Goal: Task Accomplishment & Management: Manage account settings

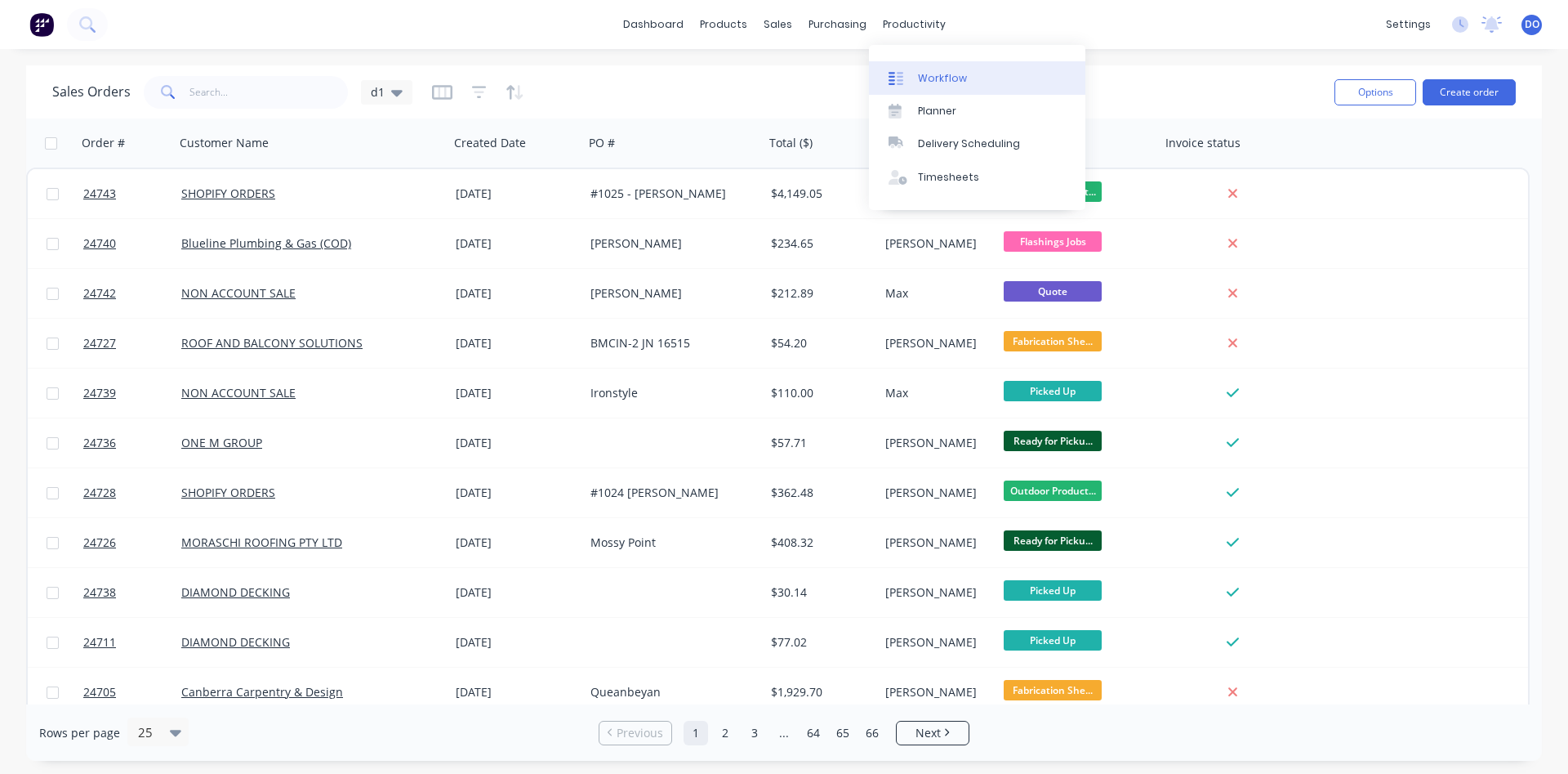
click at [944, 71] on div "Workflow" at bounding box center [943, 78] width 49 height 15
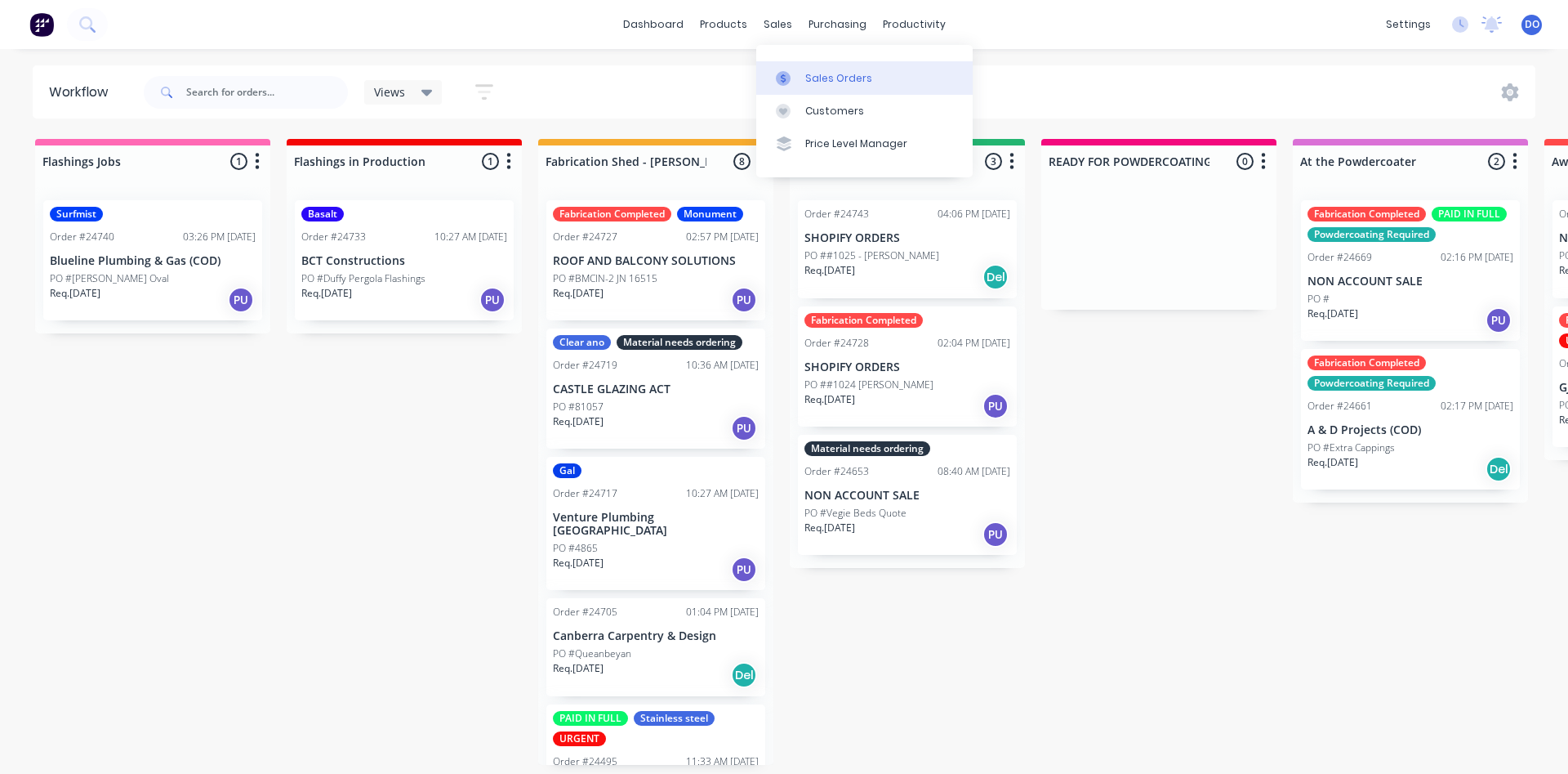
click at [827, 79] on div "Sales Orders" at bounding box center [839, 78] width 67 height 15
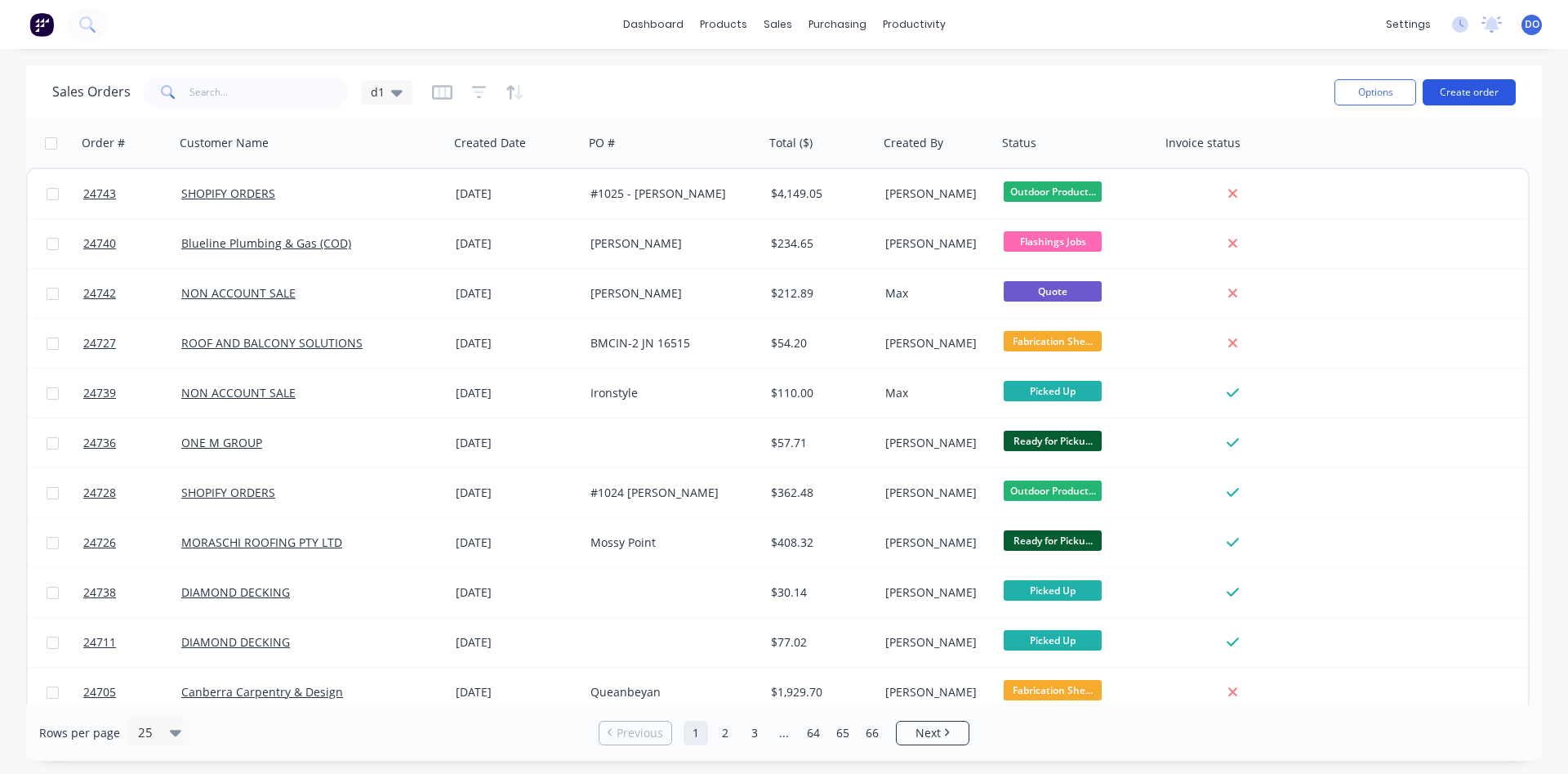
click at [1463, 90] on button "Create order" at bounding box center [1469, 93] width 94 height 26
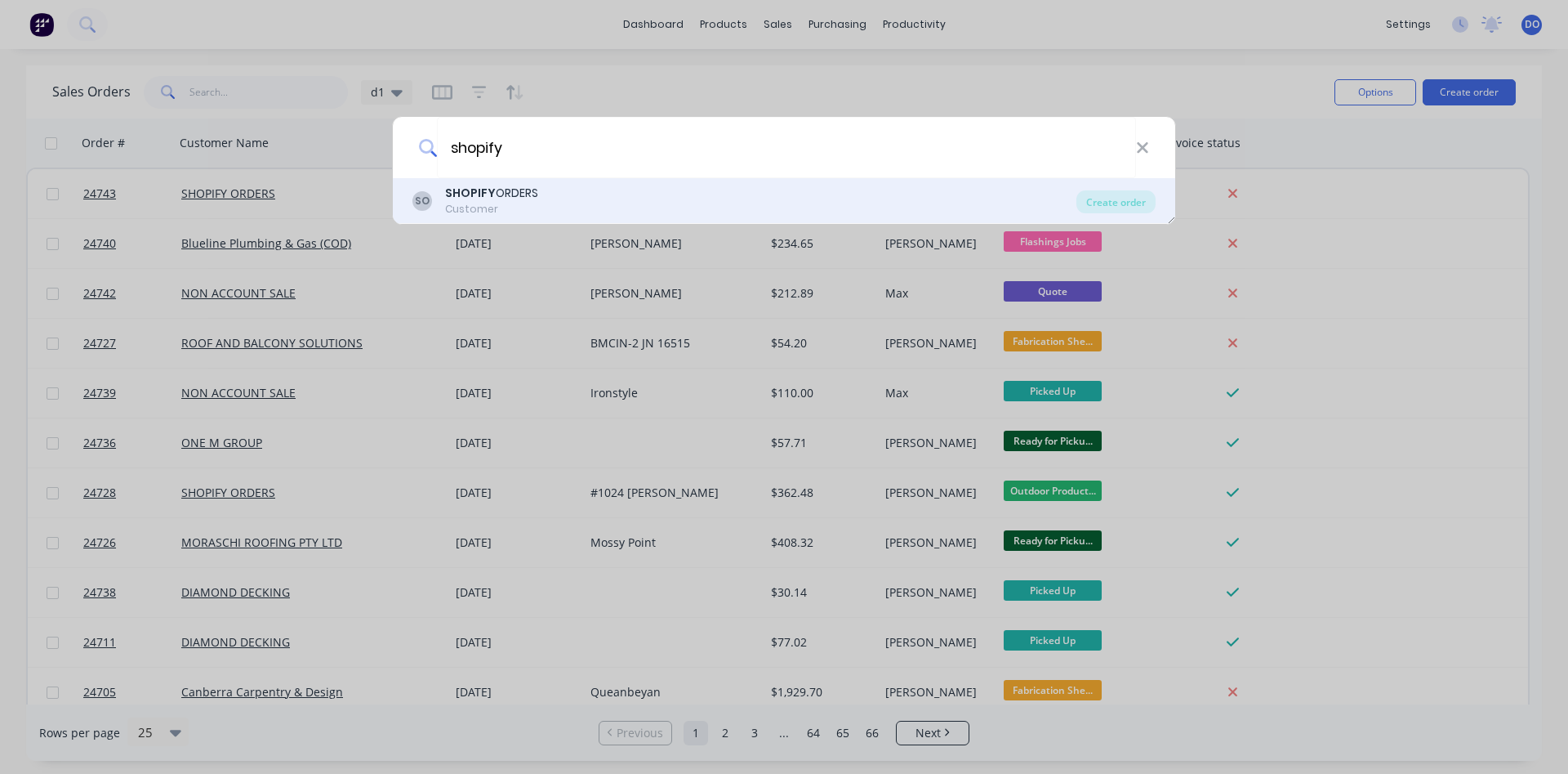
type input "shopify"
click at [761, 208] on div "SO SHOPIFY ORDERS Customer" at bounding box center [744, 200] width 664 height 32
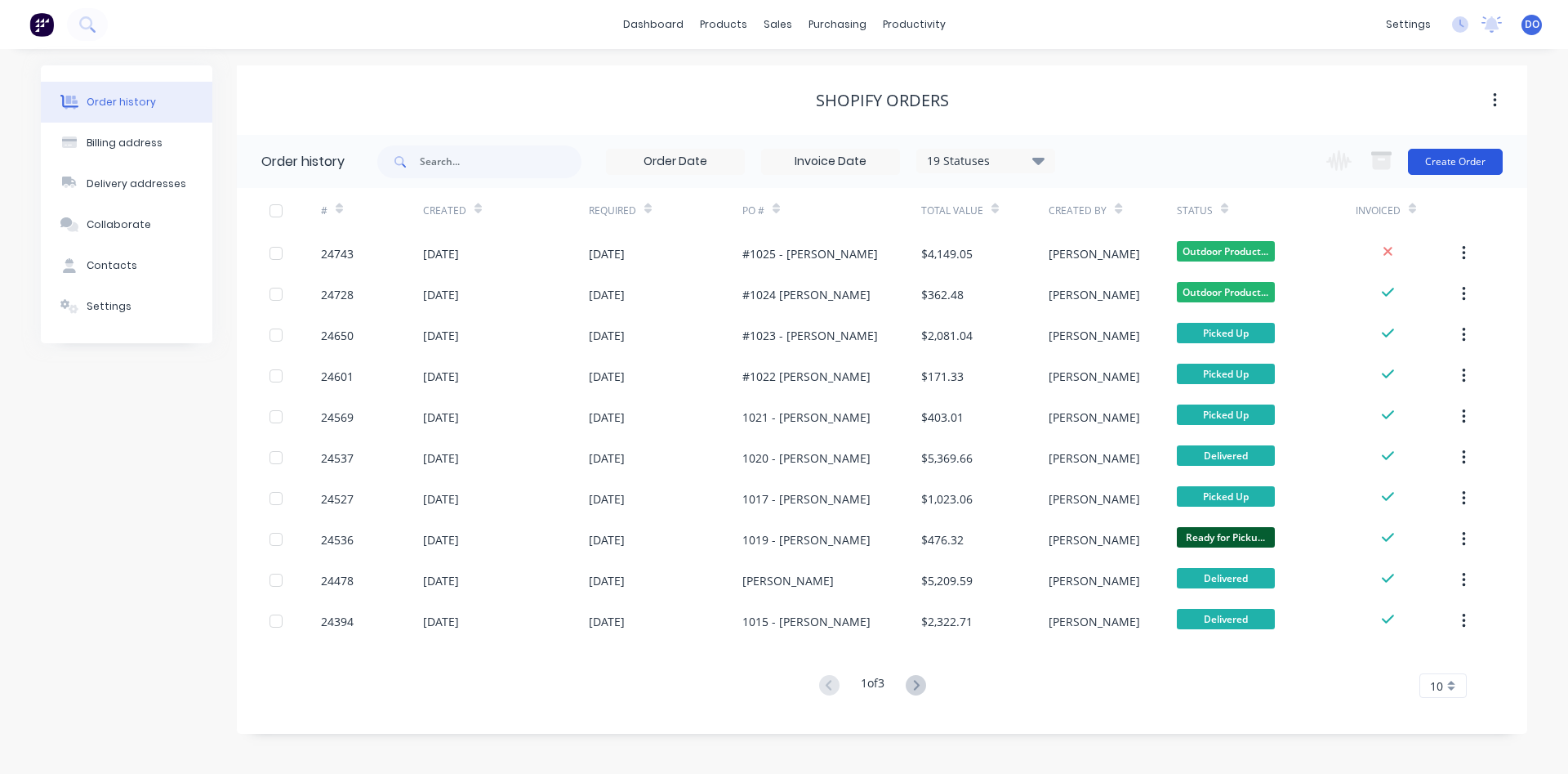
click at [1472, 163] on button "Create Order" at bounding box center [1456, 162] width 94 height 26
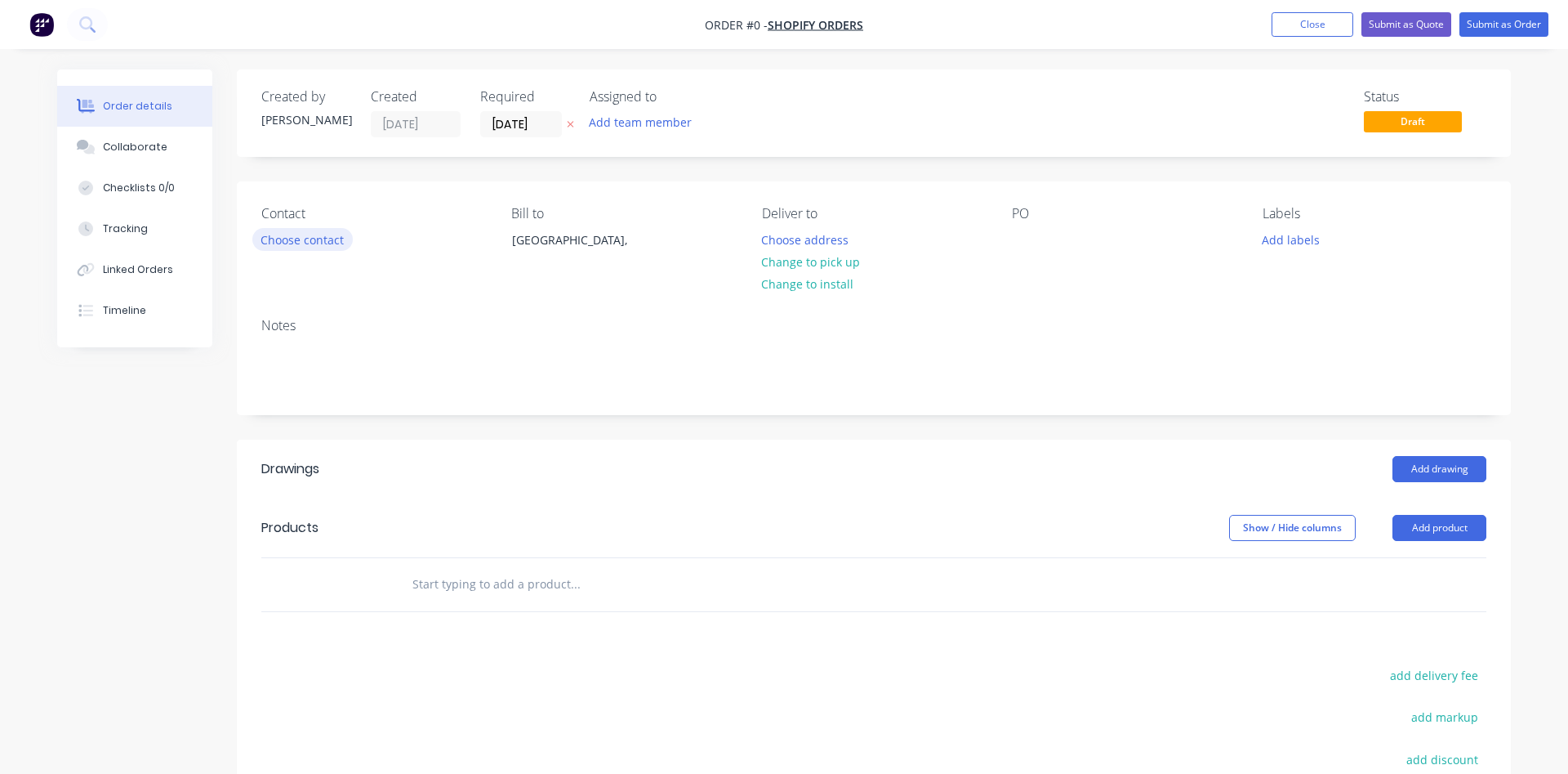
click at [305, 239] on button "Choose contact" at bounding box center [302, 238] width 100 height 22
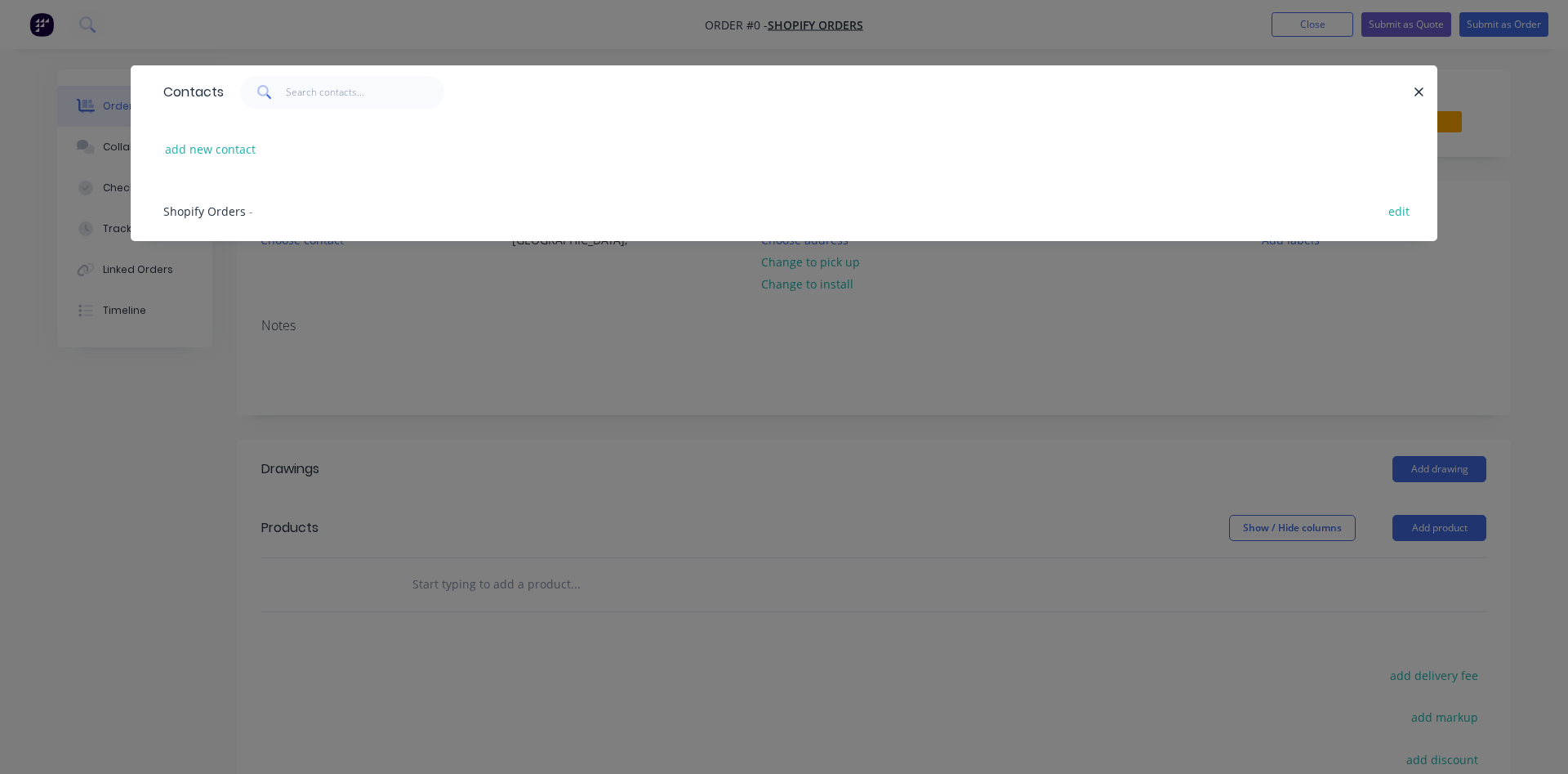
click at [213, 207] on span "Shopify Orders" at bounding box center [204, 211] width 82 height 15
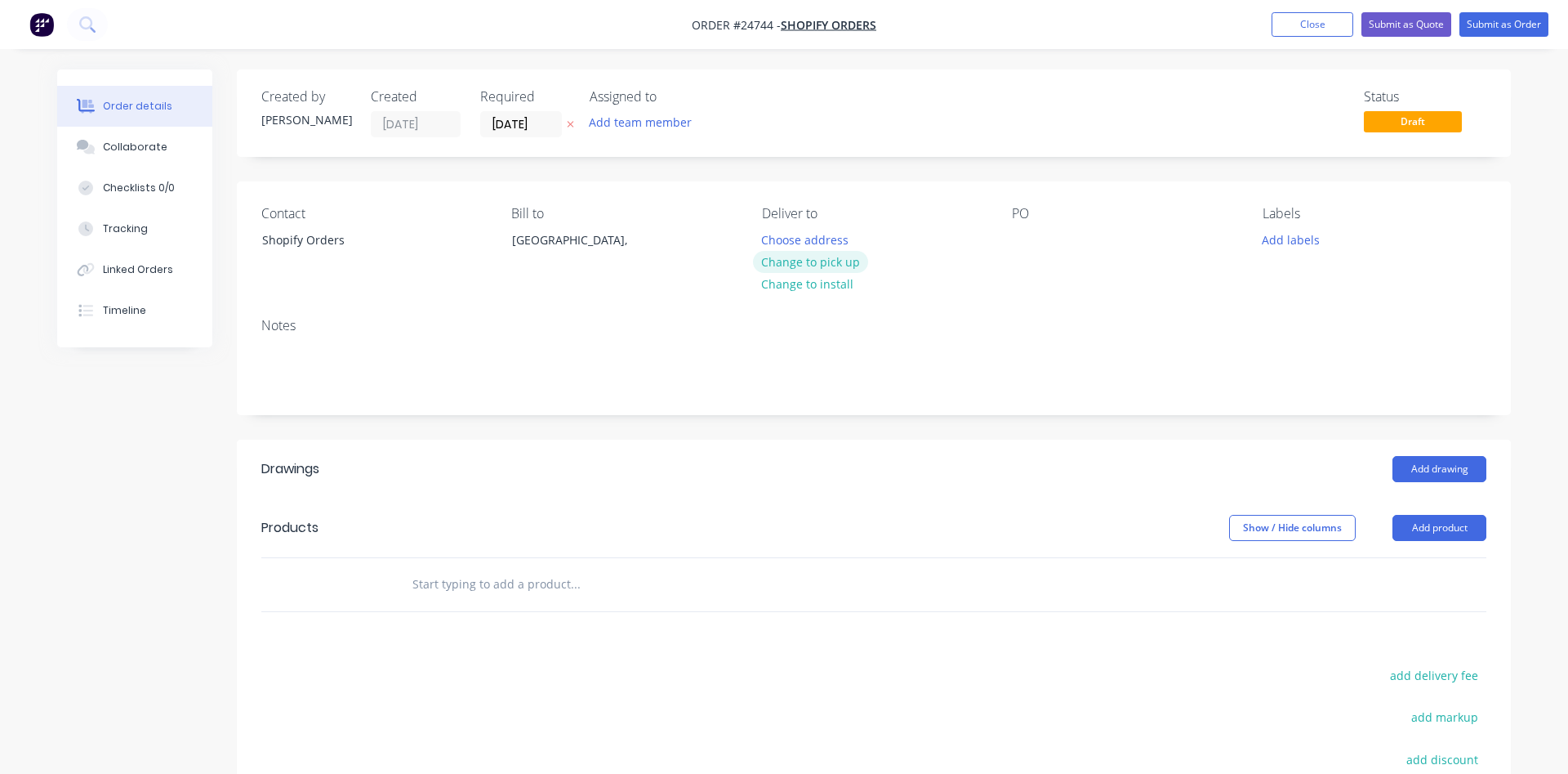
click at [817, 267] on button "Change to pick up" at bounding box center [810, 261] width 116 height 22
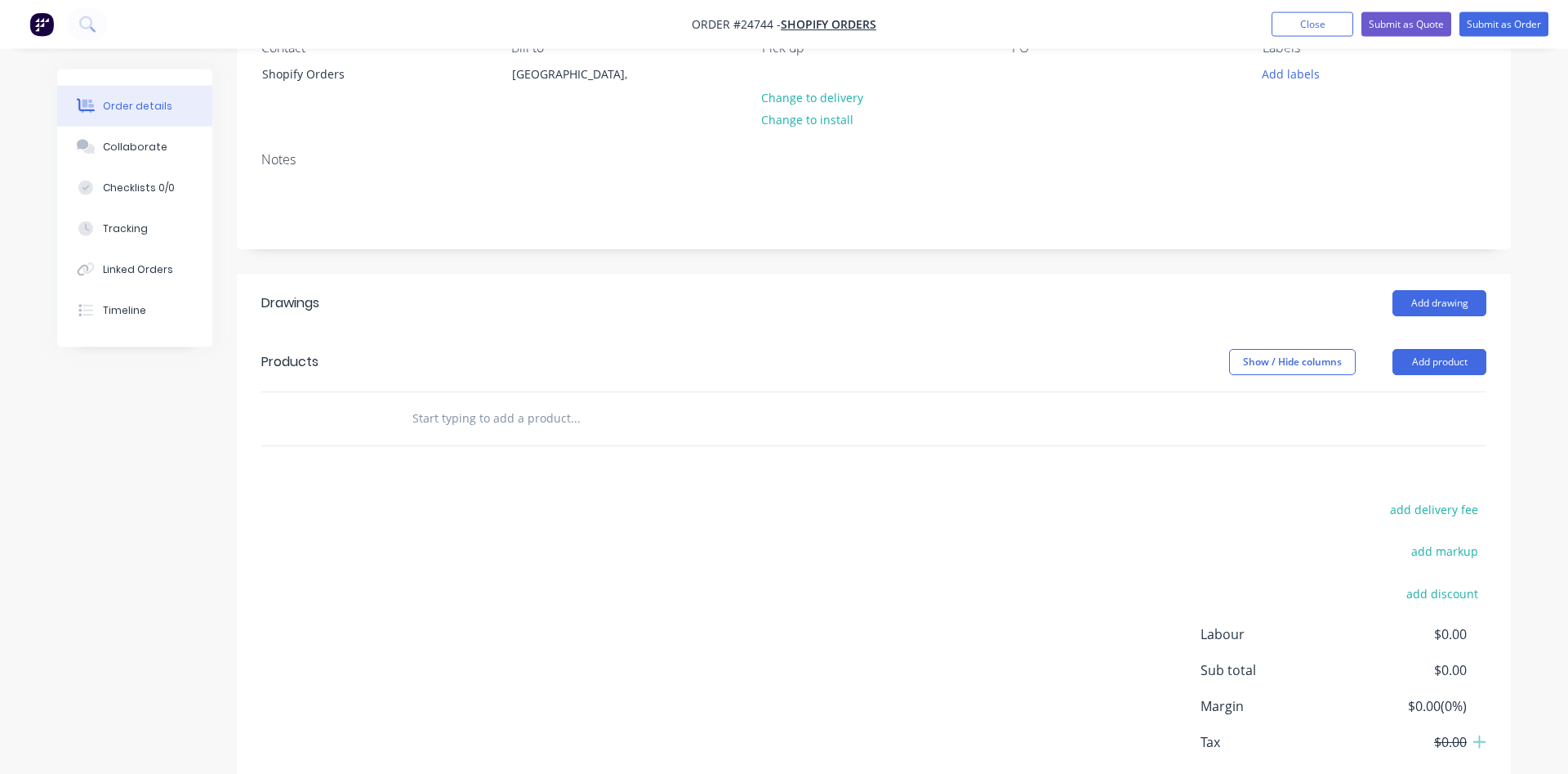
scroll to position [166, 0]
click at [1017, 76] on div at bounding box center [1025, 73] width 26 height 24
click at [1439, 359] on button "Add product" at bounding box center [1439, 361] width 94 height 26
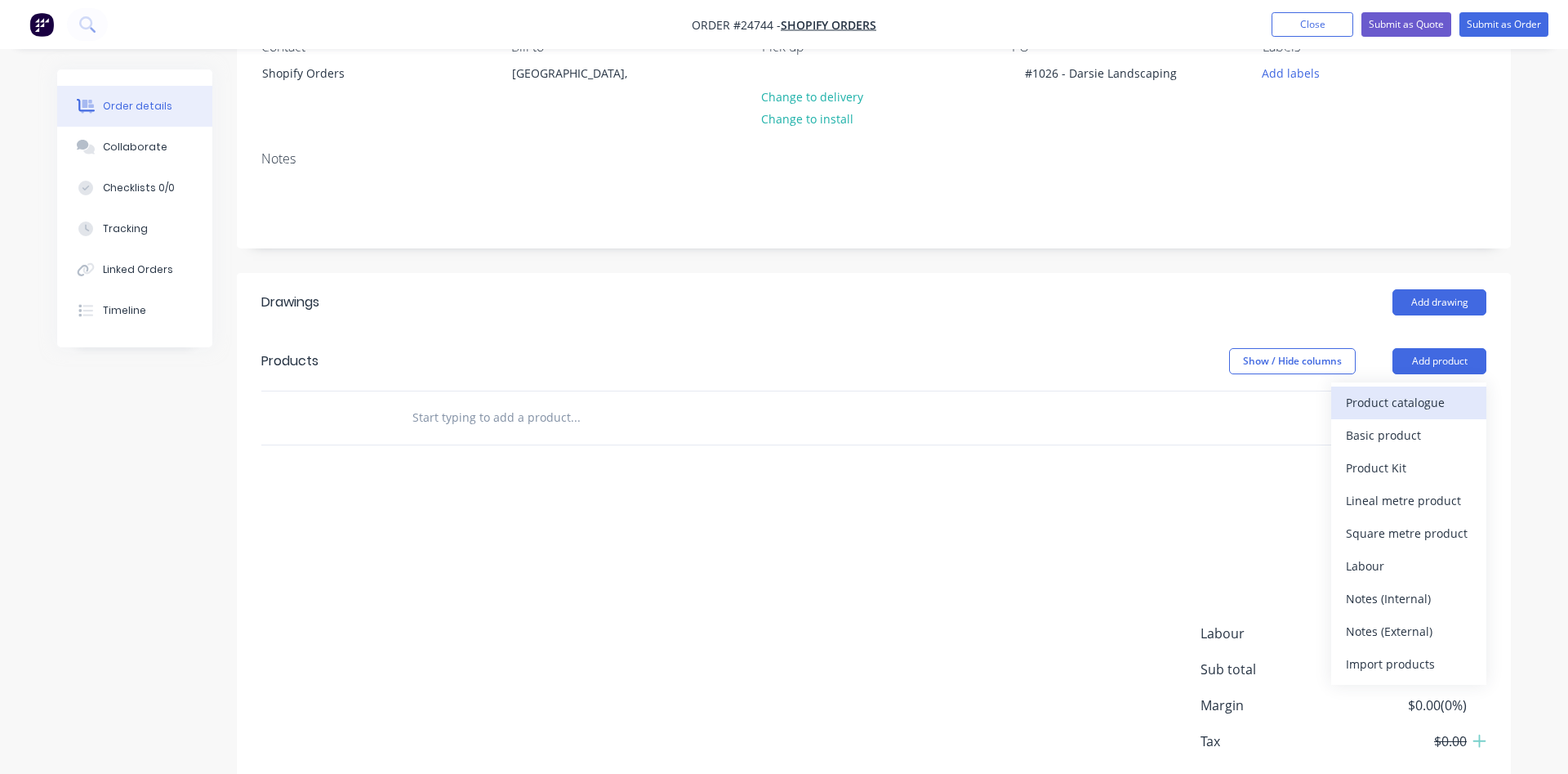
click at [1389, 402] on div "Product catalogue" at bounding box center [1408, 402] width 126 height 24
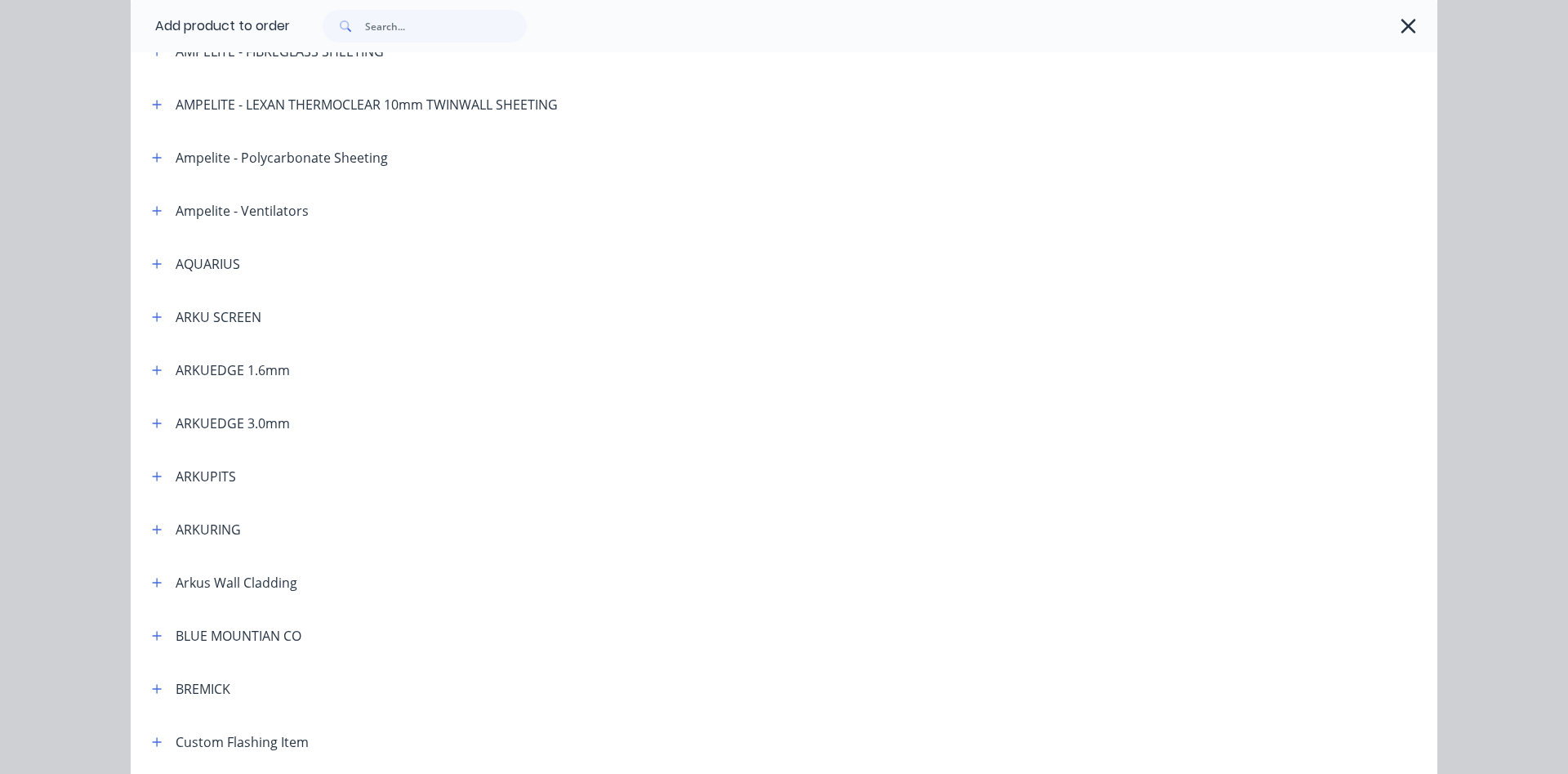
scroll to position [280, 0]
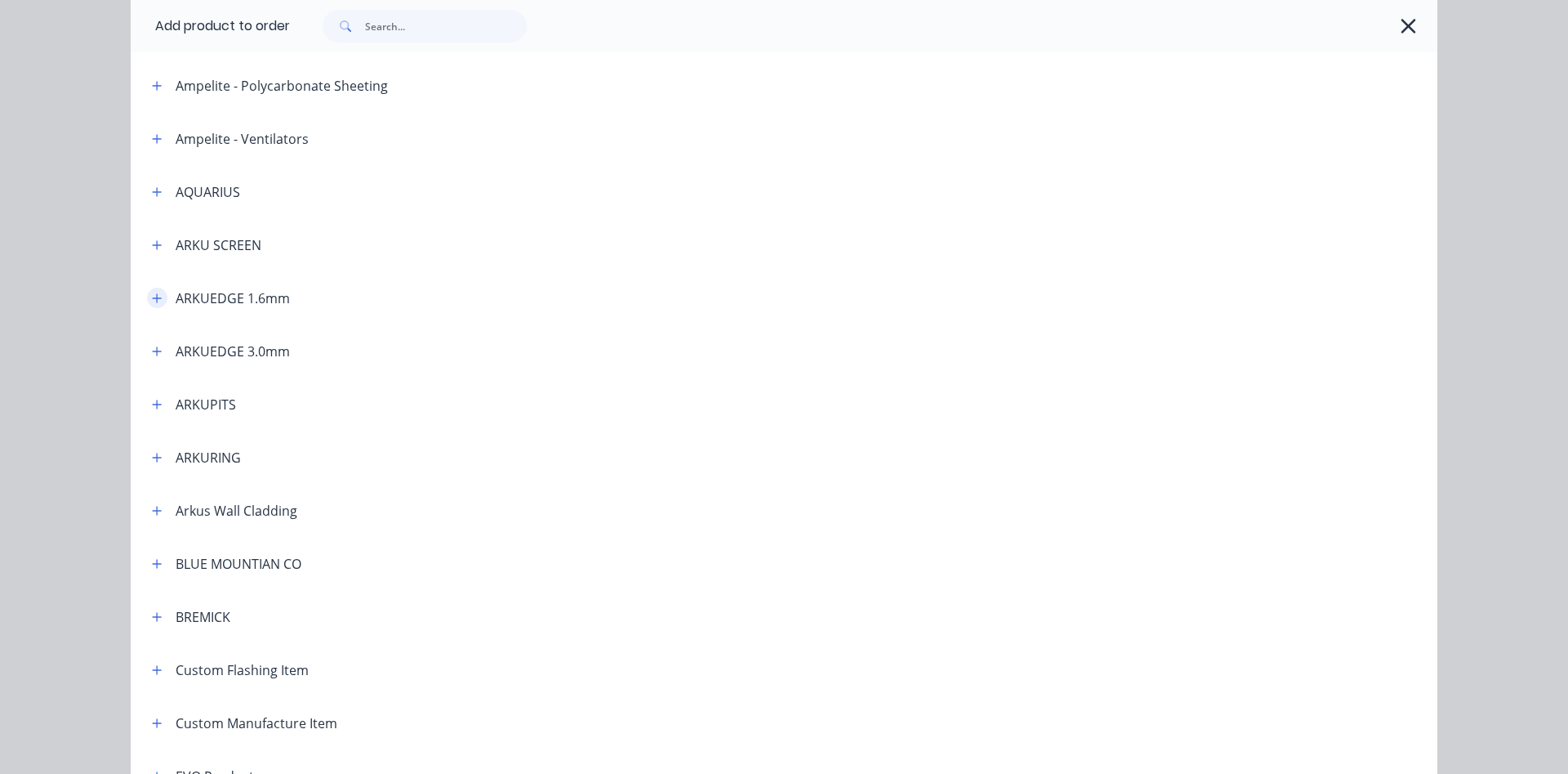
click at [154, 293] on icon "button" at bounding box center [157, 299] width 9 height 11
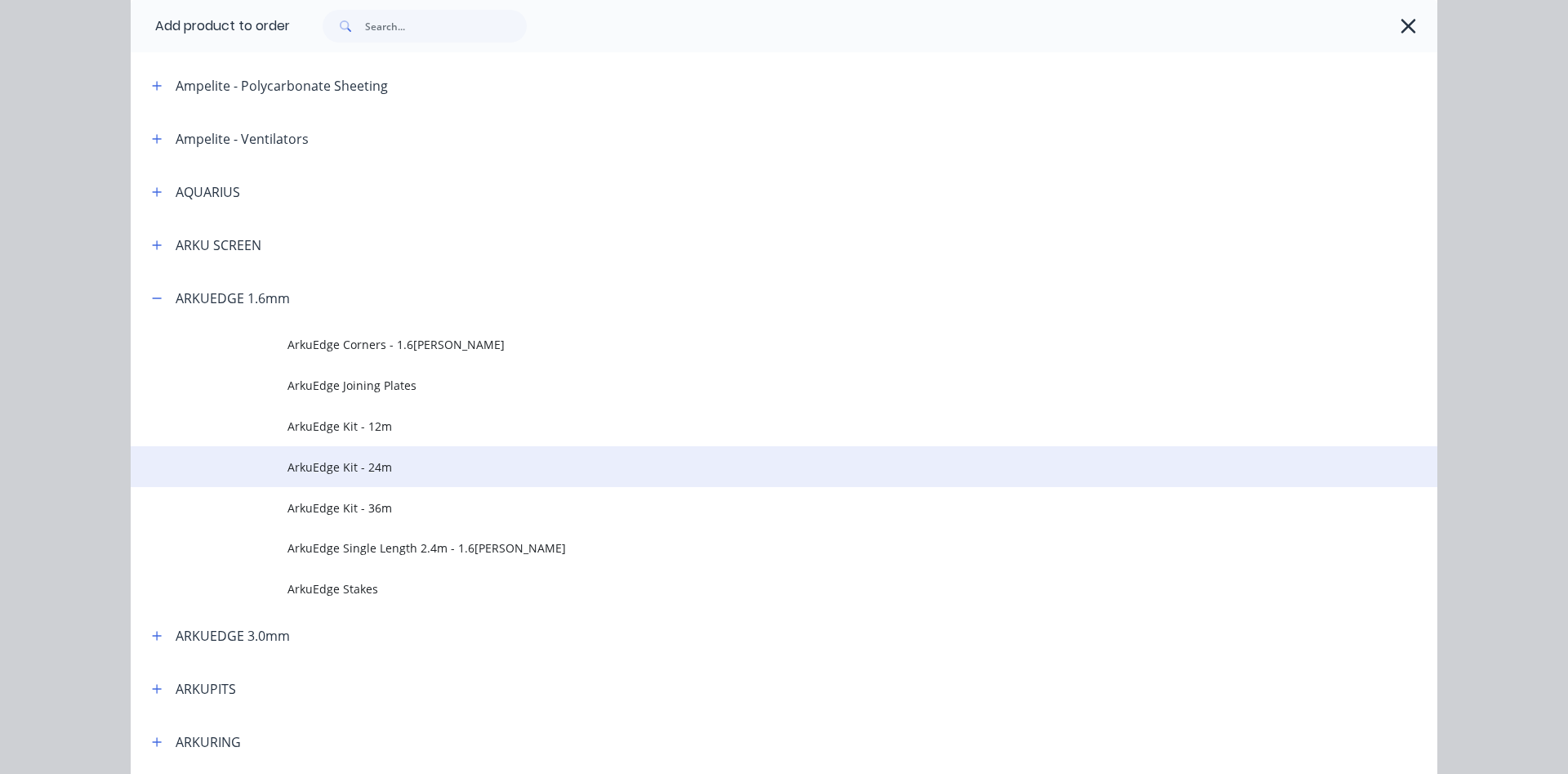
click at [370, 473] on span "ArkuEdge Kit - 24m" at bounding box center [747, 467] width 920 height 17
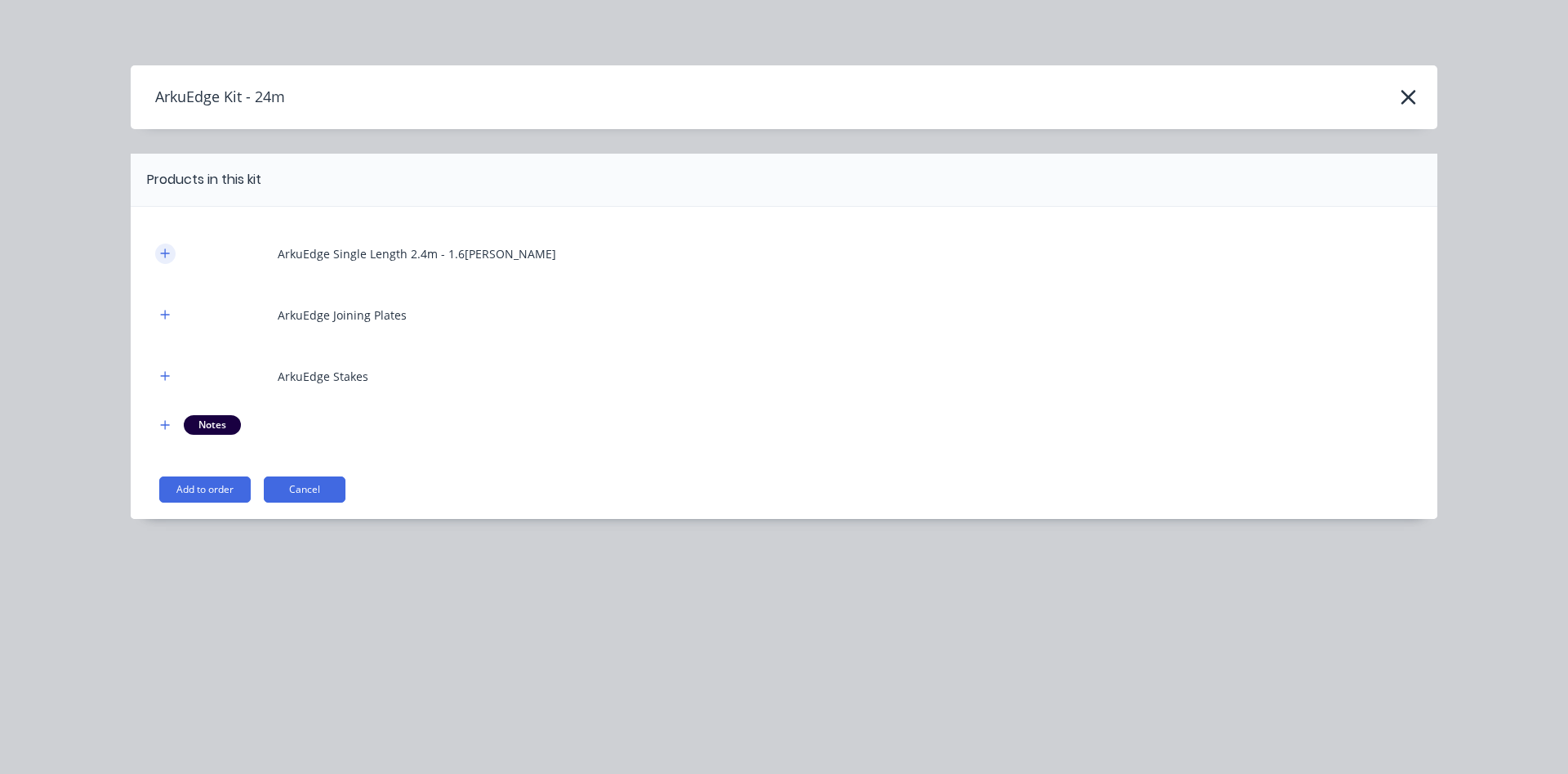
click at [163, 253] on icon "button" at bounding box center [165, 253] width 9 height 9
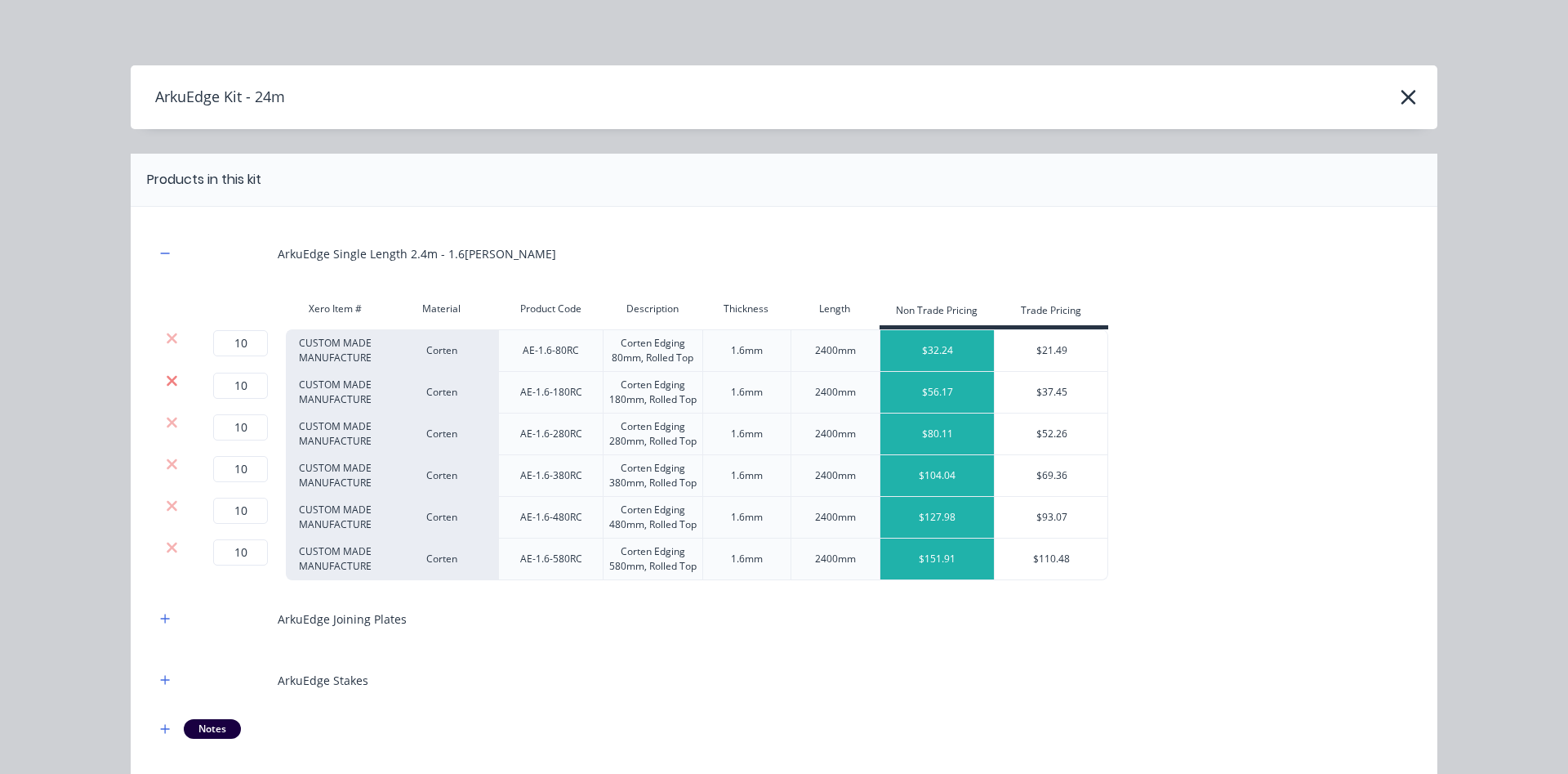
click at [170, 385] on icon at bounding box center [172, 380] width 12 height 16
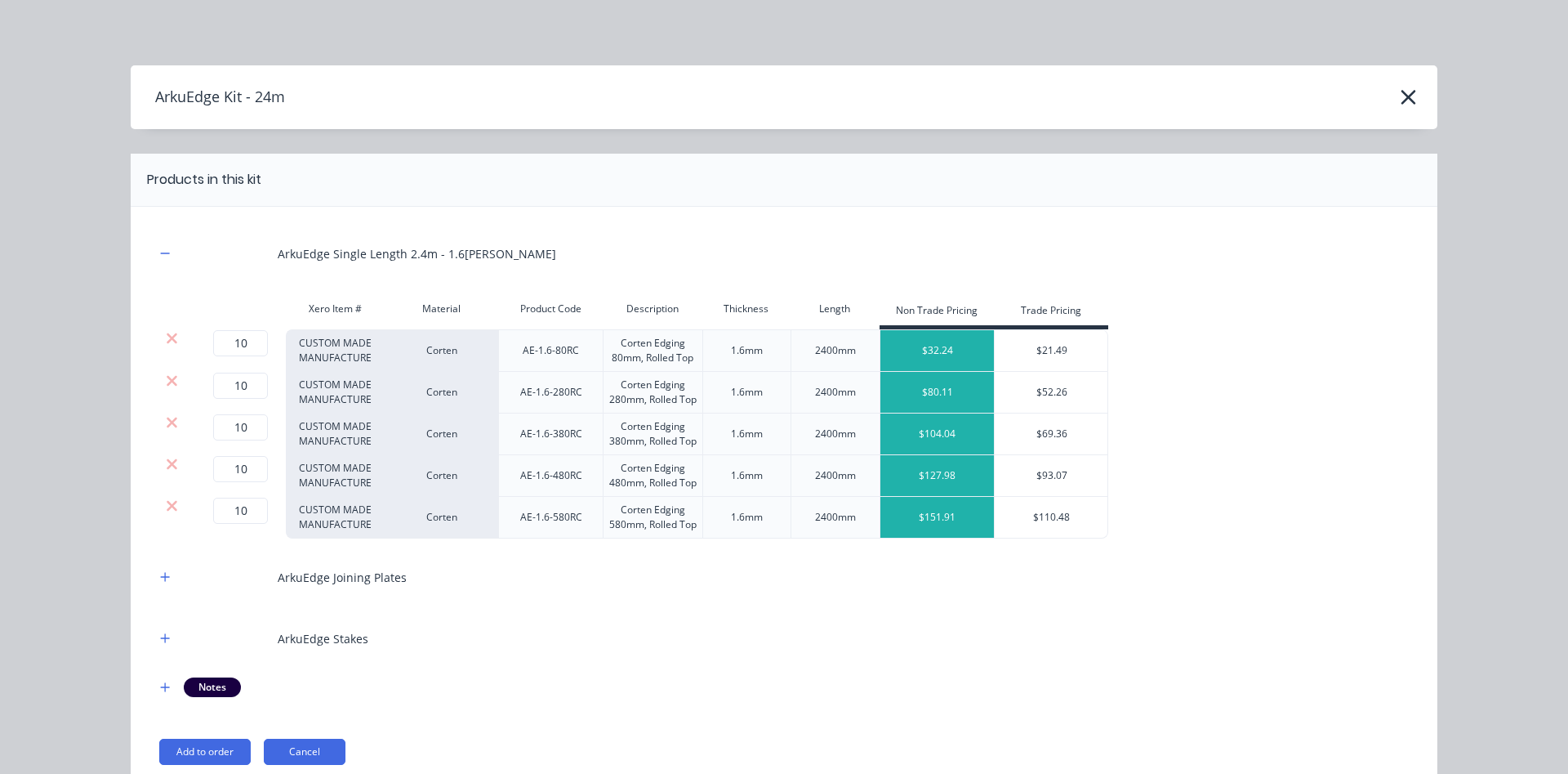
click at [170, 385] on icon at bounding box center [172, 380] width 12 height 16
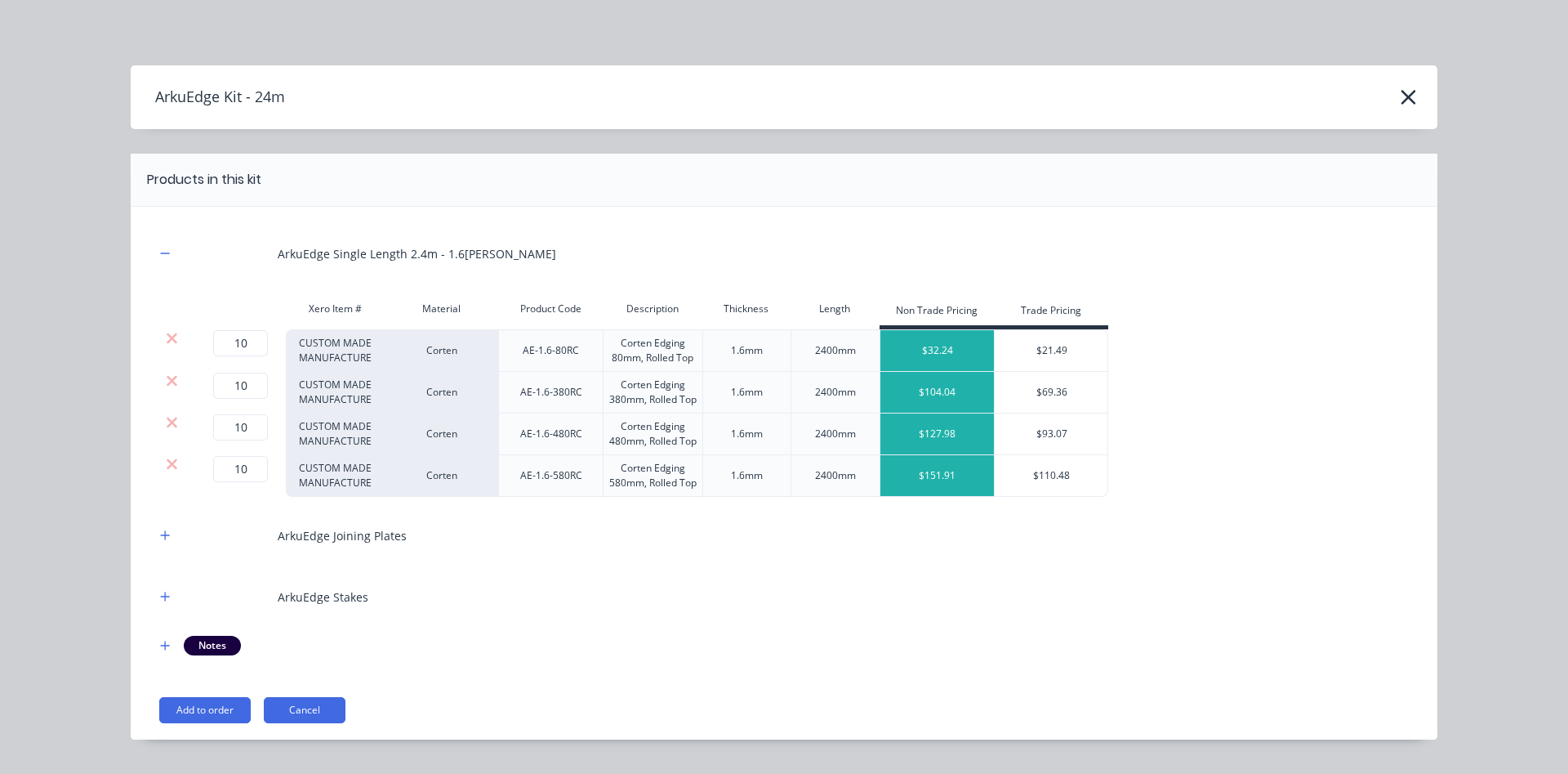
click at [170, 385] on icon at bounding box center [172, 380] width 12 height 16
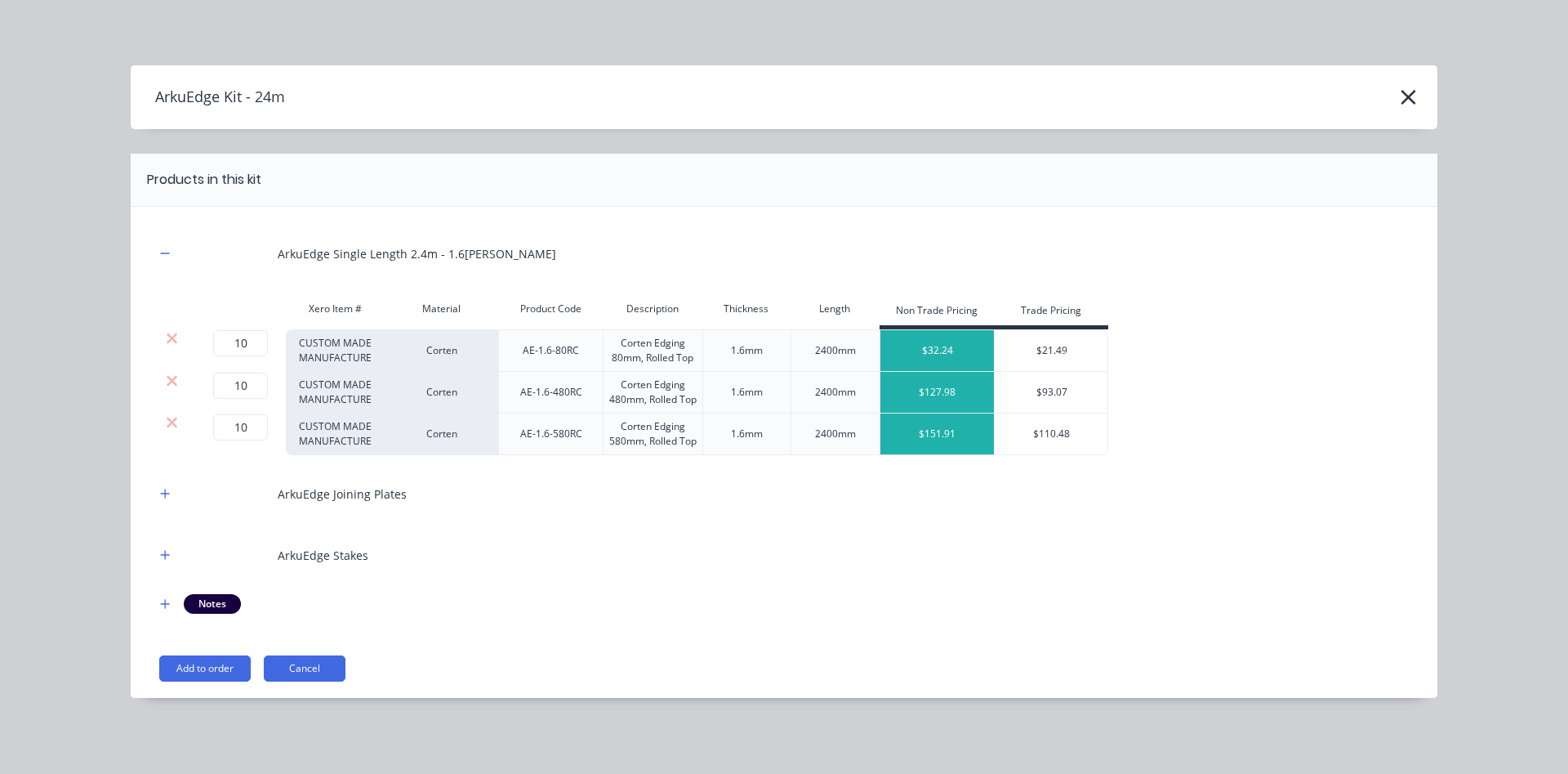
click at [170, 385] on icon at bounding box center [172, 380] width 12 height 16
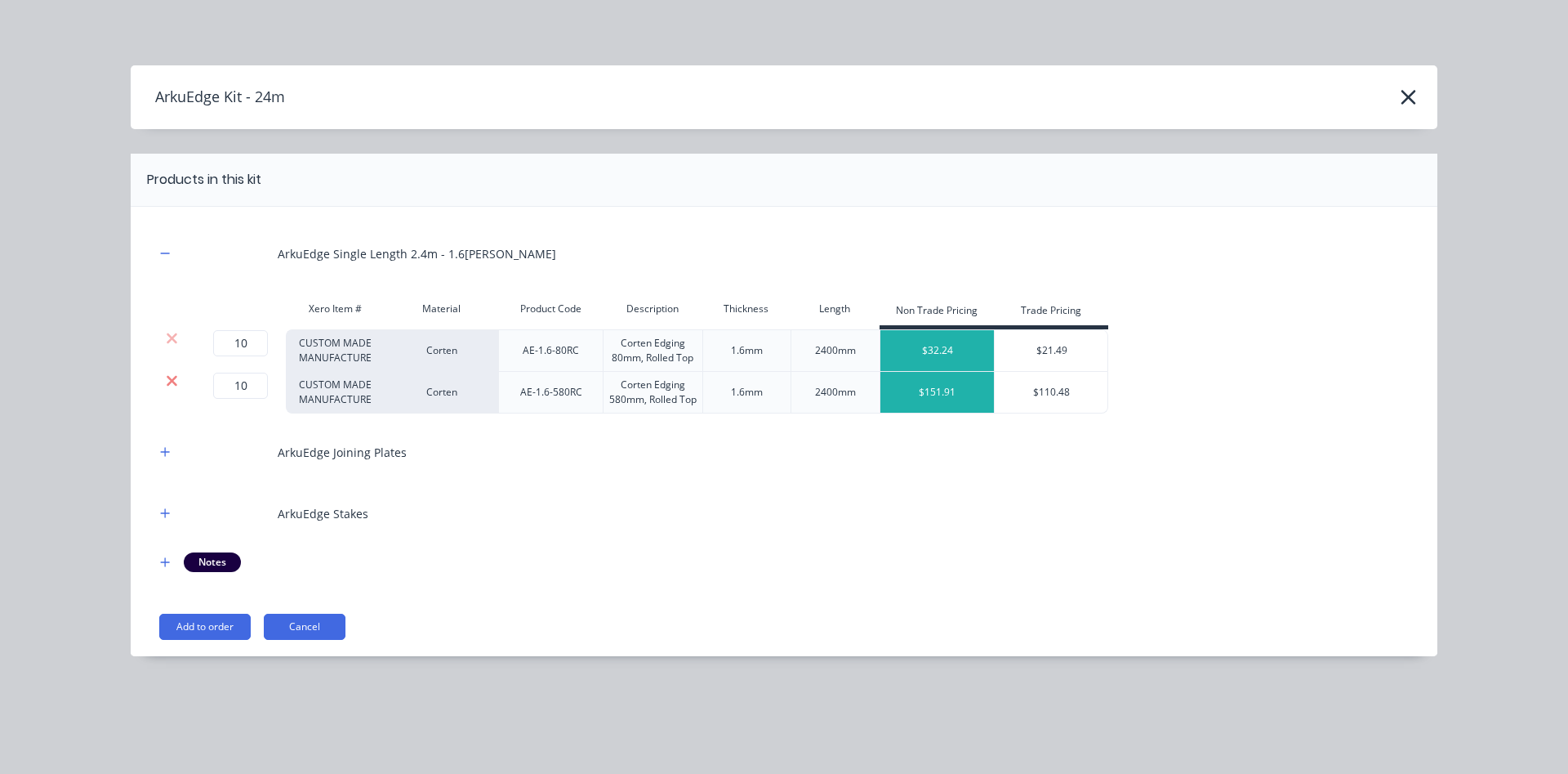
click at [169, 380] on icon at bounding box center [172, 380] width 12 height 16
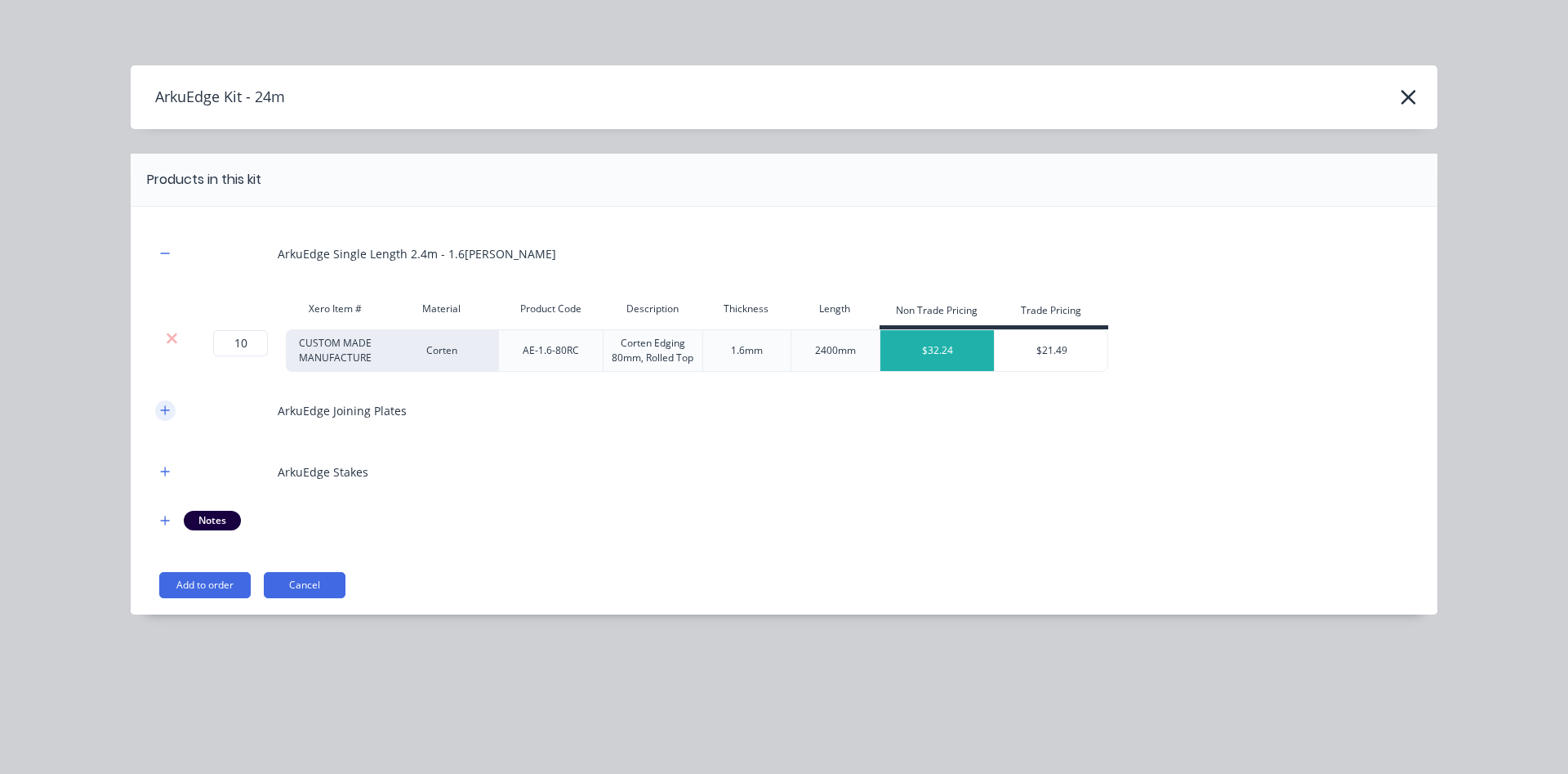
click at [165, 407] on icon "button" at bounding box center [165, 410] width 9 height 9
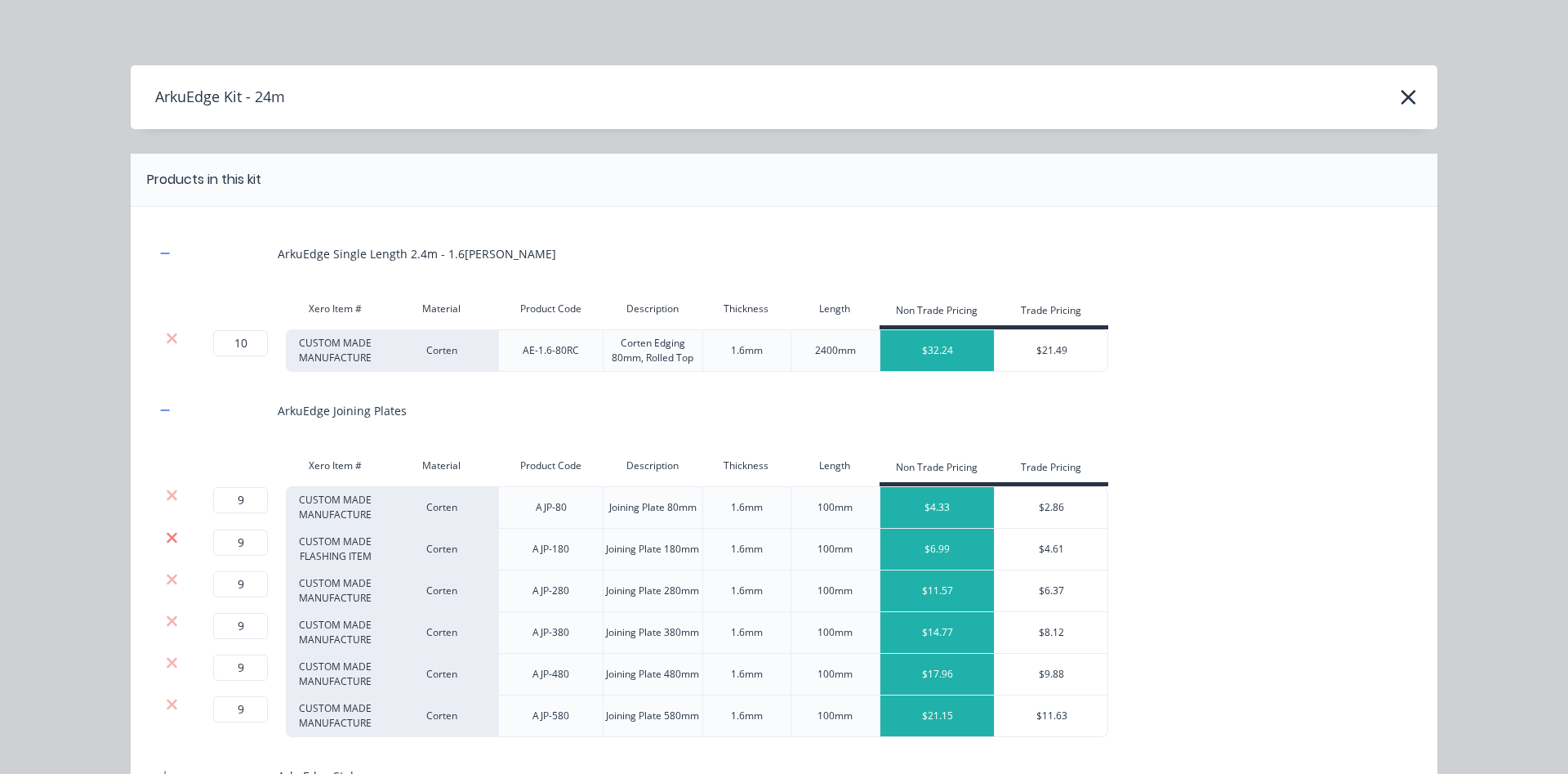
click at [178, 541] on icon at bounding box center [172, 537] width 12 height 16
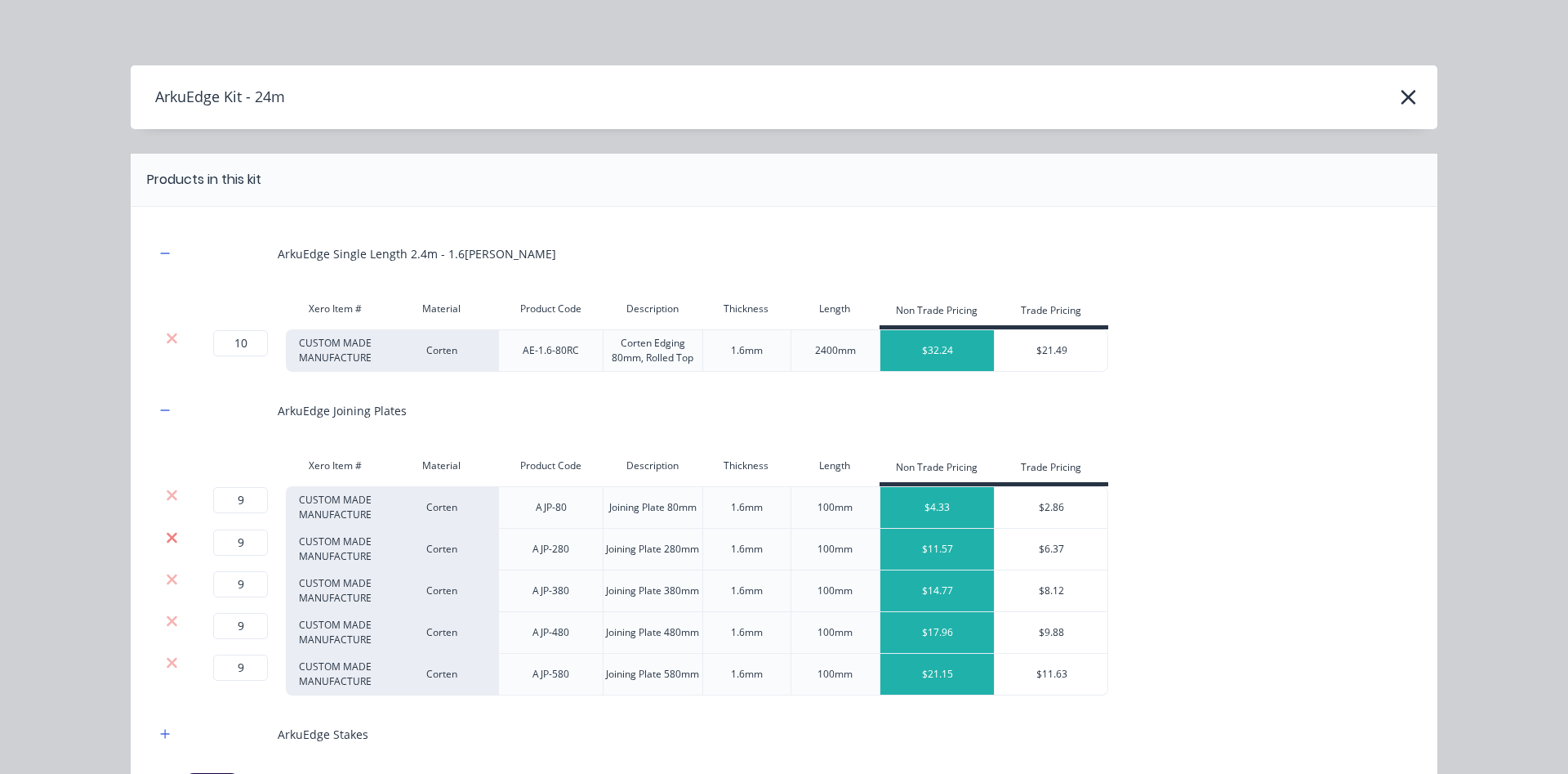
click at [172, 539] on icon at bounding box center [171, 537] width 10 height 10
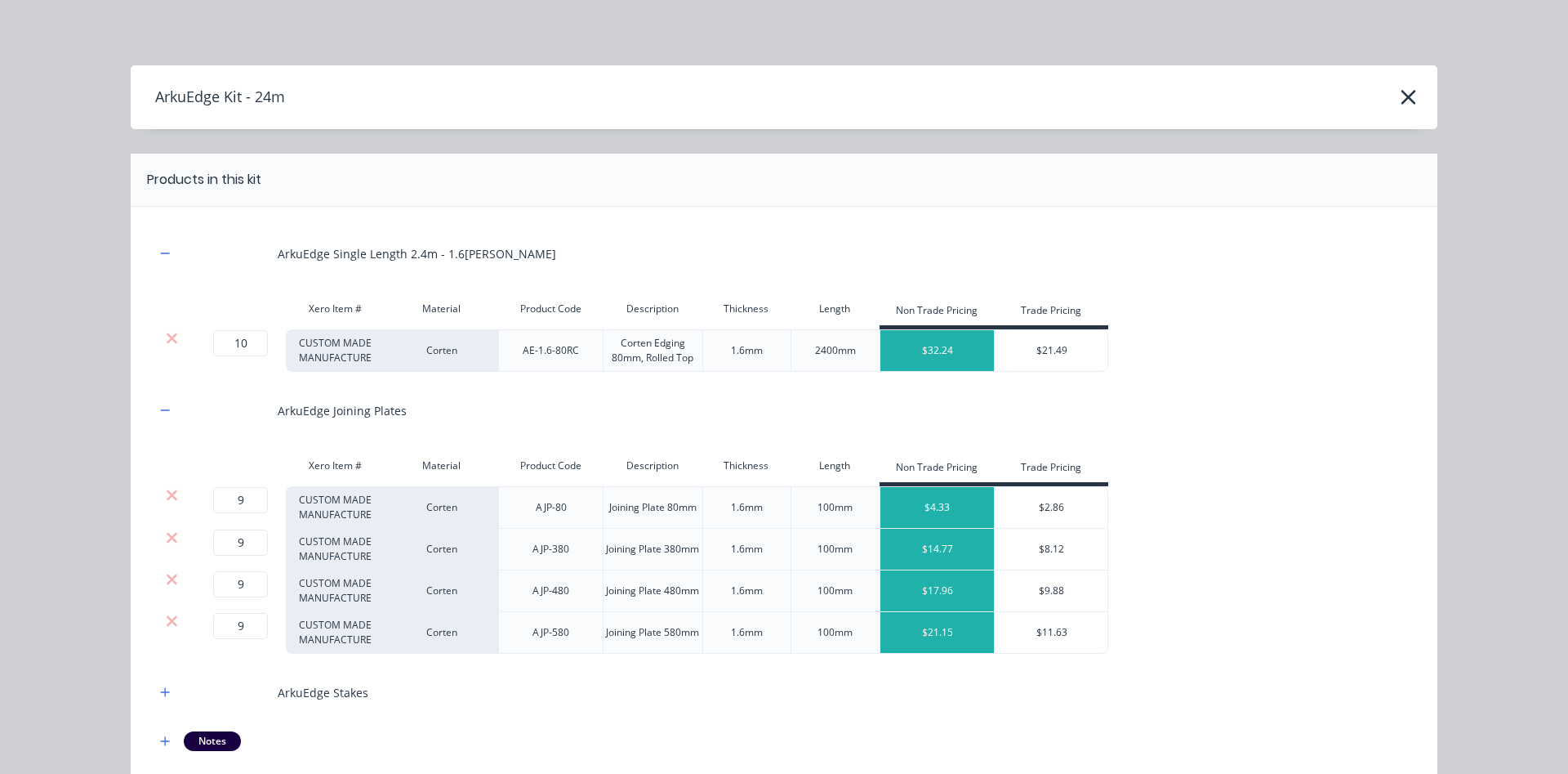
click at [172, 539] on icon at bounding box center [171, 537] width 10 height 10
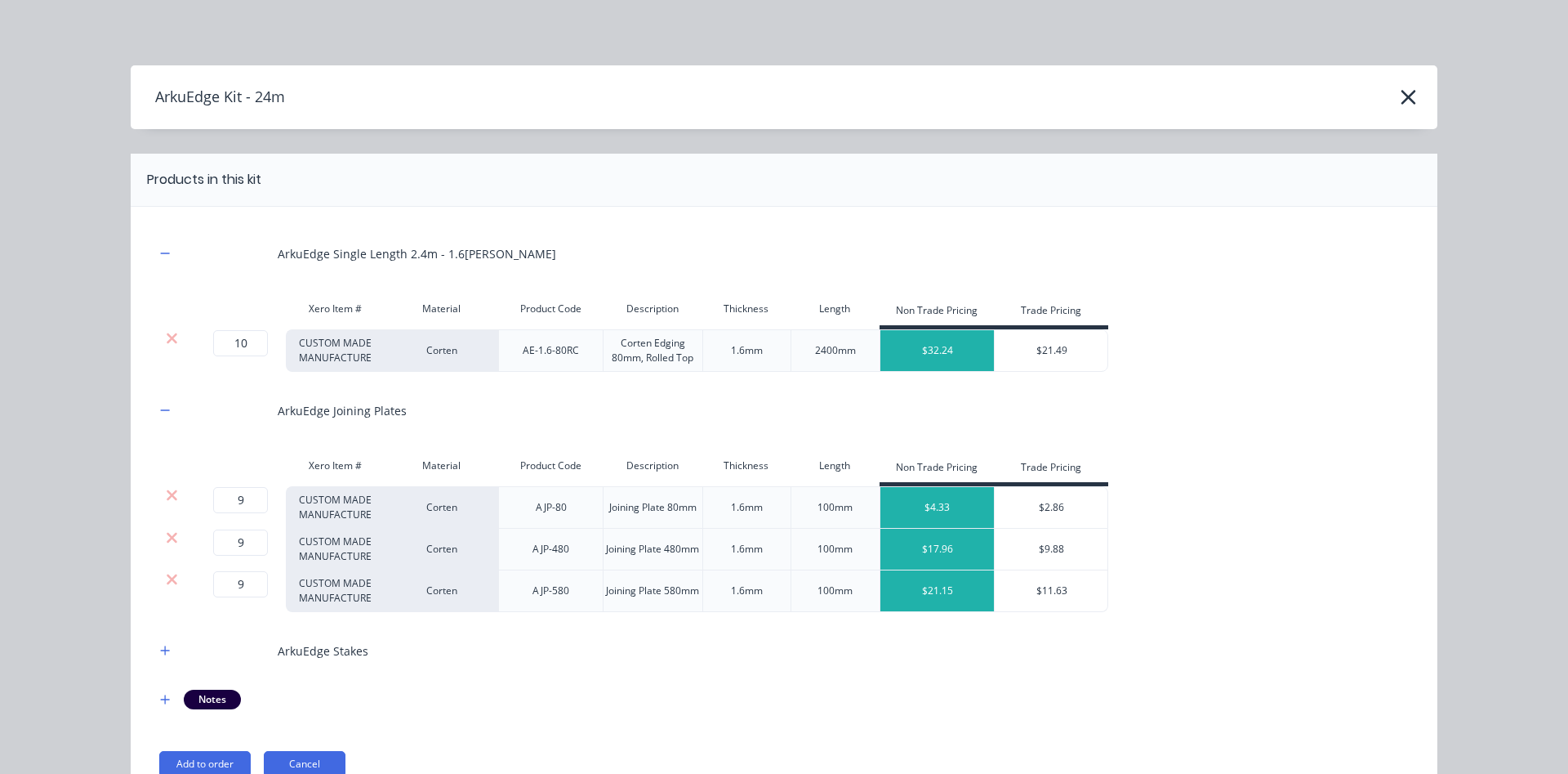
click at [172, 539] on icon at bounding box center [171, 537] width 10 height 10
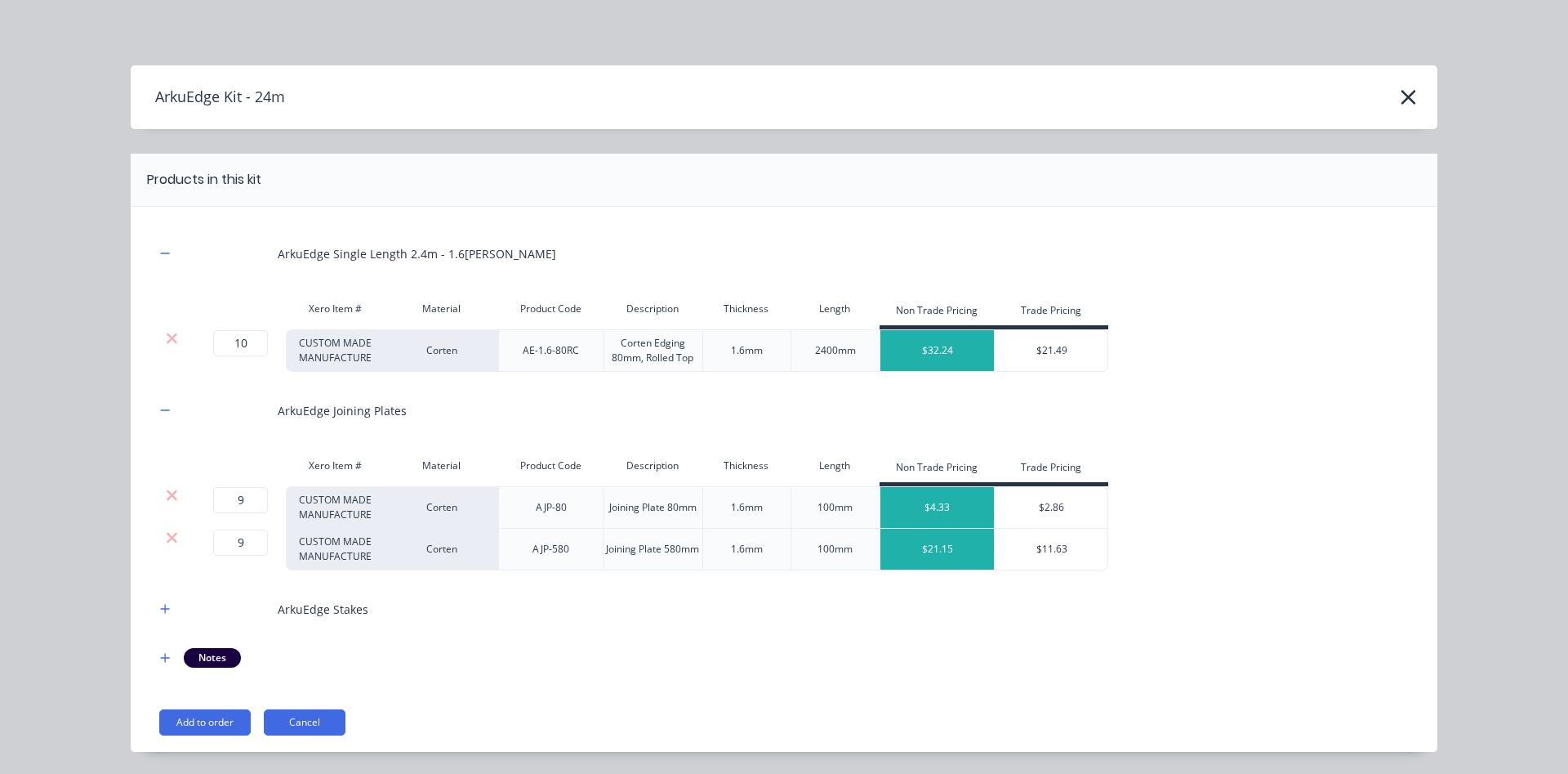
click at [172, 539] on icon at bounding box center [171, 537] width 10 height 10
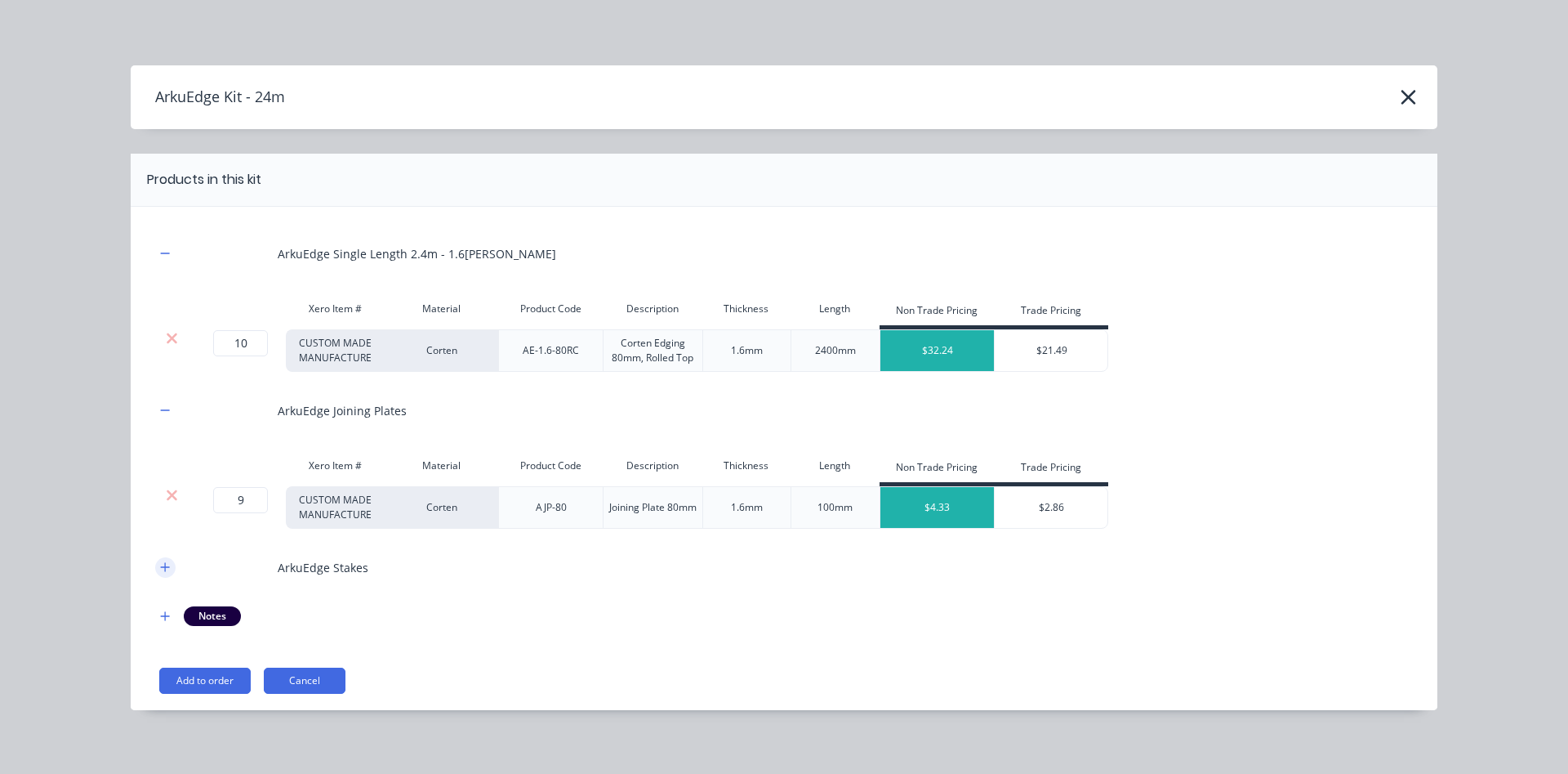
click at [161, 566] on icon "button" at bounding box center [164, 567] width 9 height 11
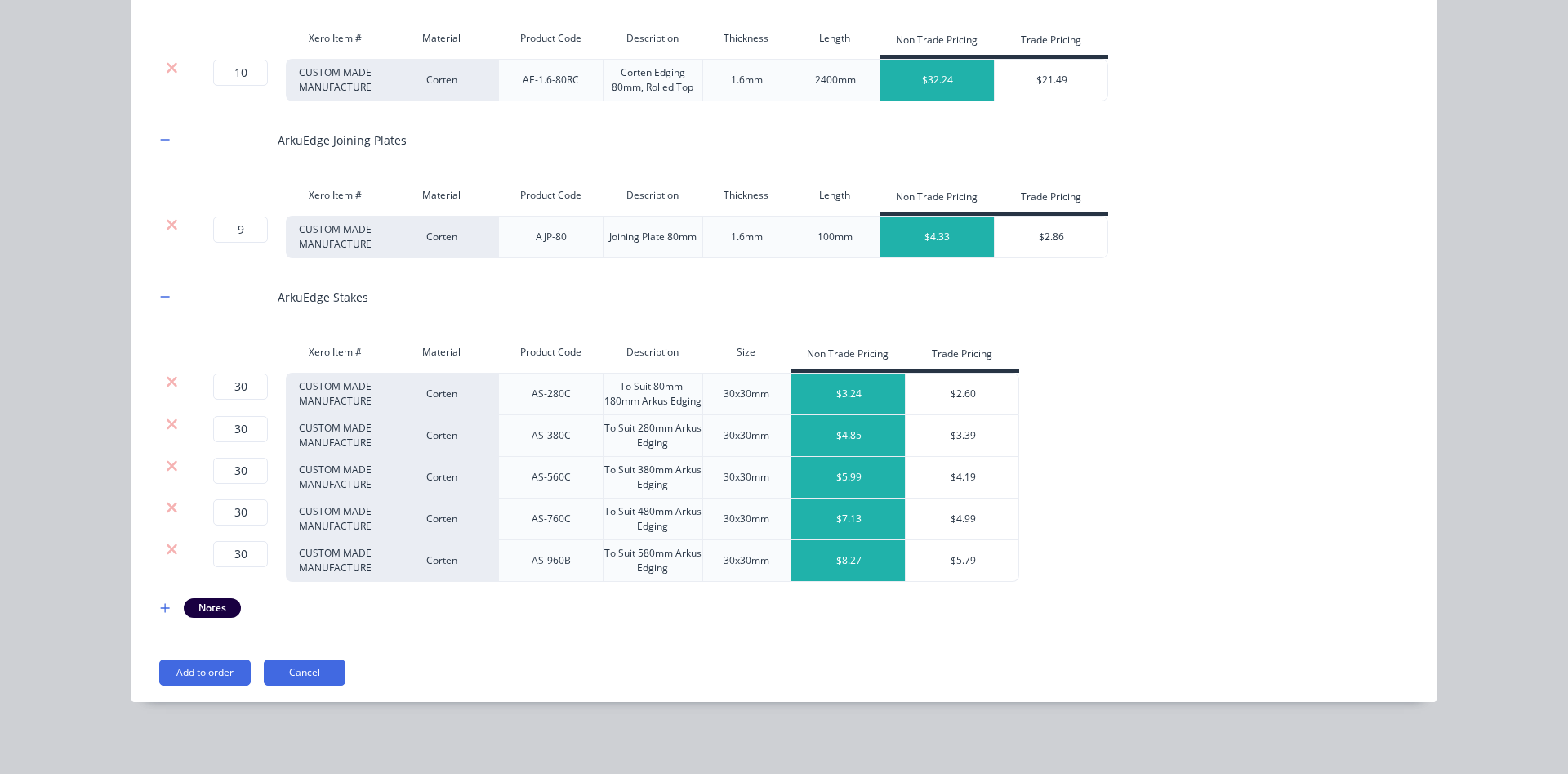
scroll to position [274, 0]
click at [167, 553] on icon at bounding box center [171, 548] width 10 height 10
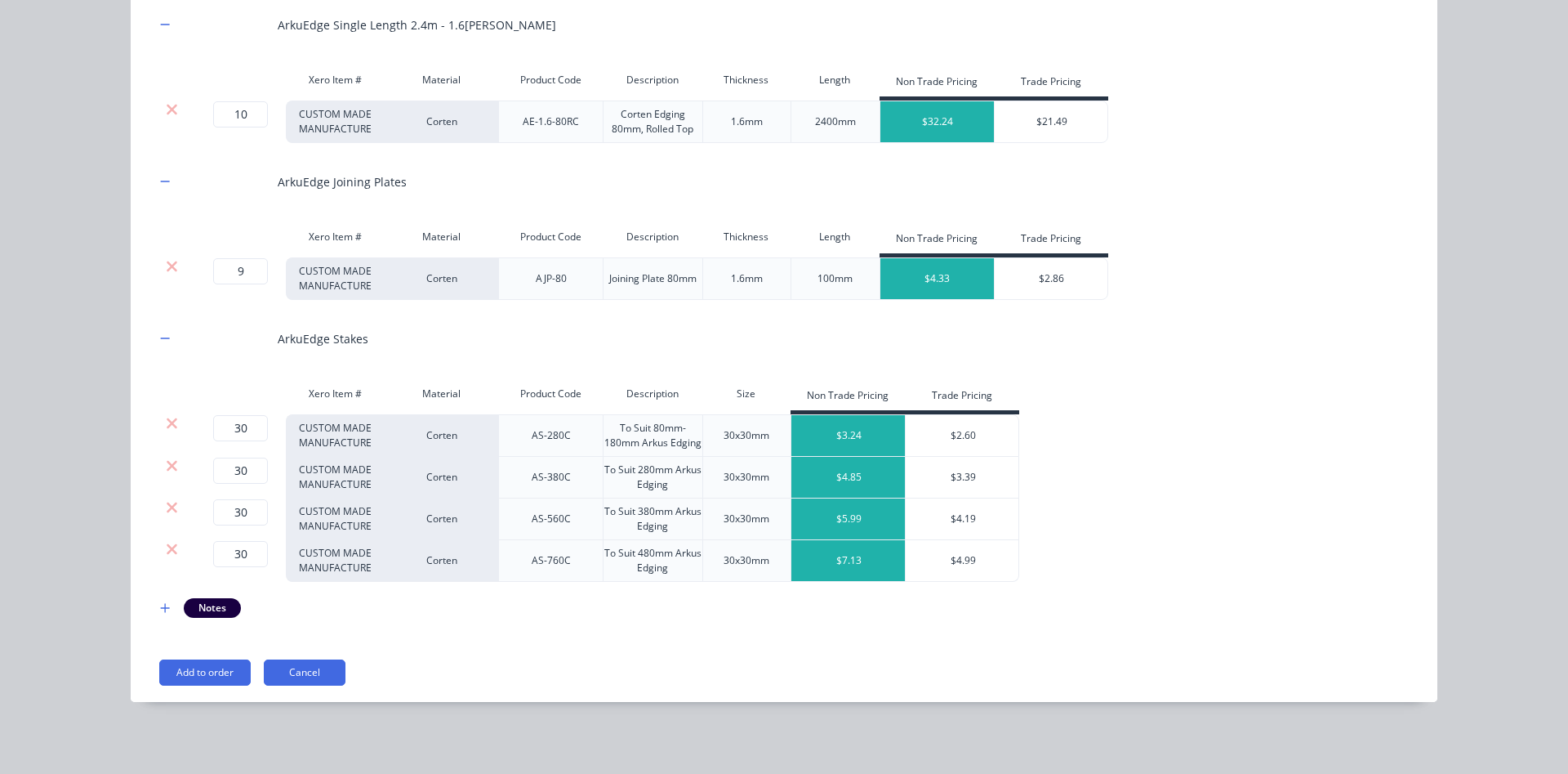
scroll to position [232, 0]
click at [174, 547] on icon at bounding box center [171, 548] width 10 height 10
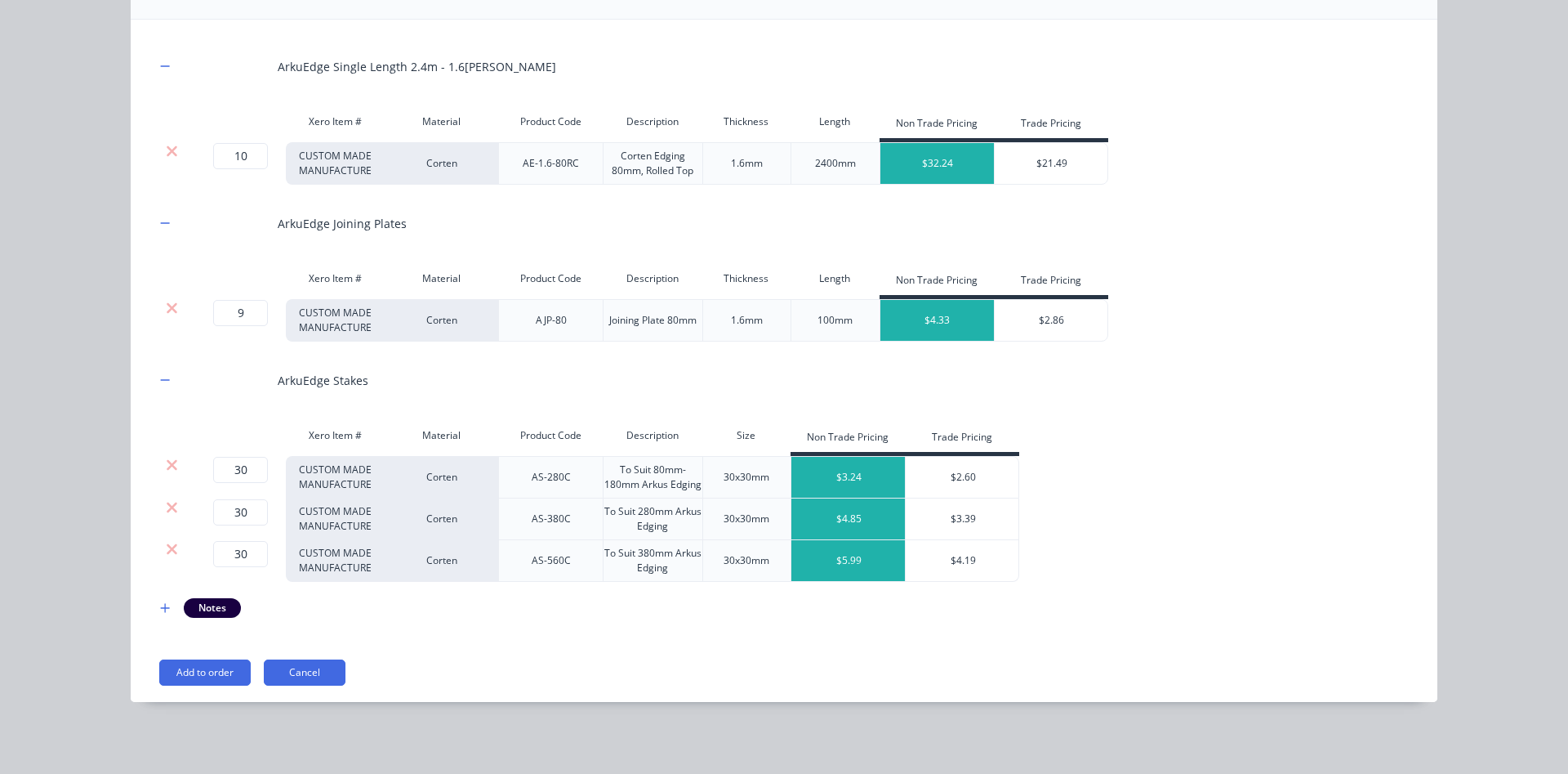
click at [174, 547] on icon at bounding box center [171, 548] width 10 height 10
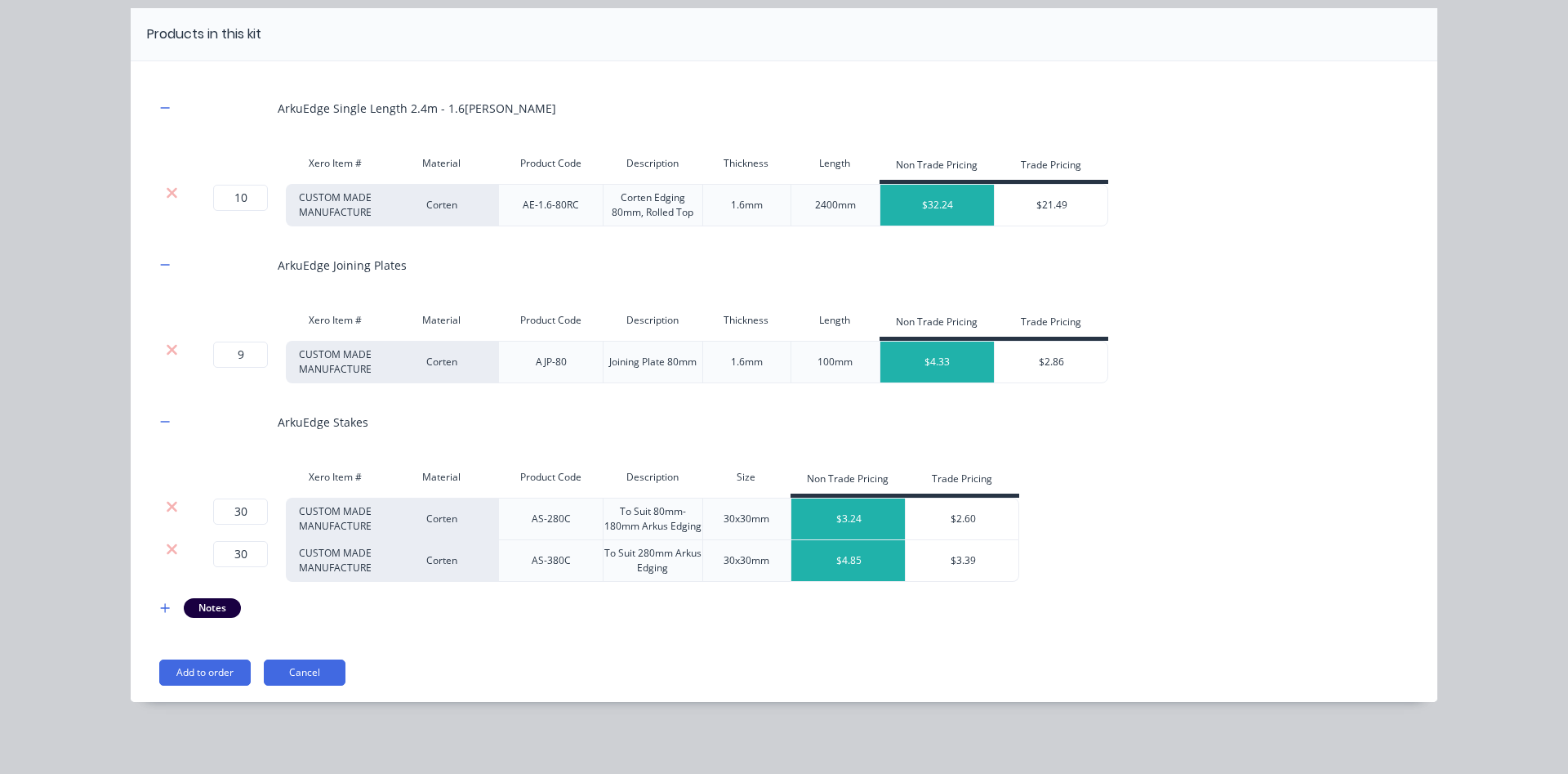
scroll to position [148, 0]
click at [174, 547] on icon at bounding box center [171, 548] width 10 height 10
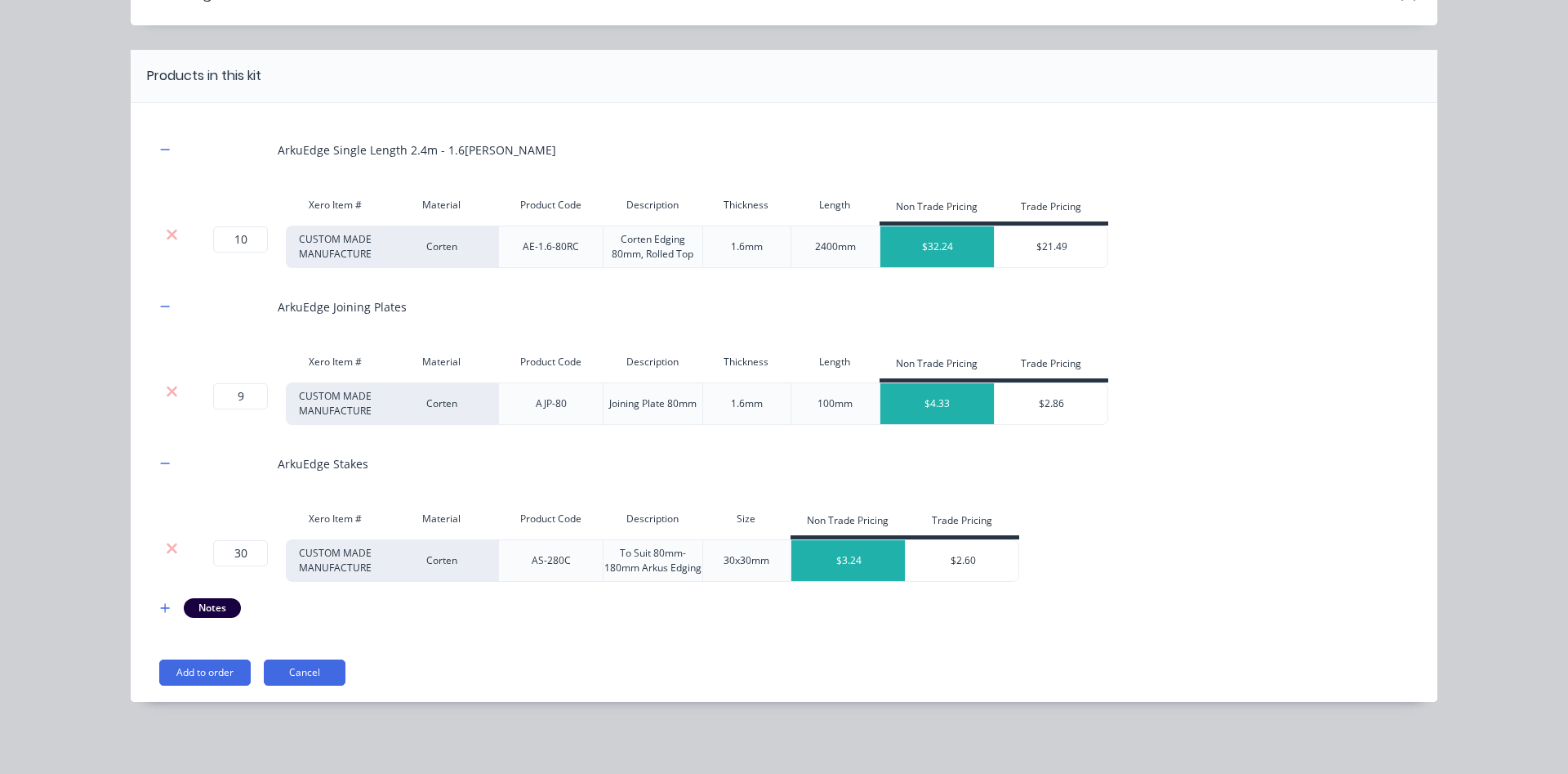
scroll to position [107, 0]
click at [213, 673] on button "Add to order" at bounding box center [205, 673] width 92 height 26
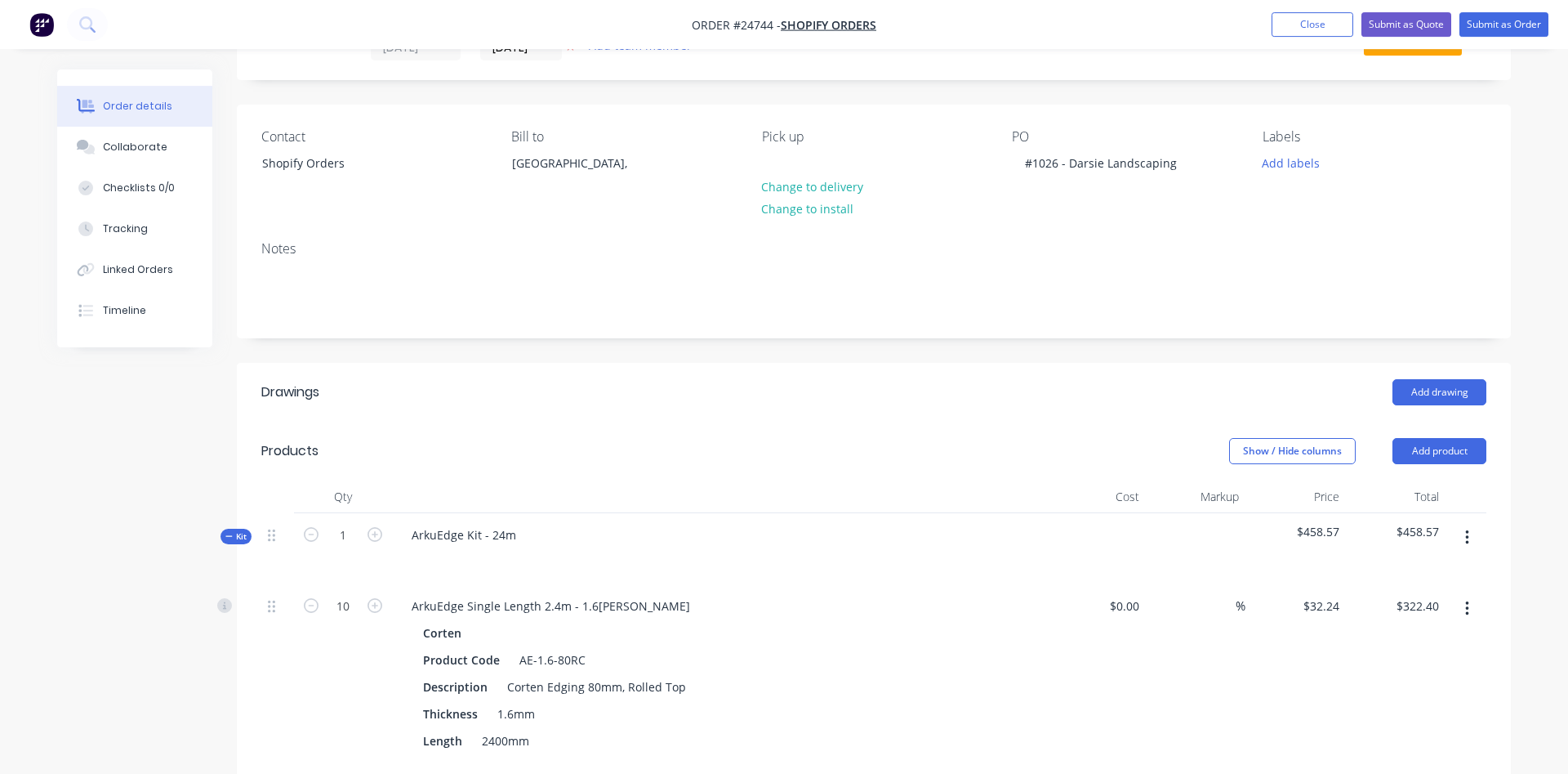
scroll to position [0, 0]
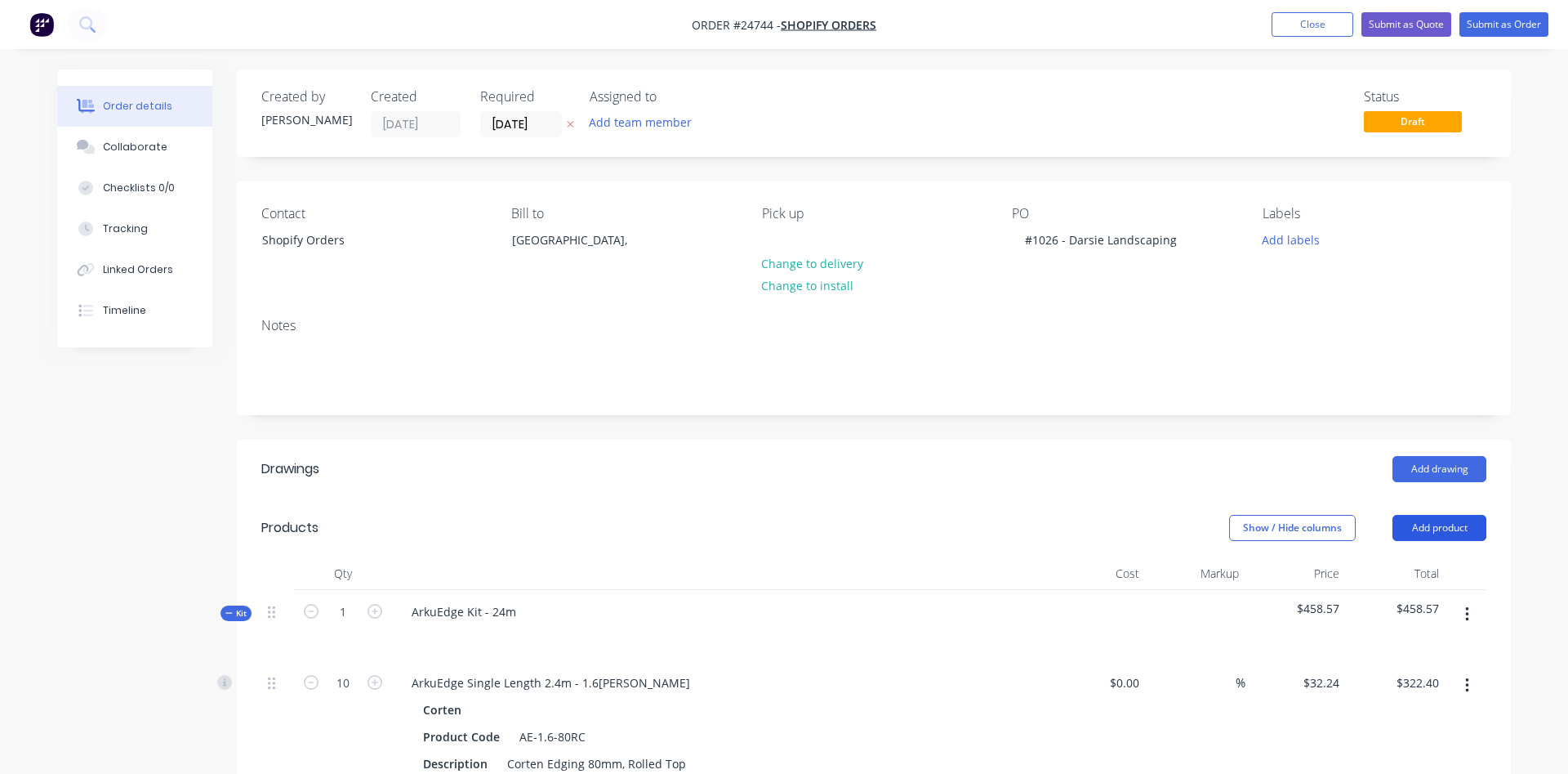
click at [1412, 522] on button "Add product" at bounding box center [1439, 528] width 94 height 26
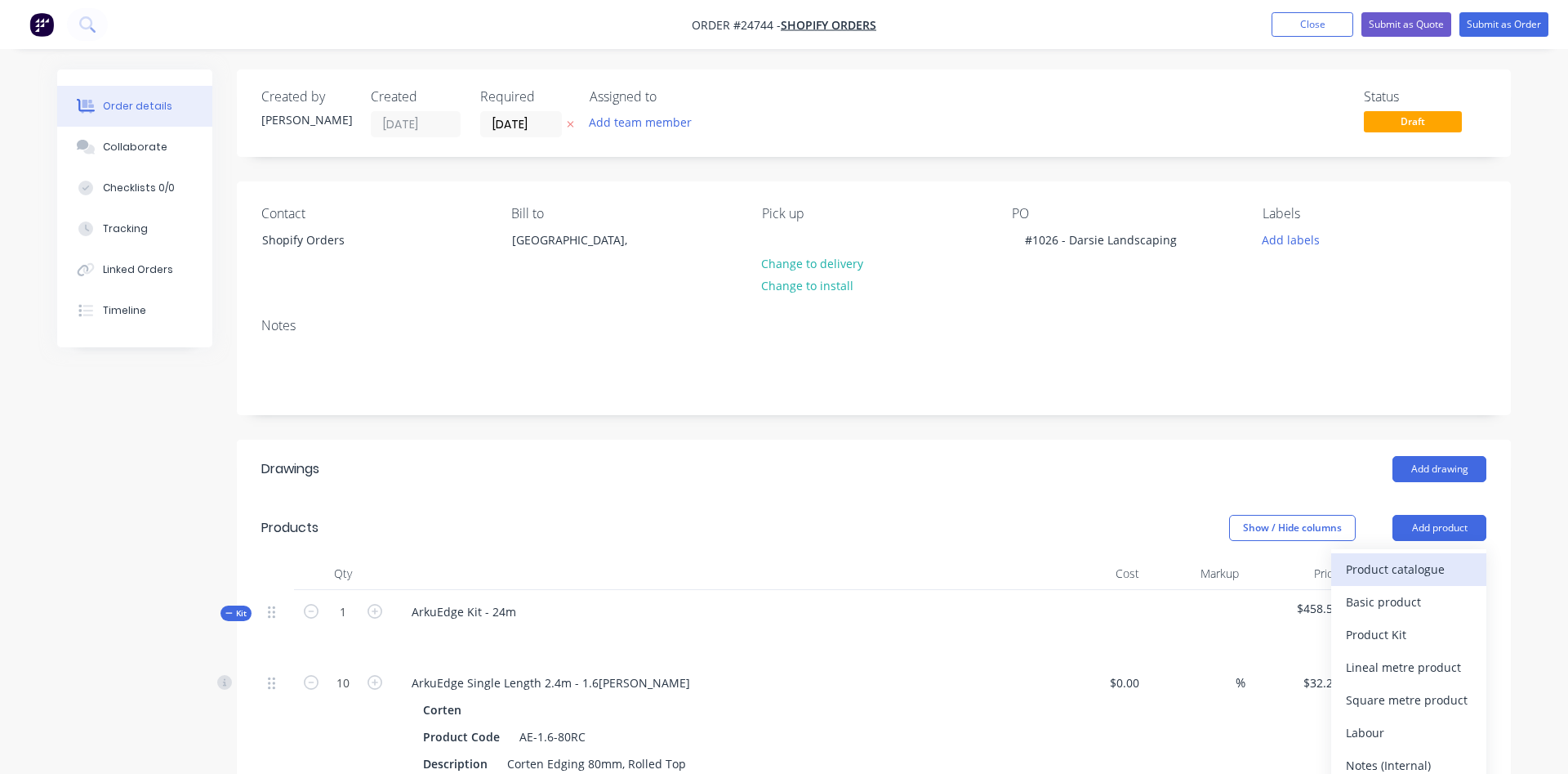
click at [1389, 563] on div "Product catalogue" at bounding box center [1408, 569] width 126 height 24
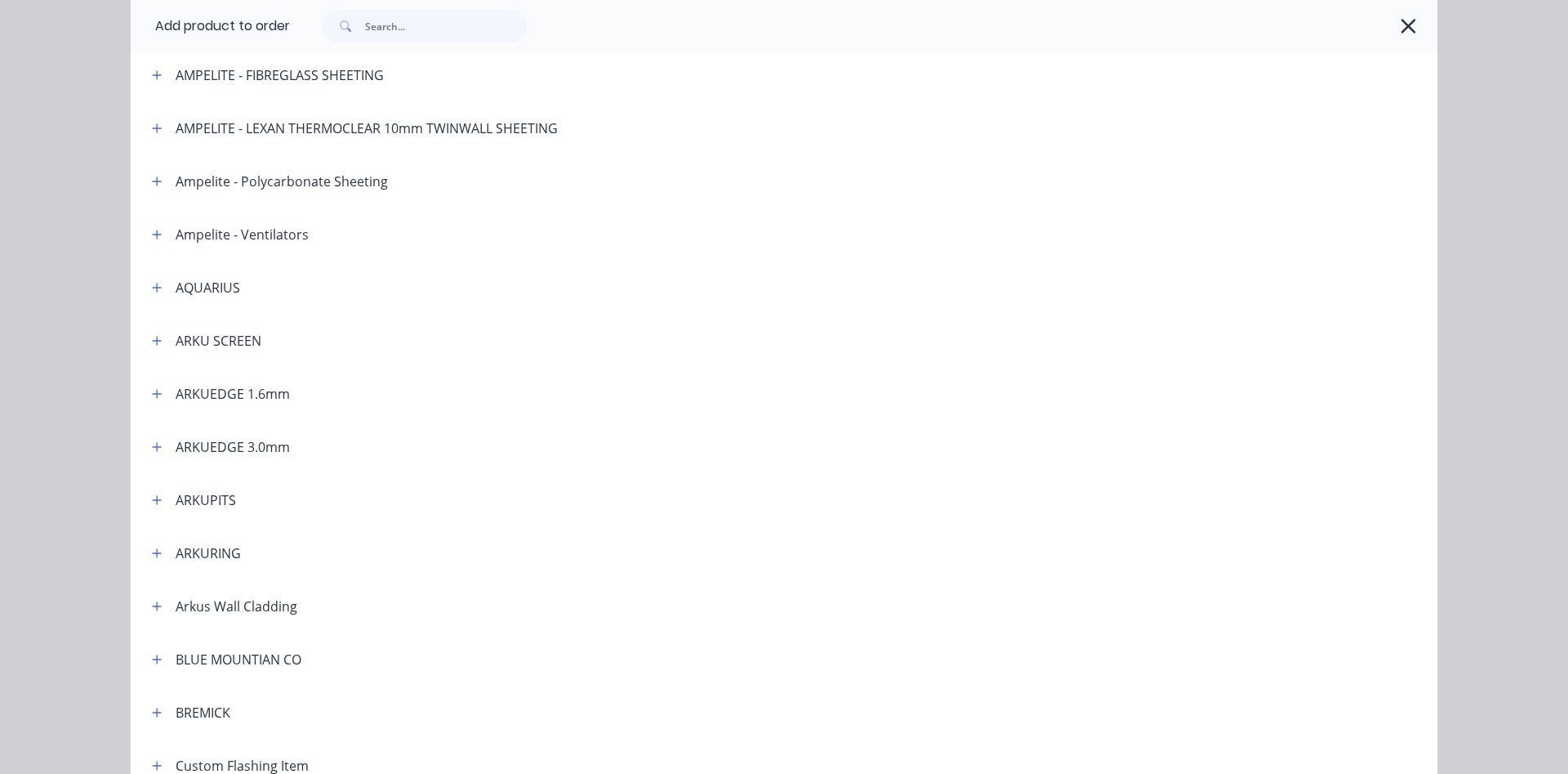
scroll to position [186, 0]
click at [161, 395] on icon "button" at bounding box center [157, 391] width 9 height 11
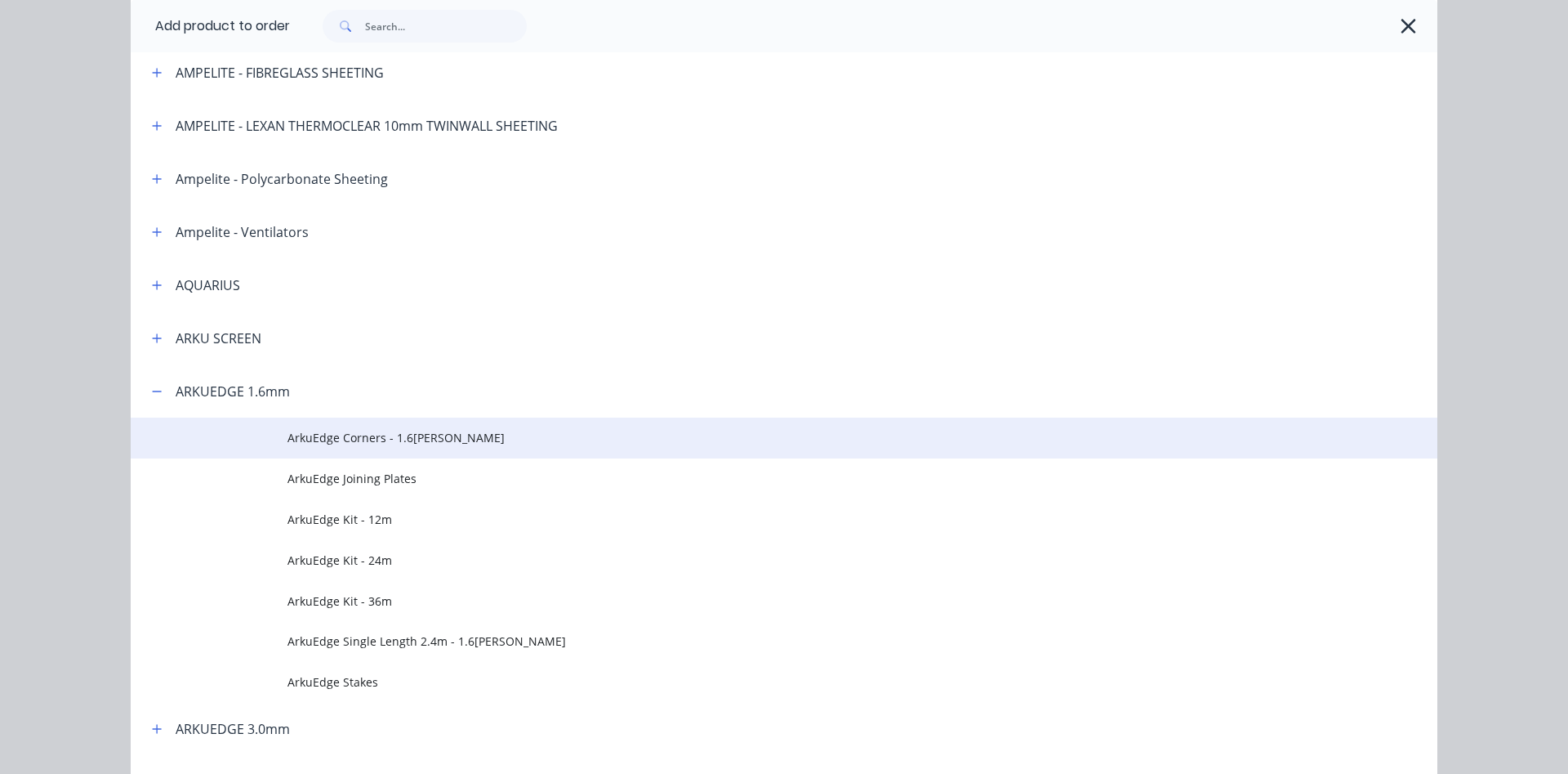
click at [382, 444] on span "ArkuEdge Corners - 1.6[PERSON_NAME]" at bounding box center [747, 438] width 920 height 17
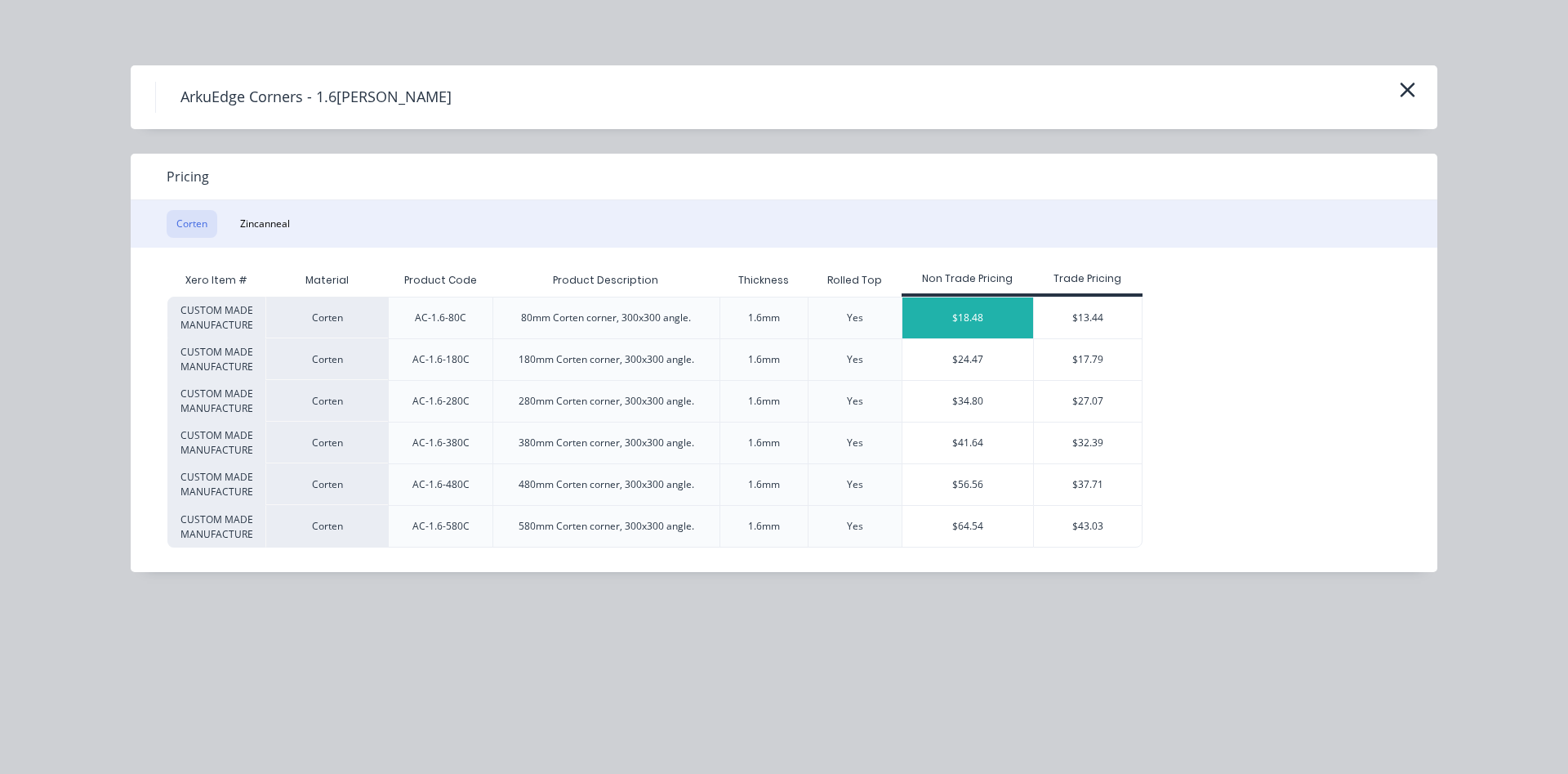
click at [968, 305] on div "$18.48" at bounding box center [967, 318] width 130 height 41
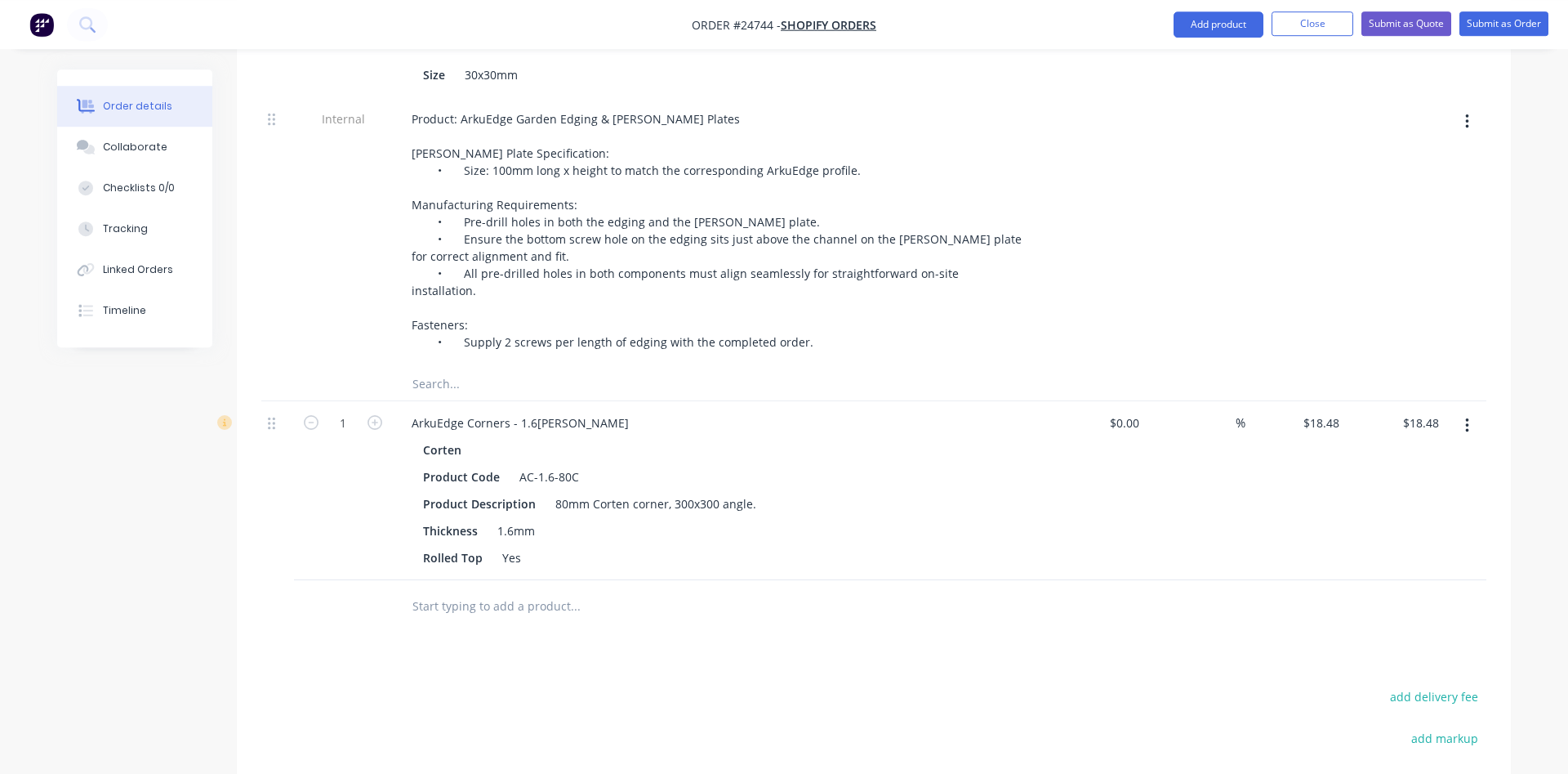
scroll to position [1167, 0]
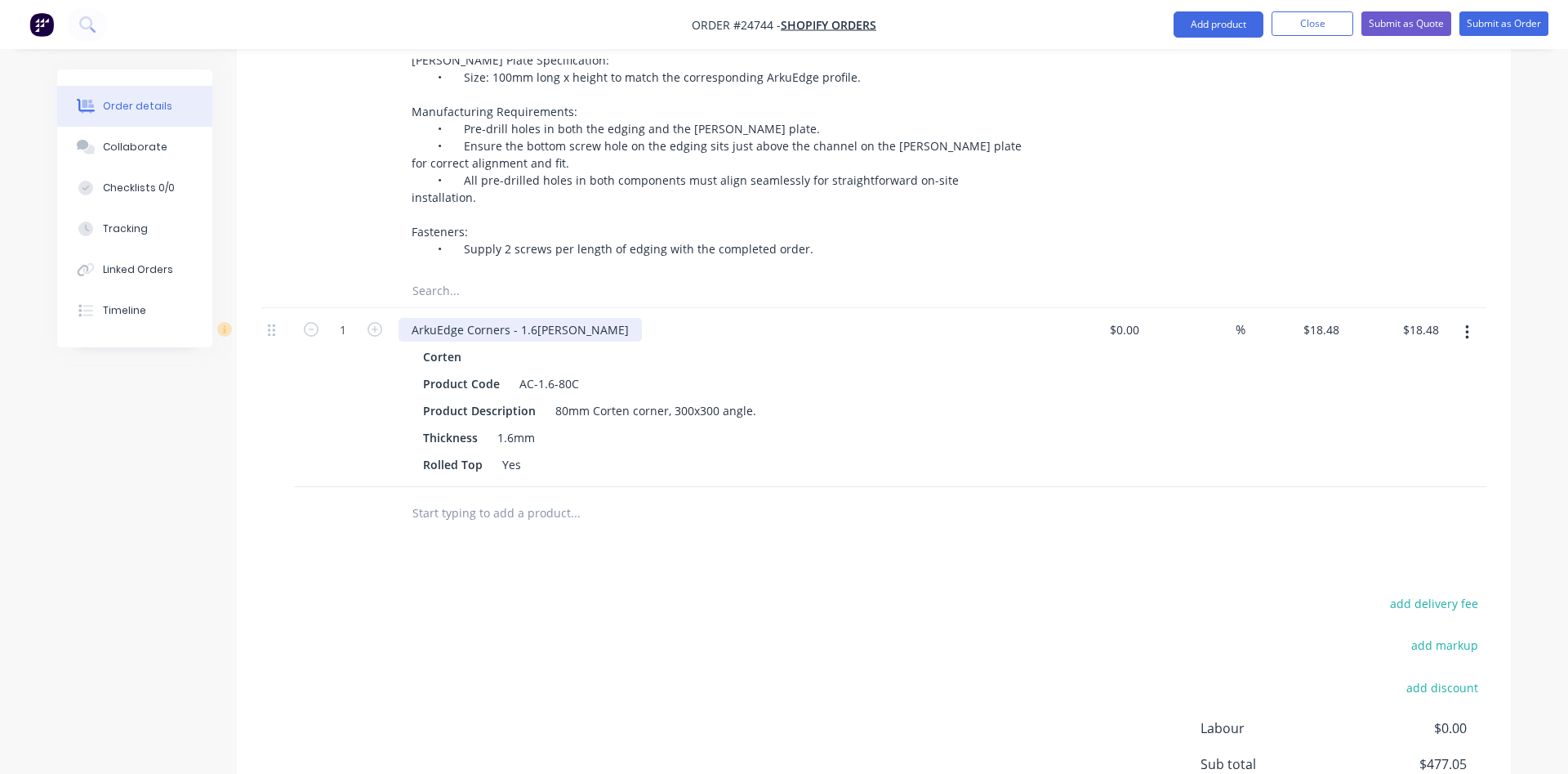
click at [603, 318] on div "ArkuEdge Corners - 1.6[PERSON_NAME]" at bounding box center [520, 329] width 244 height 24
click at [1335, 318] on input "18.48" at bounding box center [1327, 329] width 38 height 24
type input "$14.79"
type input "14.79"
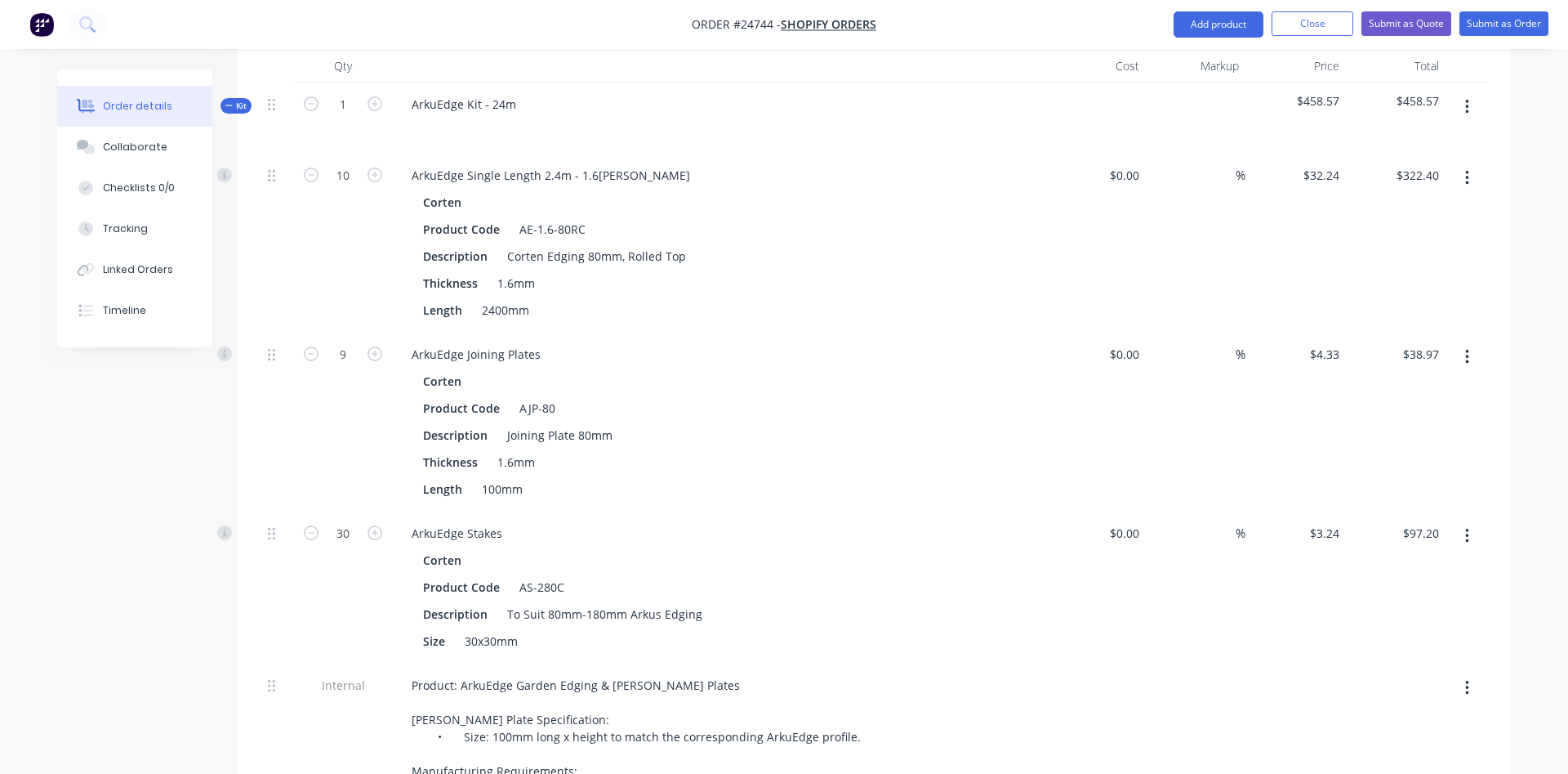
scroll to position [500, 0]
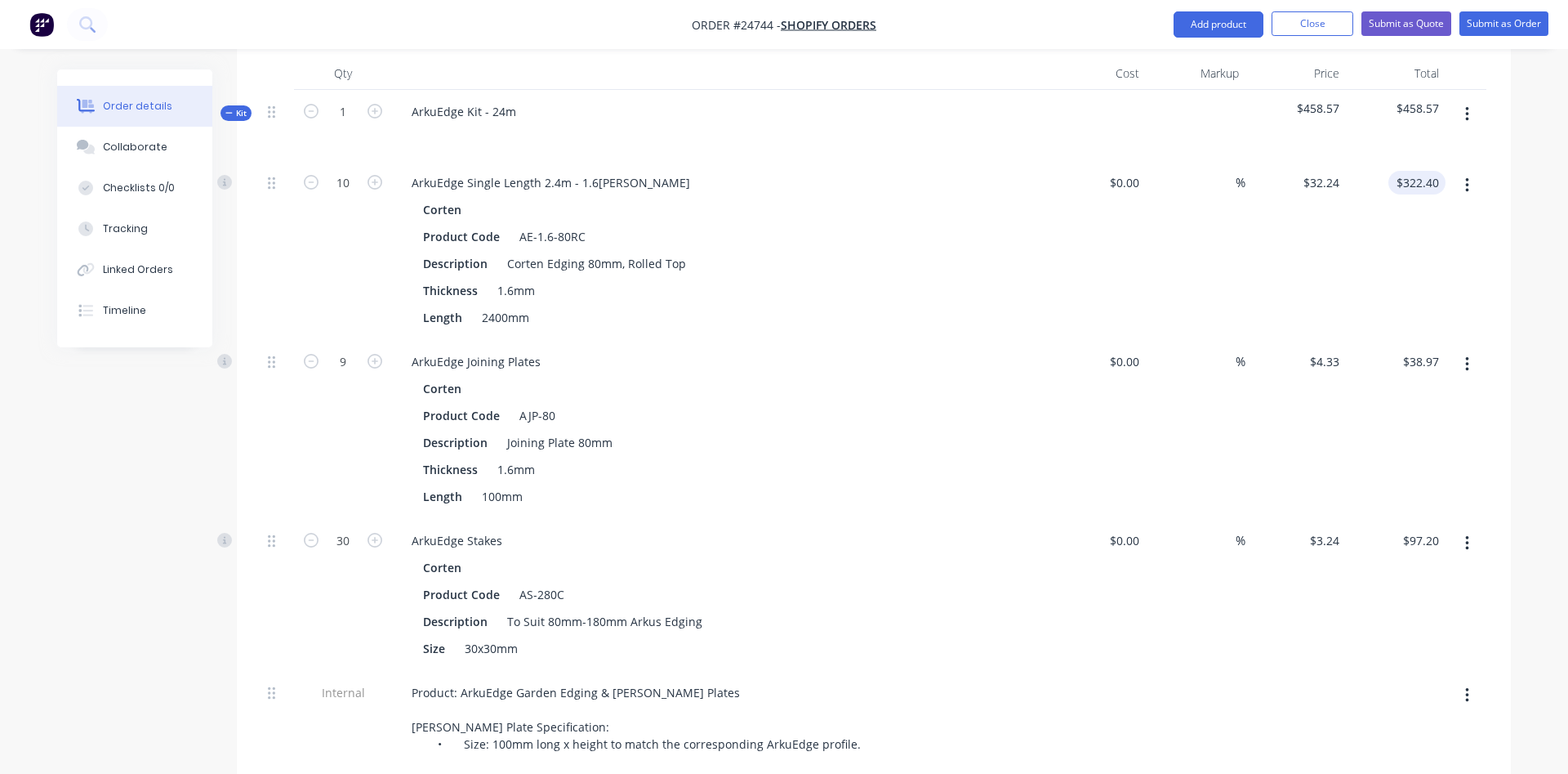
type input "322.40"
type input "$14.79"
click at [1431, 184] on input "322.40" at bounding box center [1421, 182] width 51 height 24
type input "$283.52"
type input "$28.352"
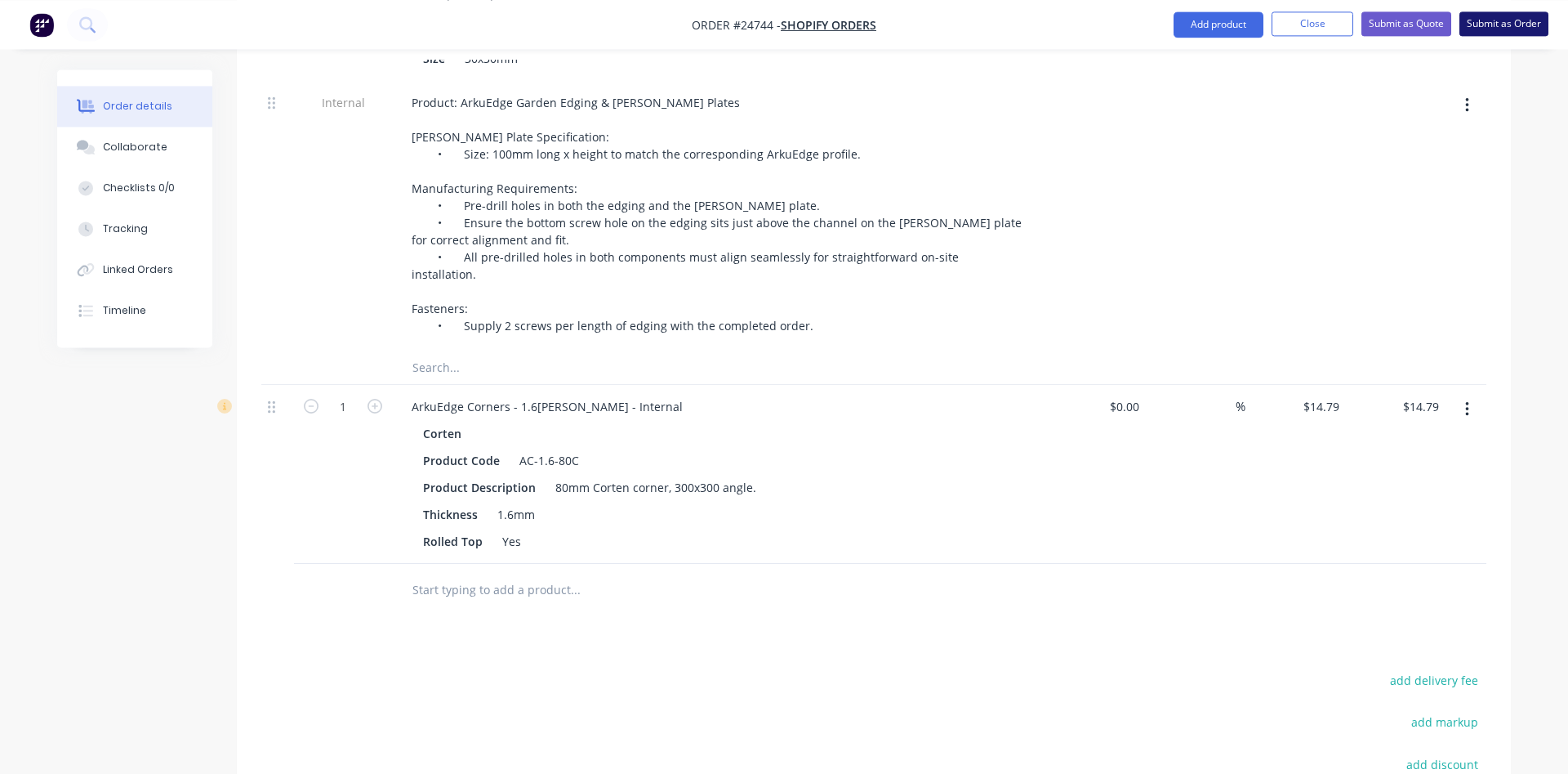
scroll to position [1083, 0]
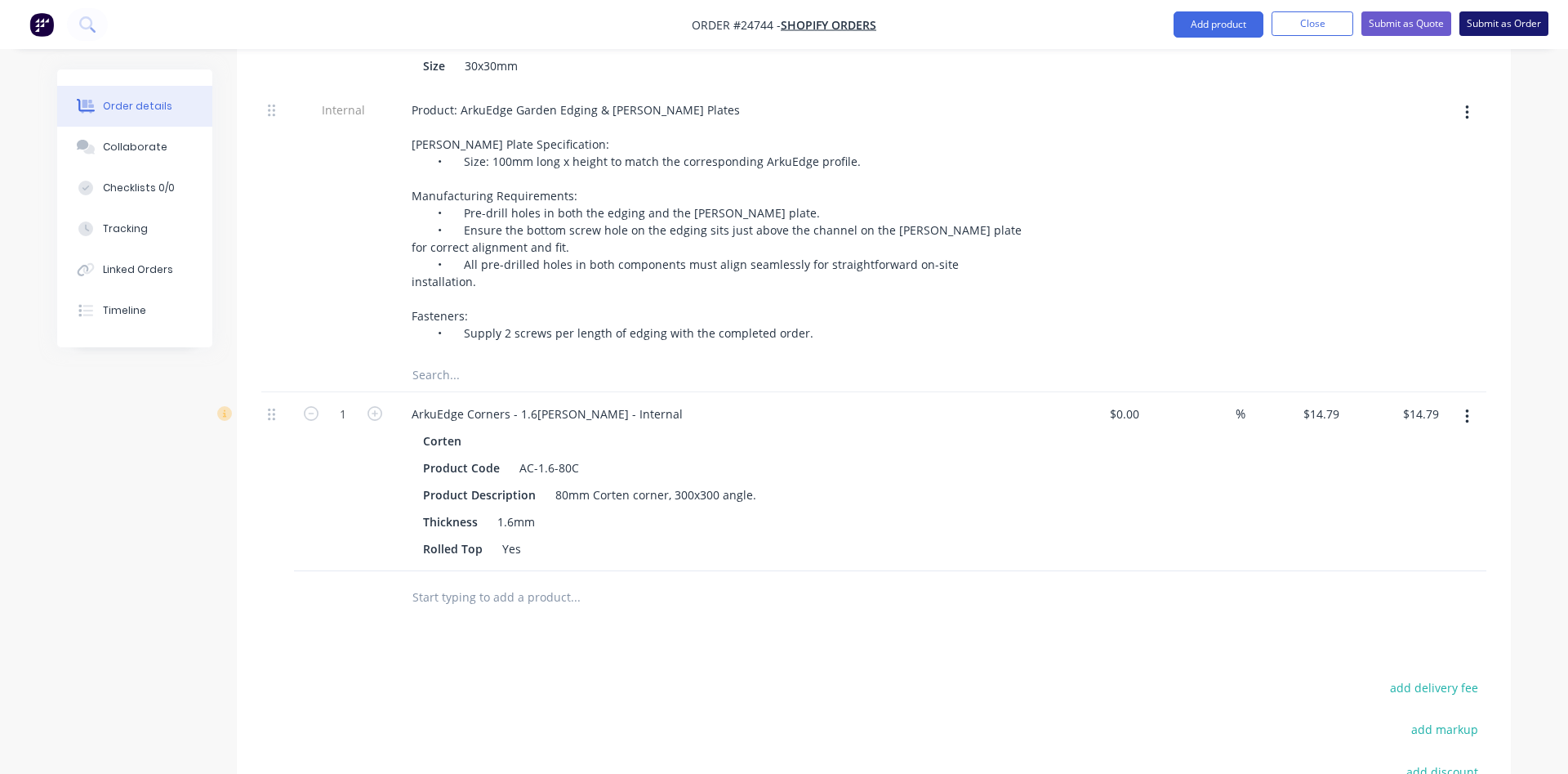
click at [1493, 16] on button "Submit as Order" at bounding box center [1504, 24] width 89 height 25
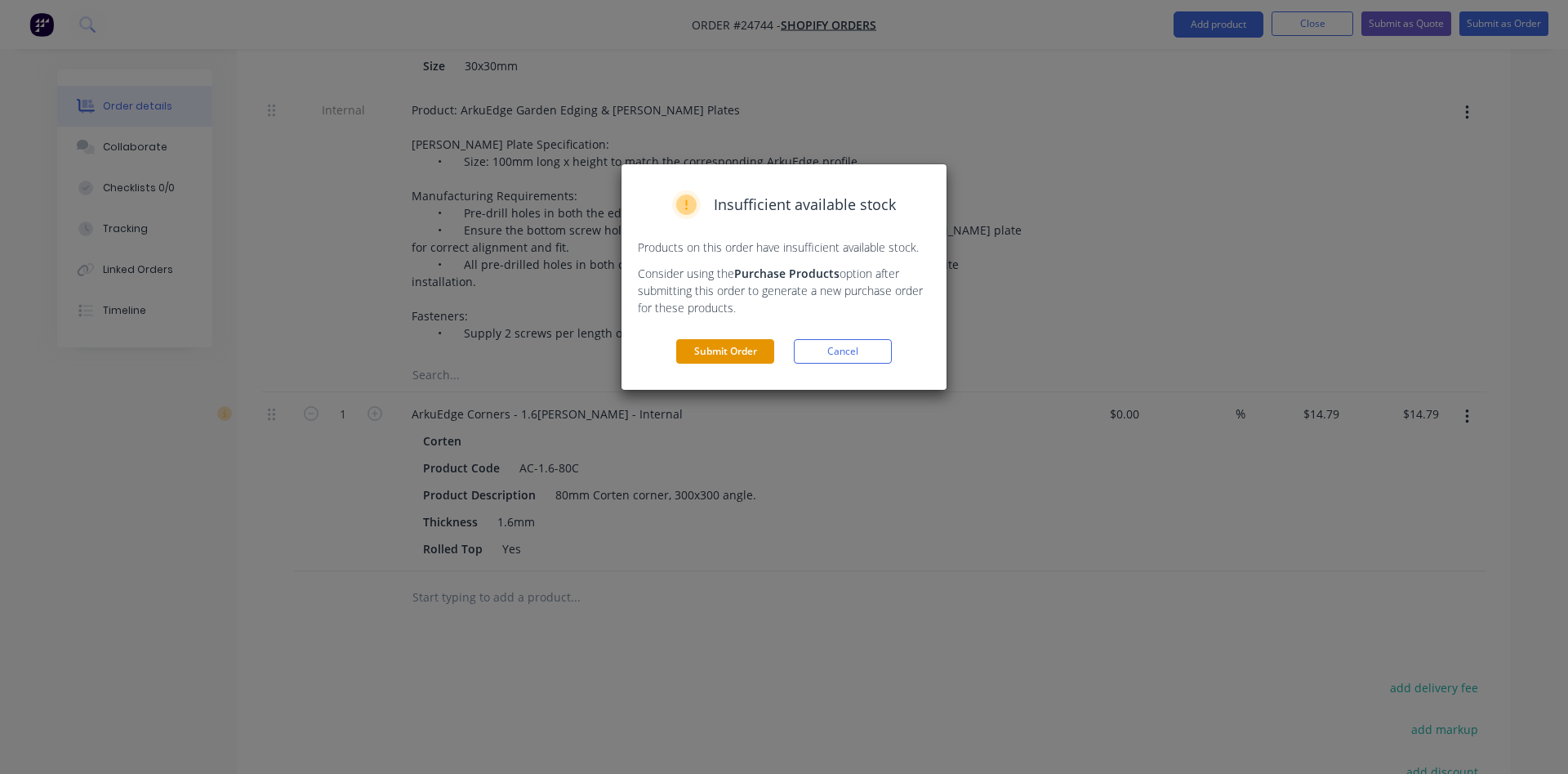
click at [740, 353] on button "Submit Order" at bounding box center [725, 352] width 98 height 25
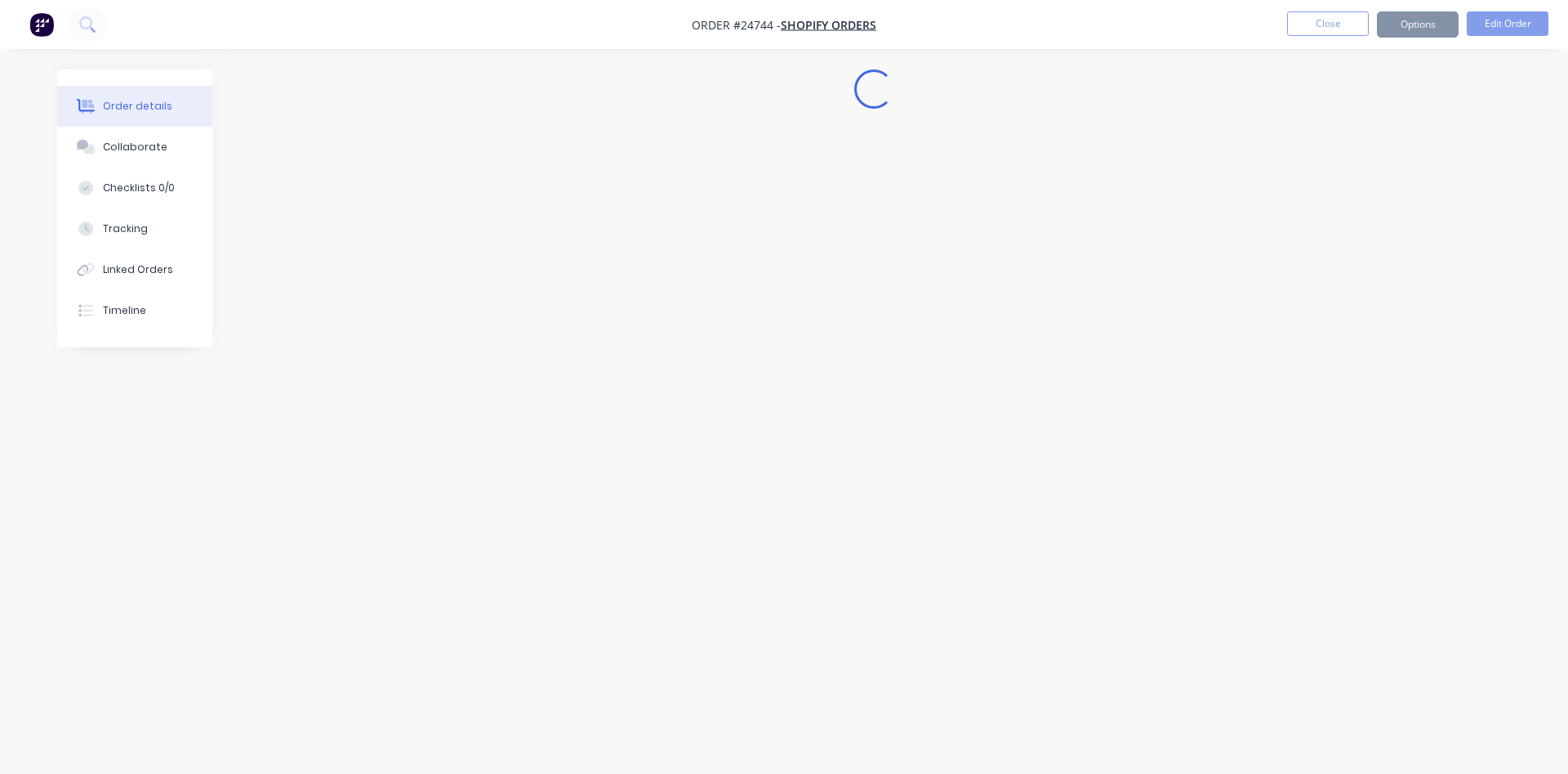
scroll to position [0, 0]
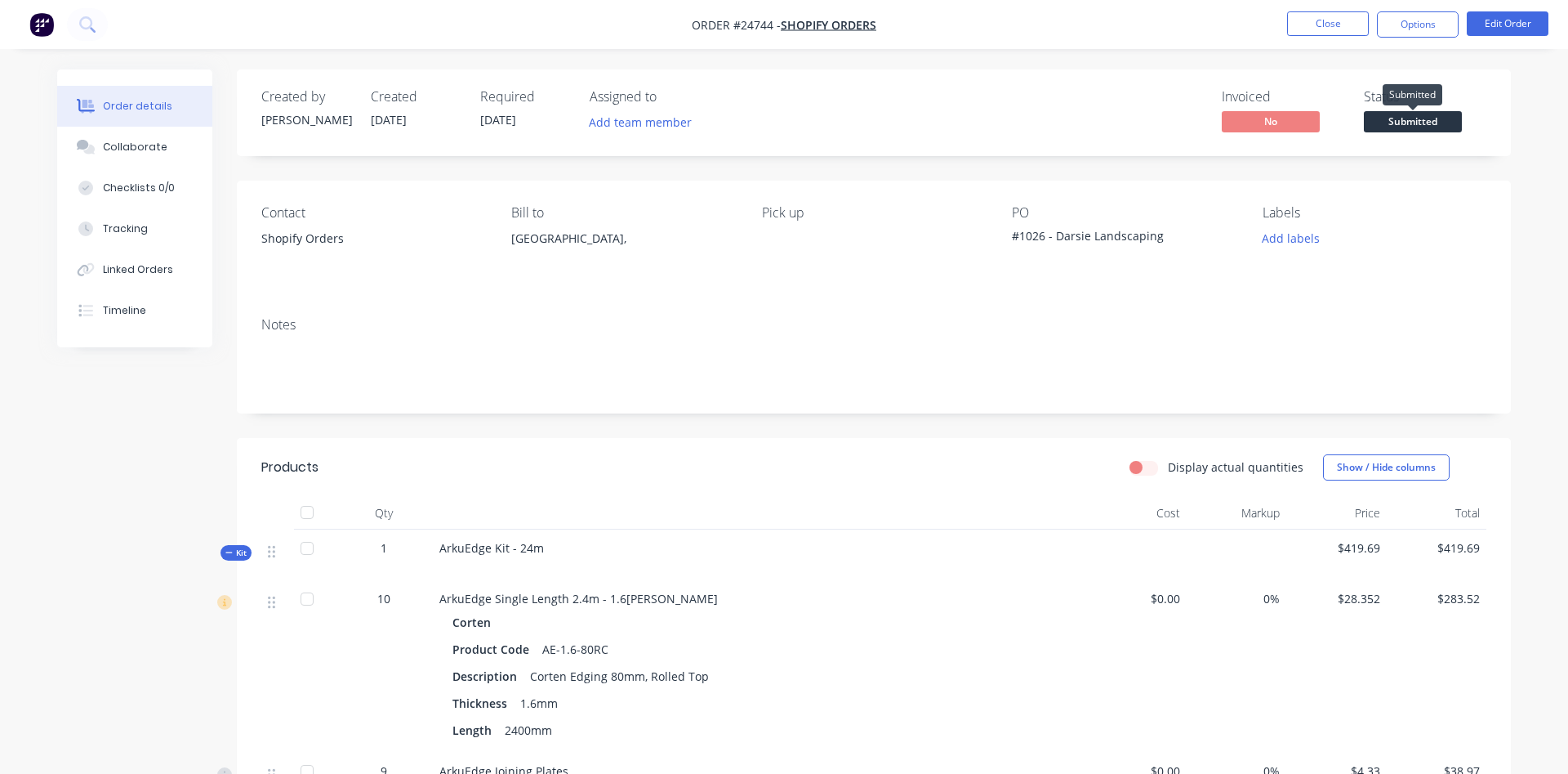
click at [1402, 122] on span "Submitted" at bounding box center [1413, 122] width 98 height 21
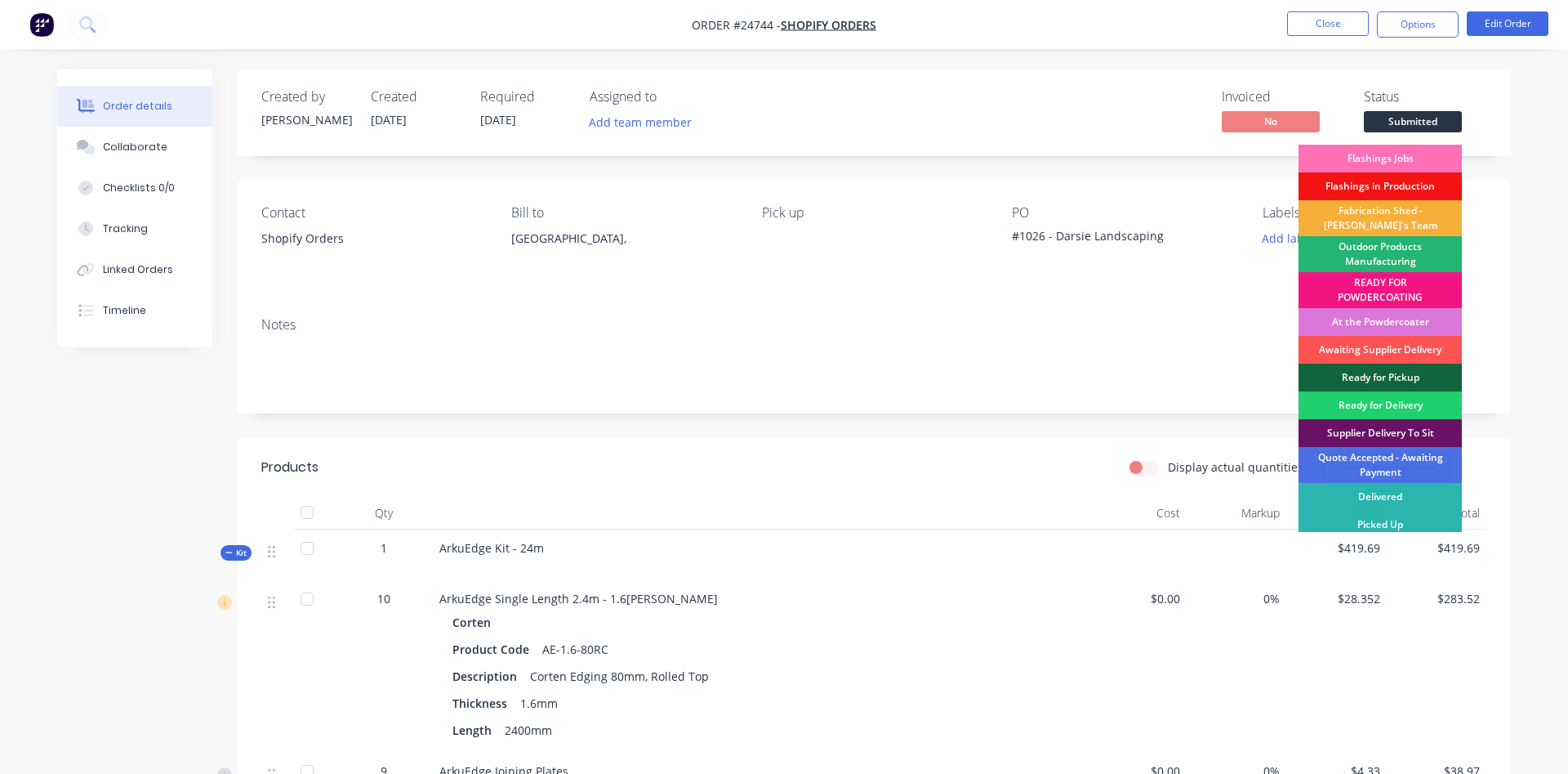
click at [1390, 257] on div "Outdoor Products Manufacturing" at bounding box center [1380, 254] width 163 height 36
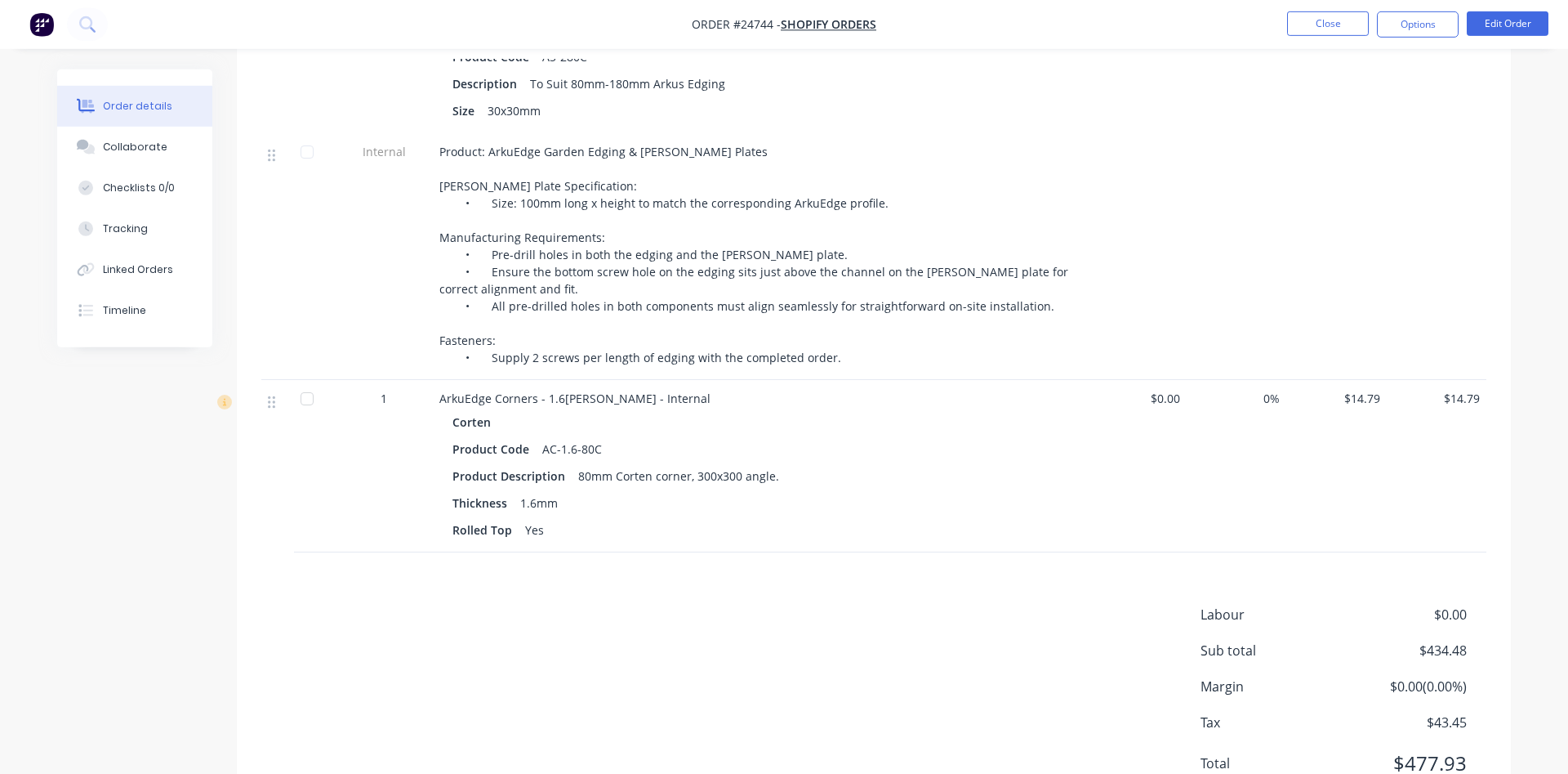
scroll to position [840, 0]
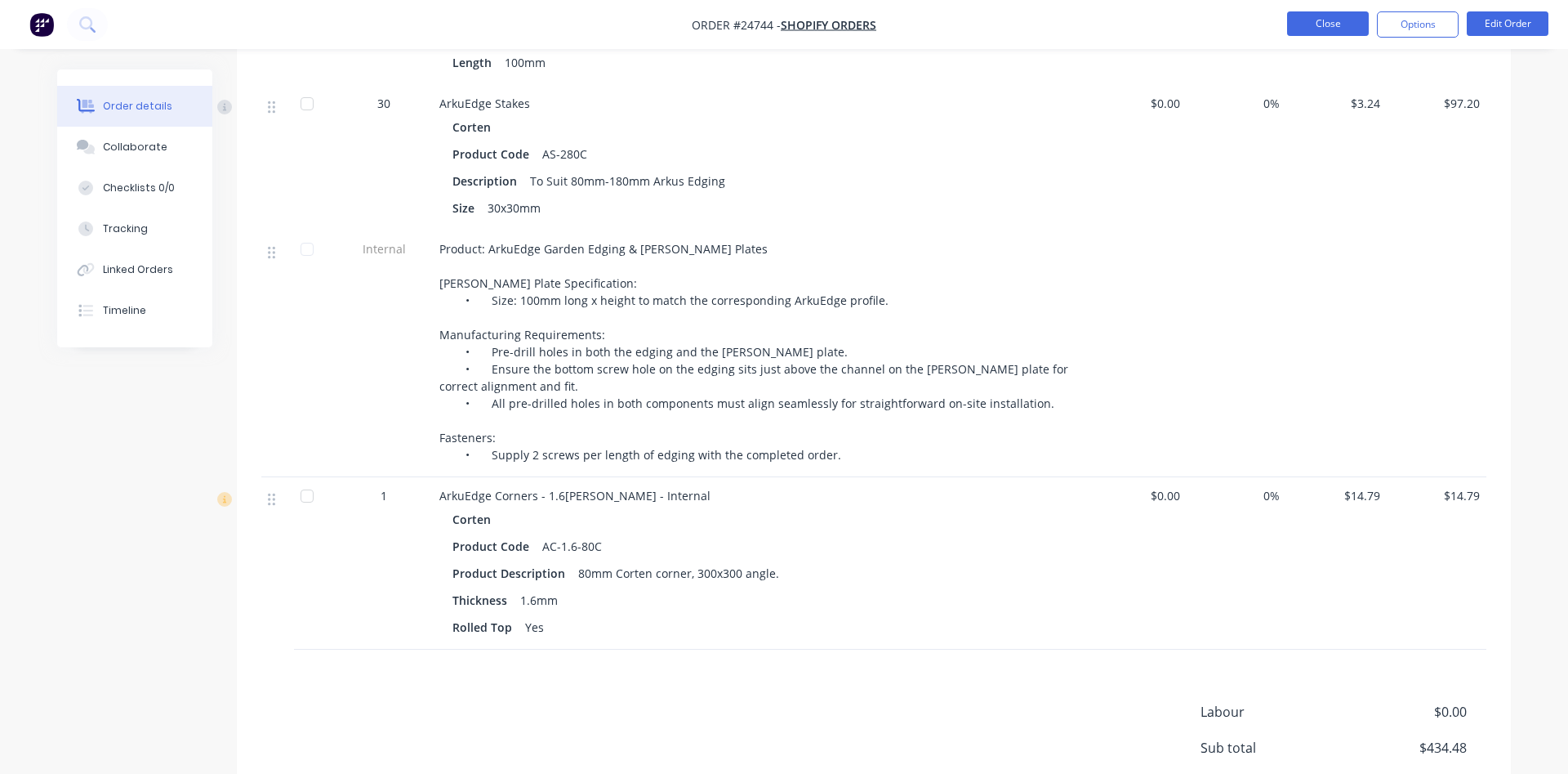
click at [1314, 22] on button "Close" at bounding box center [1328, 24] width 81 height 25
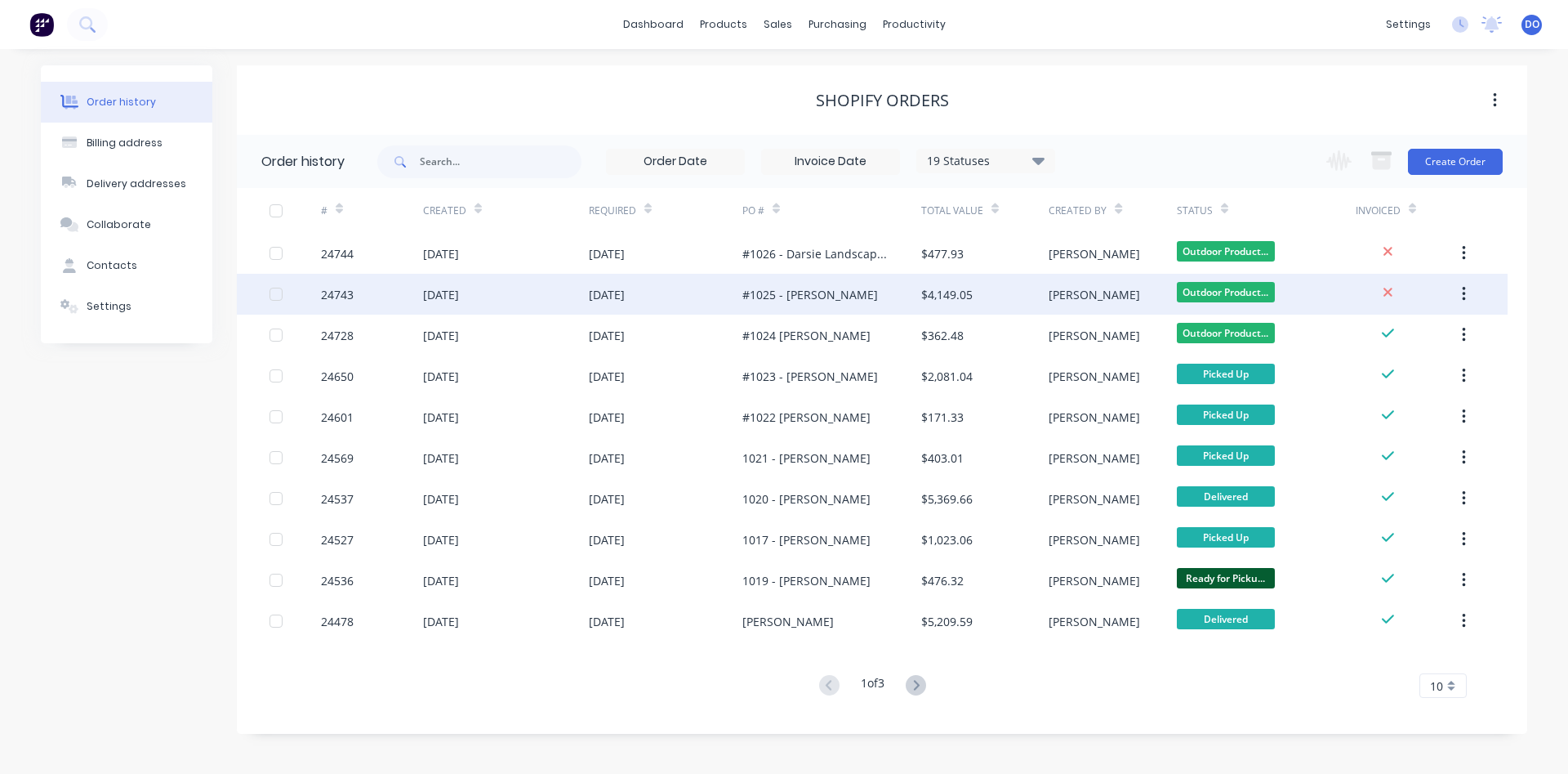
click at [1355, 303] on div "Outdoor Product..." at bounding box center [1266, 294] width 179 height 41
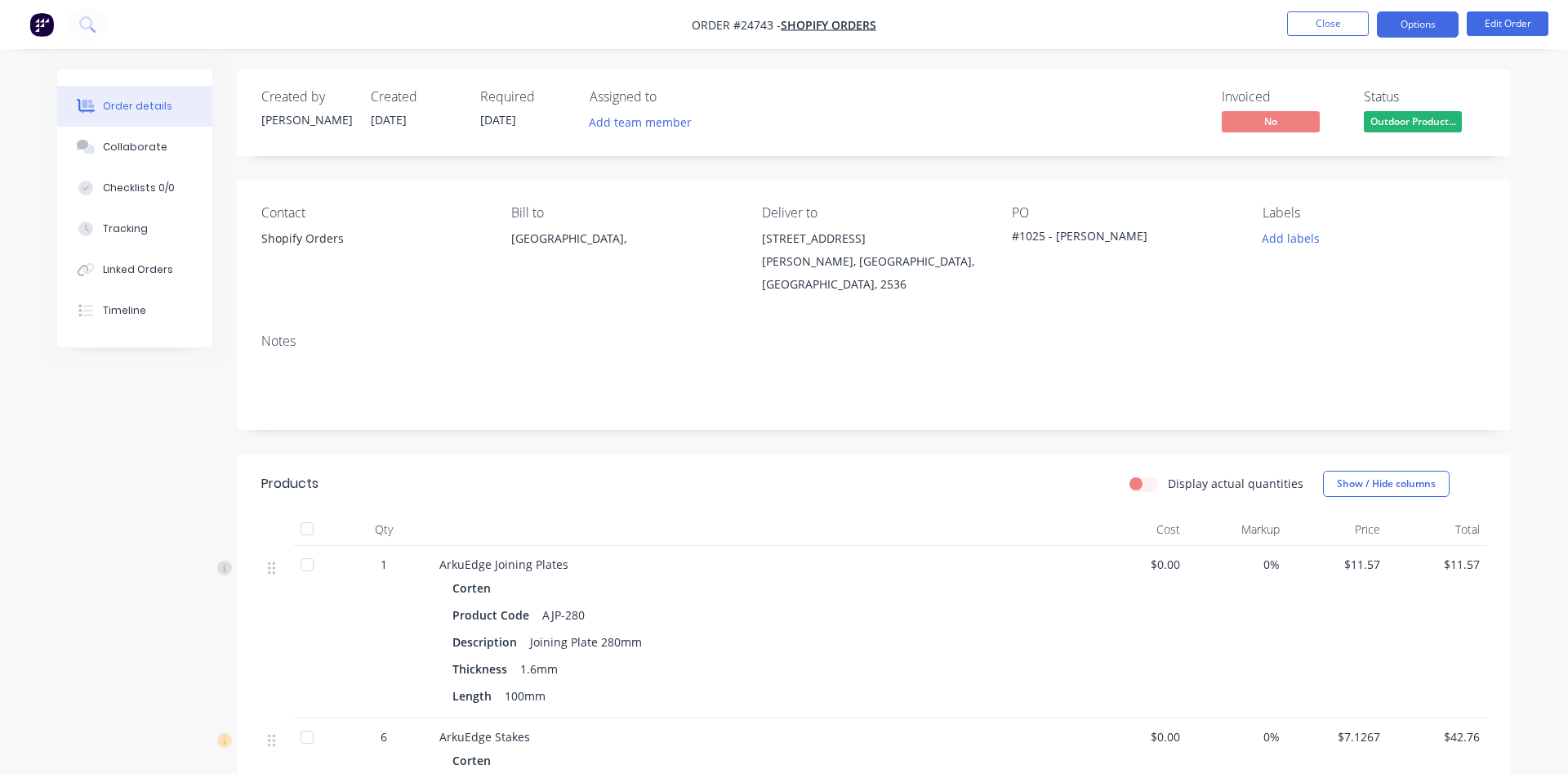
click at [1420, 20] on button "Options" at bounding box center [1418, 25] width 81 height 26
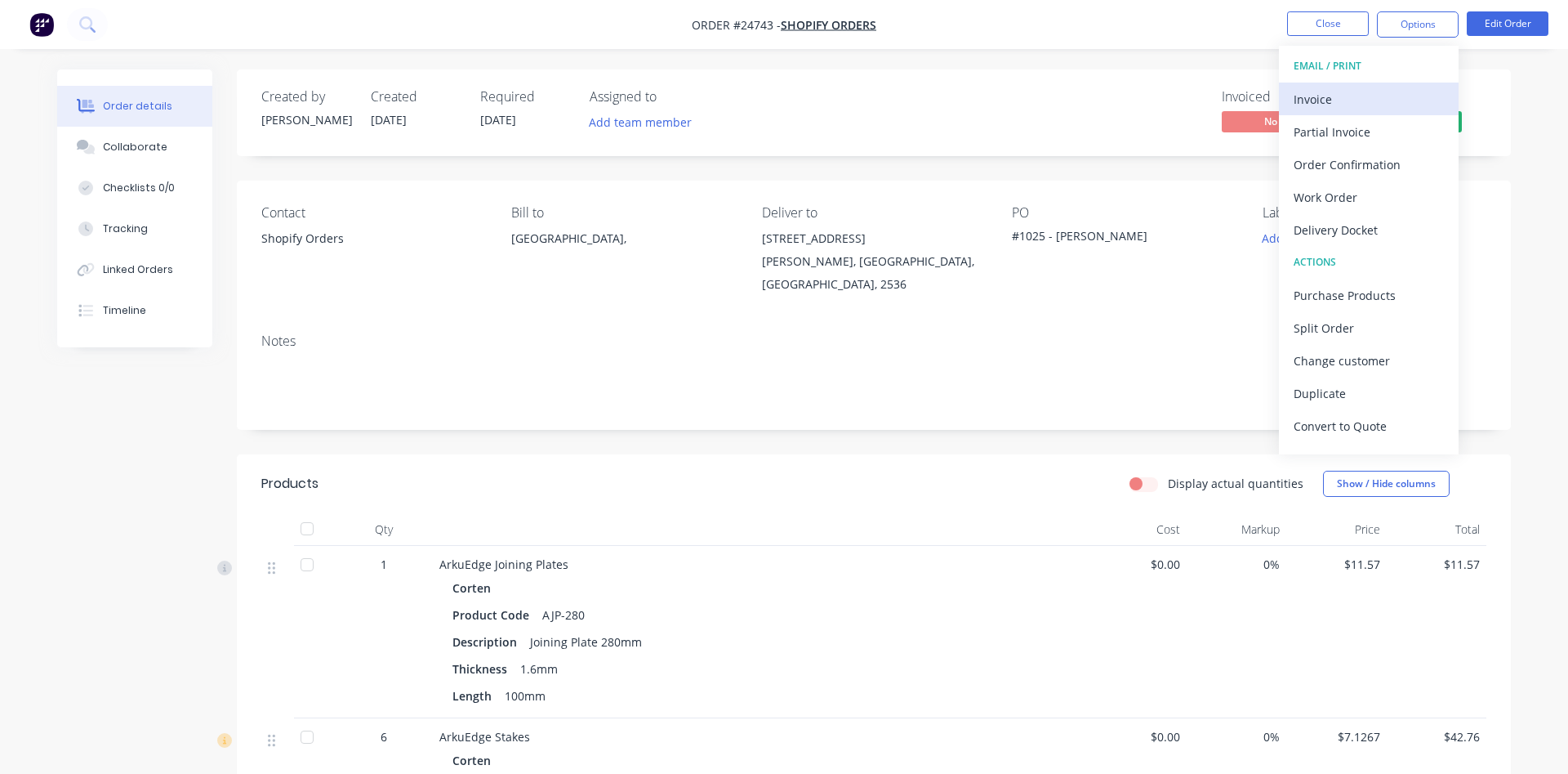
click at [1326, 91] on div "Invoice" at bounding box center [1369, 99] width 150 height 24
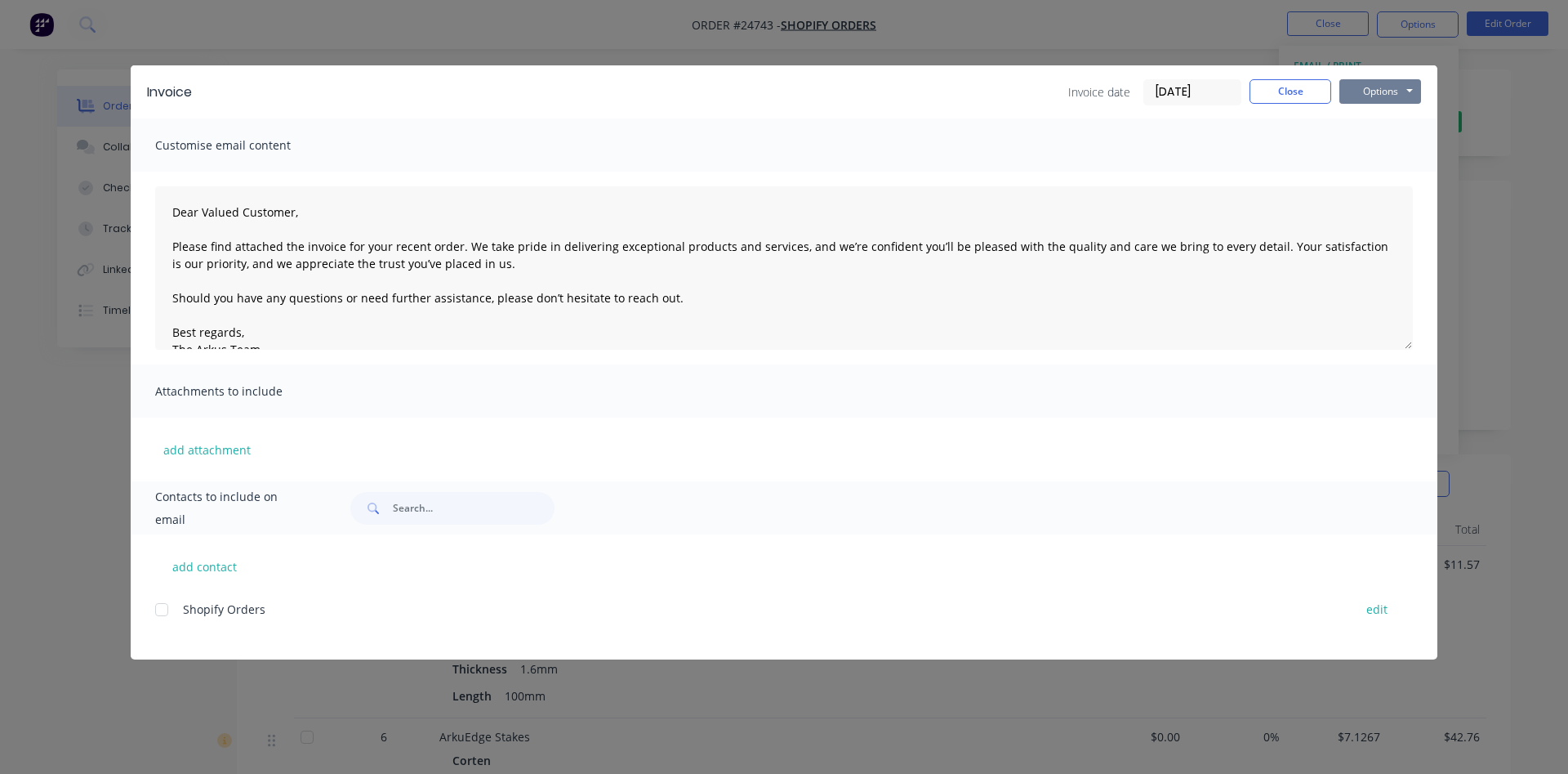
click at [1366, 92] on button "Options" at bounding box center [1380, 92] width 81 height 25
click at [1379, 140] on button "Print" at bounding box center [1391, 147] width 105 height 27
click at [1282, 88] on button "Close" at bounding box center [1290, 92] width 81 height 25
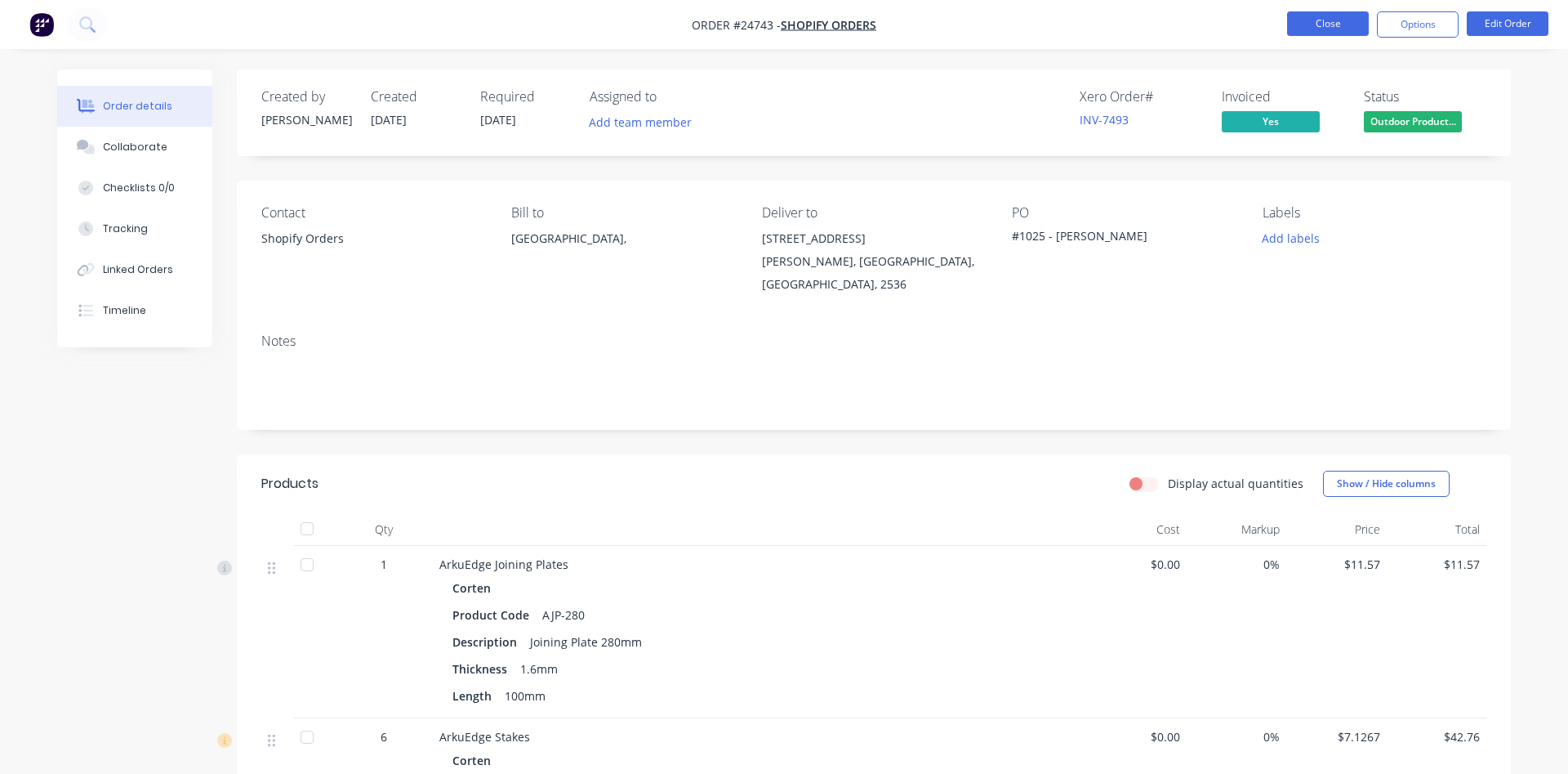
click at [1319, 32] on button "Close" at bounding box center [1328, 24] width 81 height 25
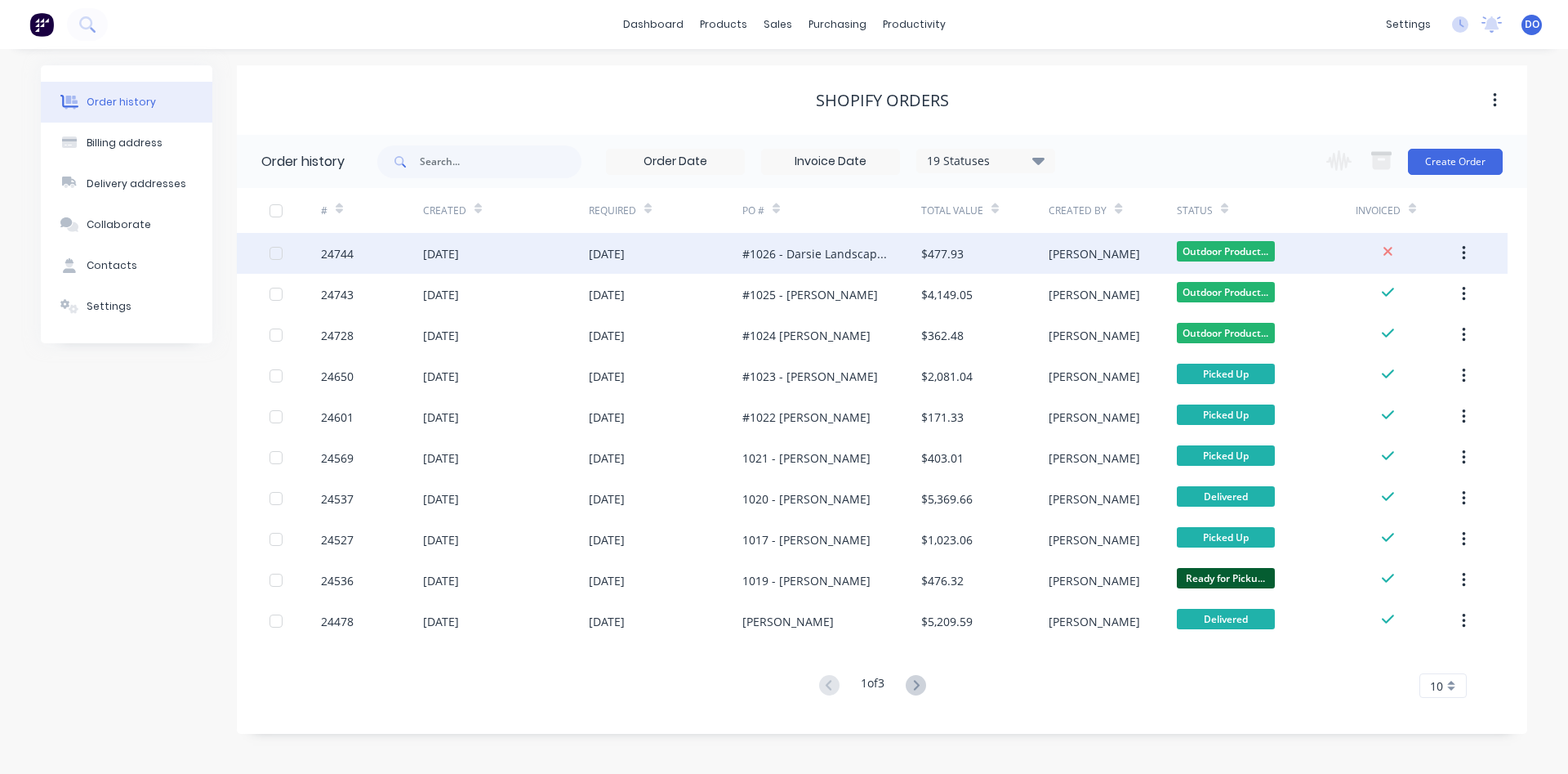
click at [1107, 250] on div "[PERSON_NAME]" at bounding box center [1112, 252] width 128 height 41
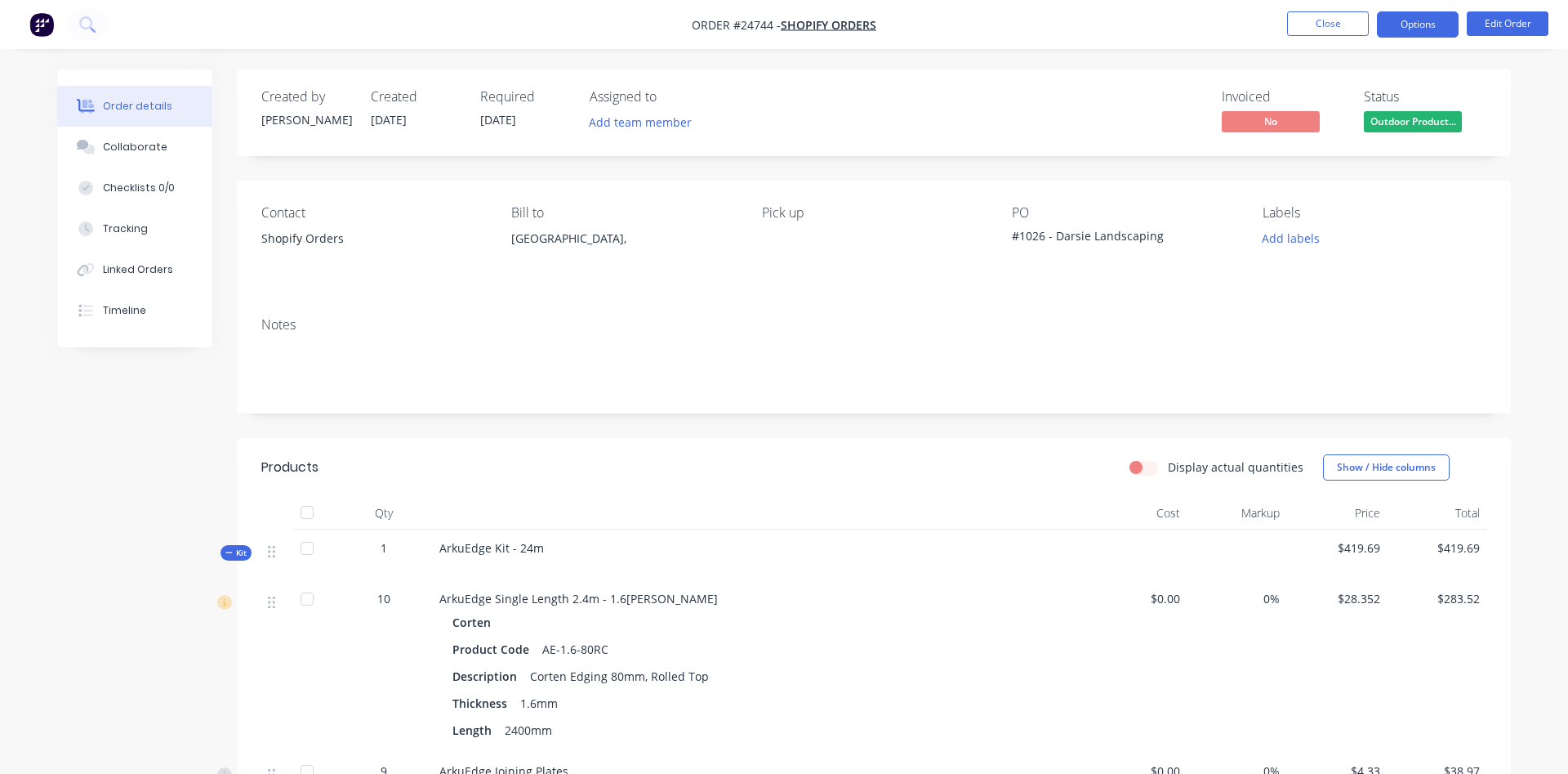
click at [1421, 27] on button "Options" at bounding box center [1418, 25] width 81 height 26
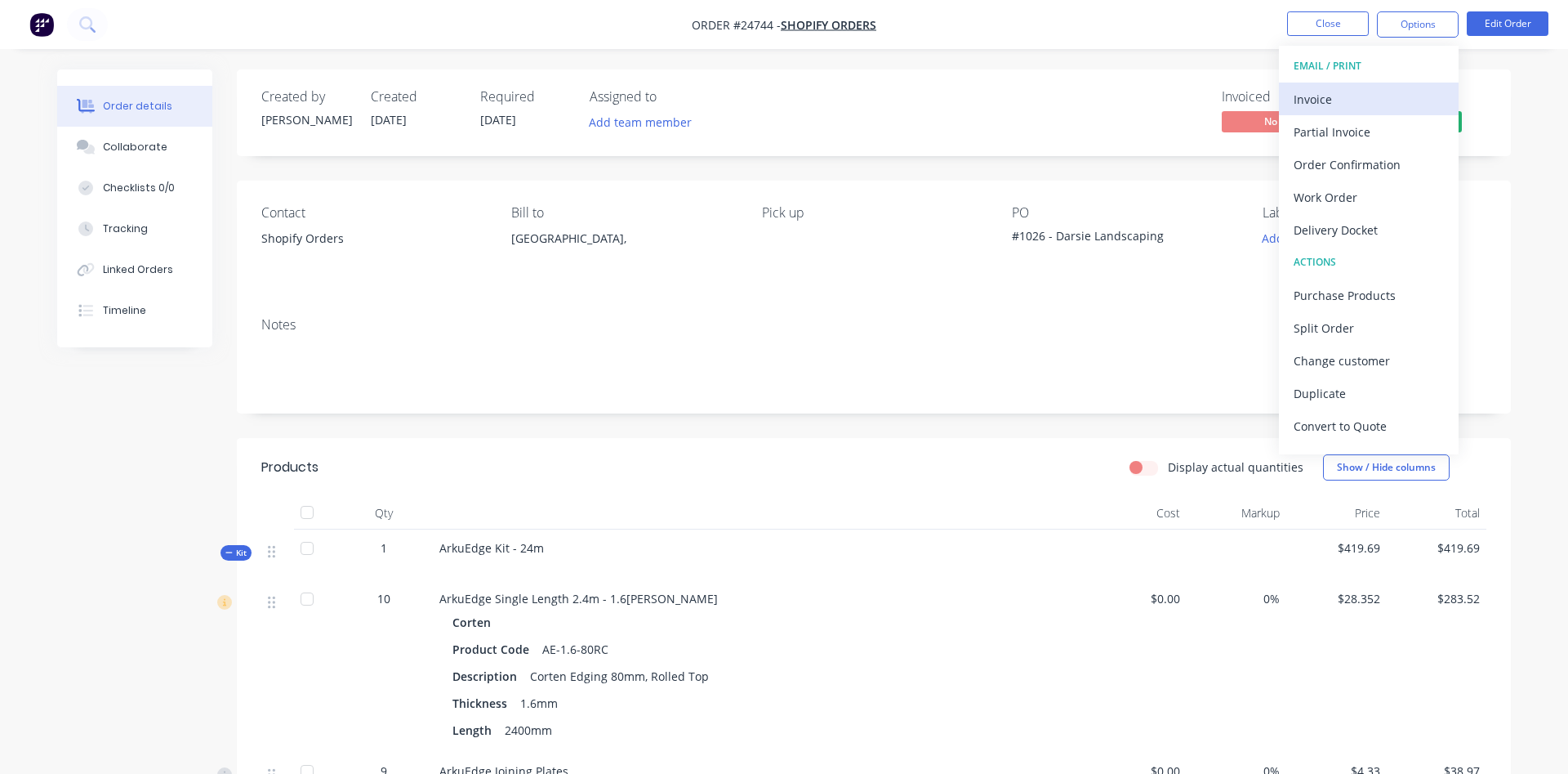
click at [1308, 95] on div "Invoice" at bounding box center [1369, 99] width 150 height 24
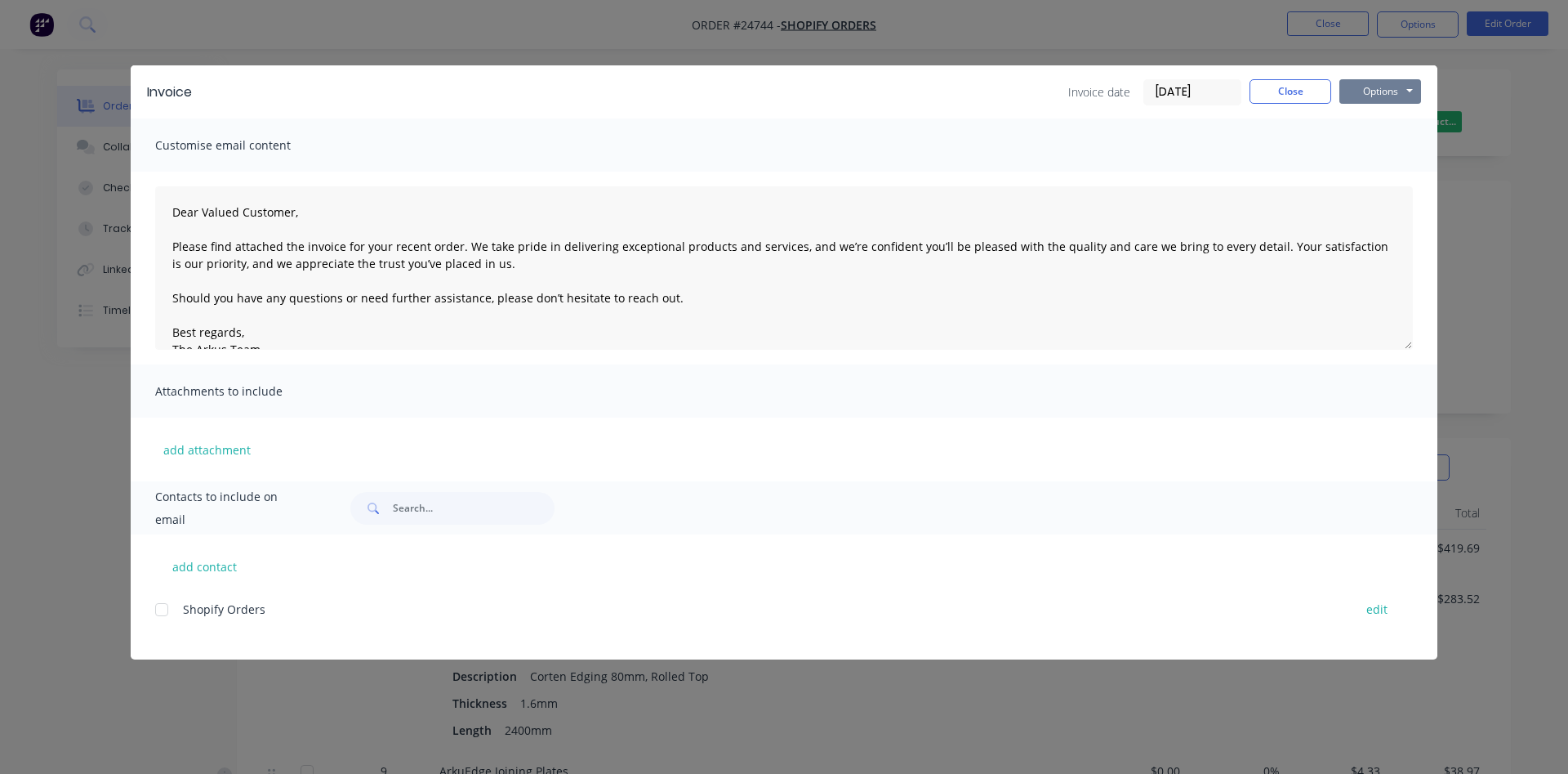
click at [1378, 87] on button "Options" at bounding box center [1380, 92] width 81 height 25
click at [1389, 142] on button "Print" at bounding box center [1391, 147] width 105 height 27
click at [1296, 87] on button "Close" at bounding box center [1290, 92] width 81 height 25
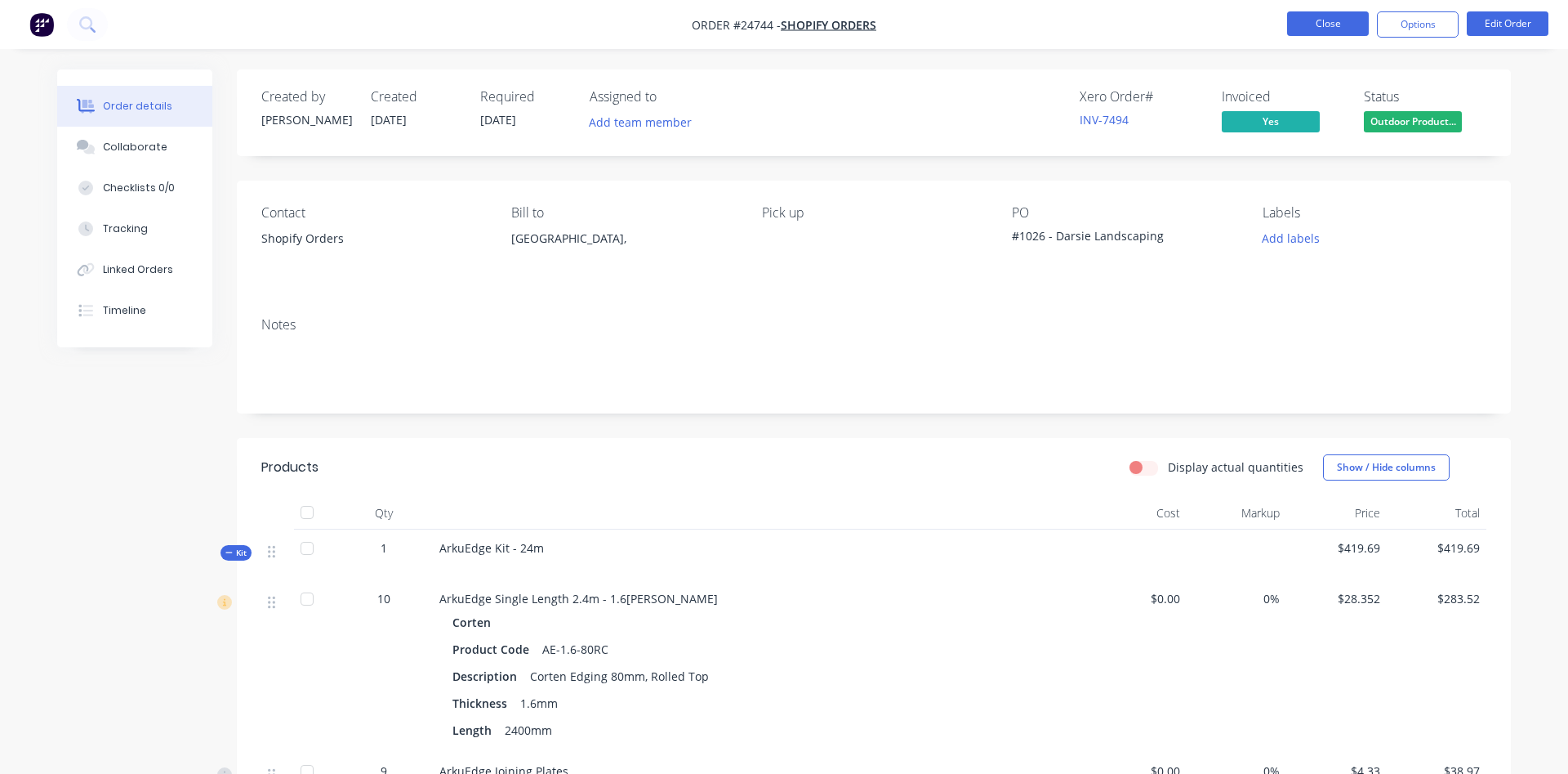
click at [1318, 24] on button "Close" at bounding box center [1328, 24] width 81 height 25
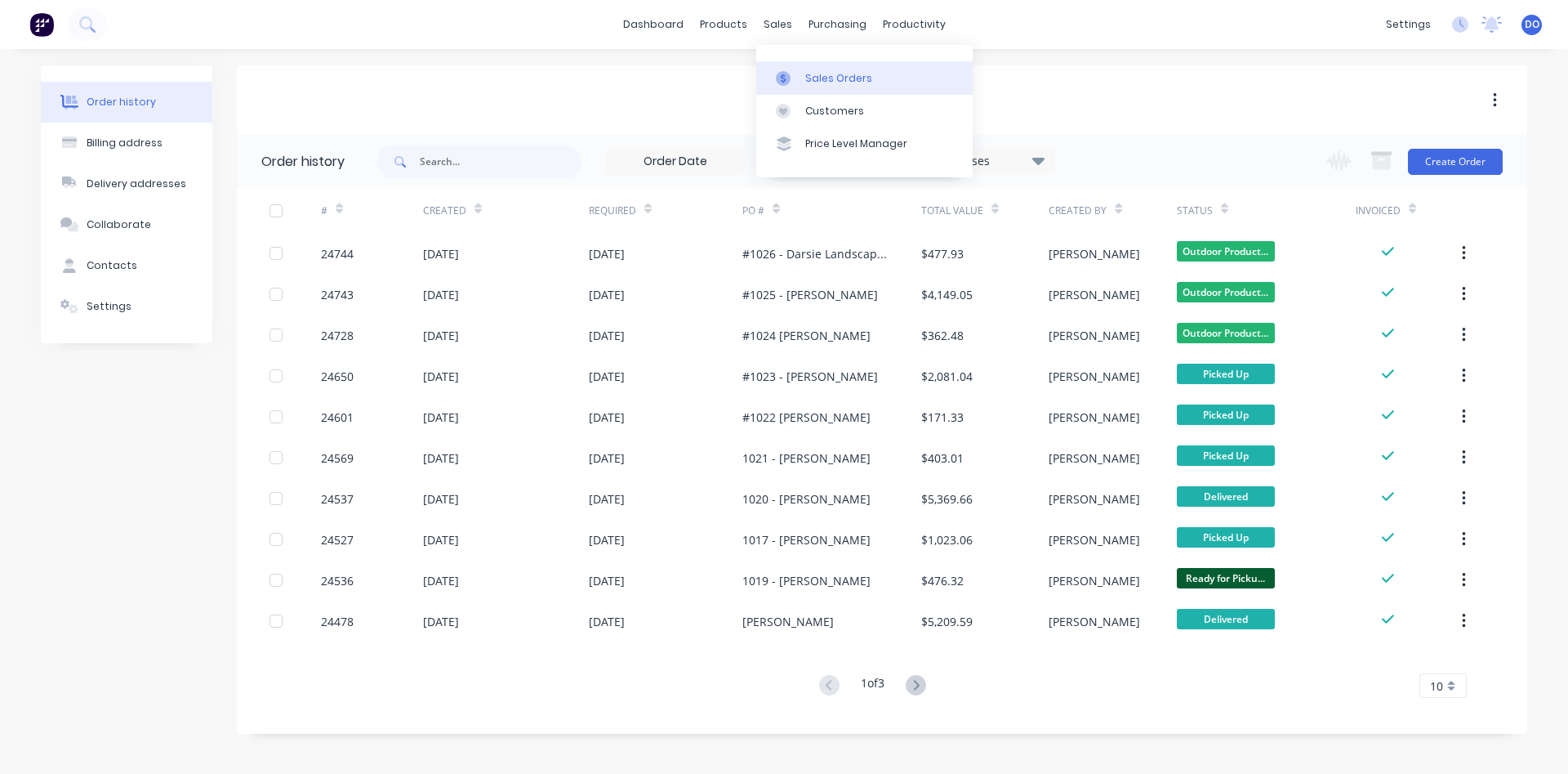
click at [819, 69] on link "Sales Orders" at bounding box center [864, 77] width 216 height 33
